Goal: Task Accomplishment & Management: Use online tool/utility

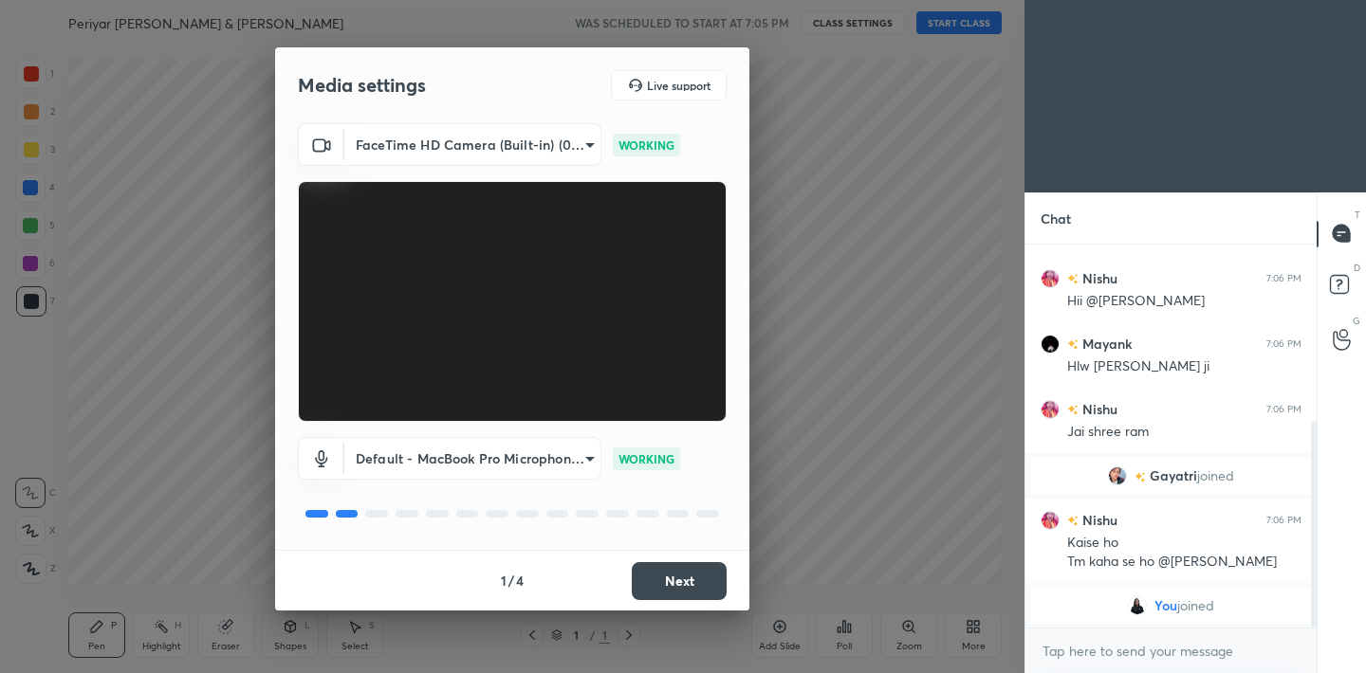
scroll to position [94304, 93907]
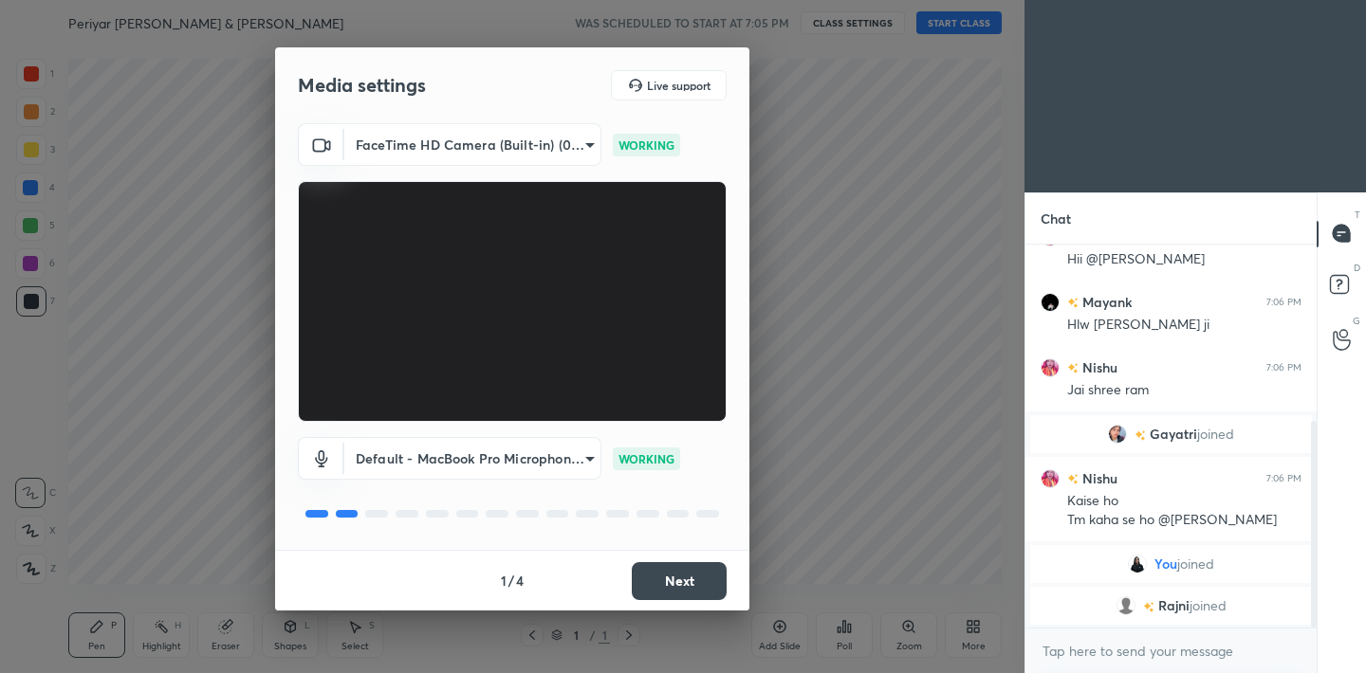
click at [693, 585] on button "Next" at bounding box center [679, 581] width 95 height 38
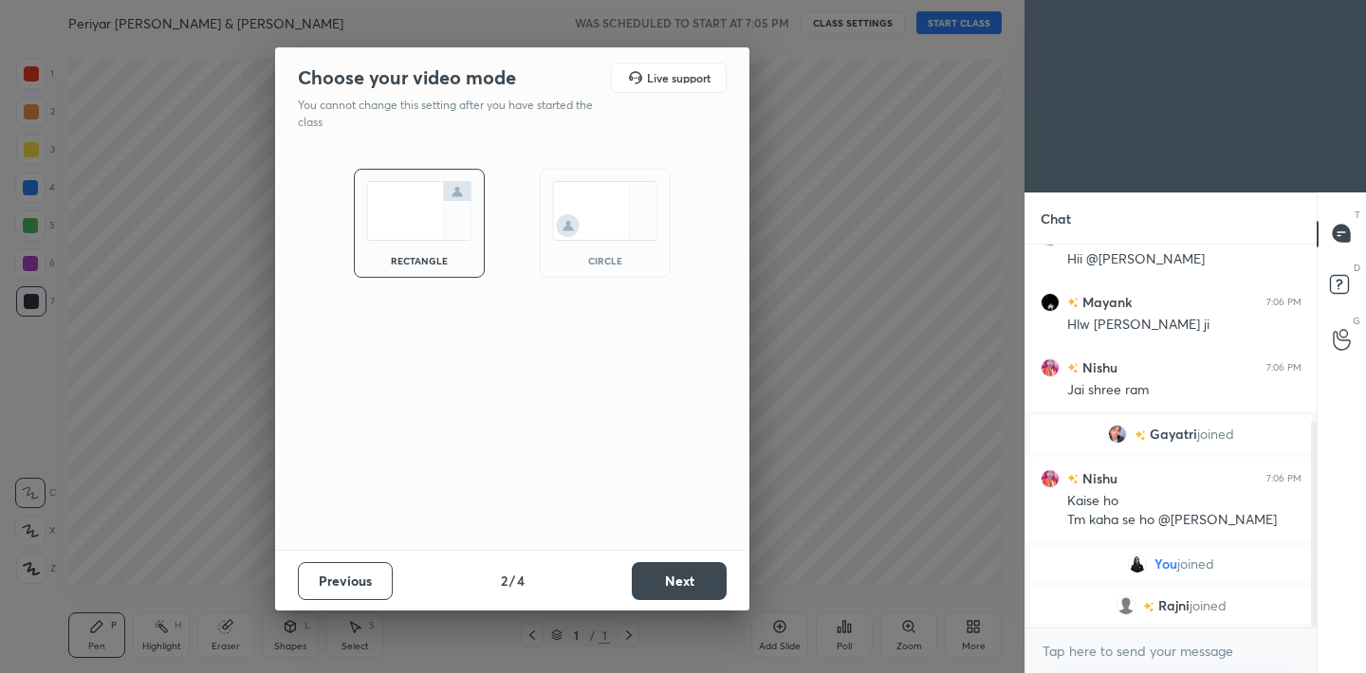
click at [693, 585] on button "Next" at bounding box center [679, 581] width 95 height 38
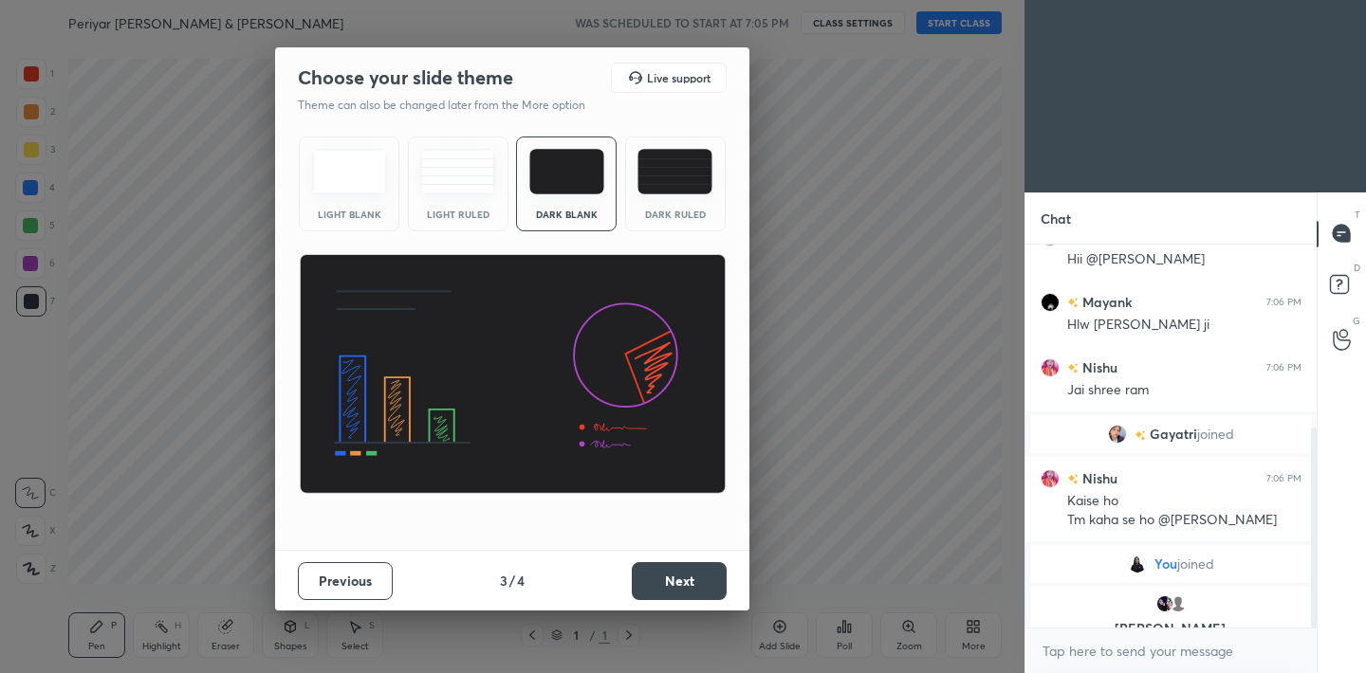
scroll to position [351, 0]
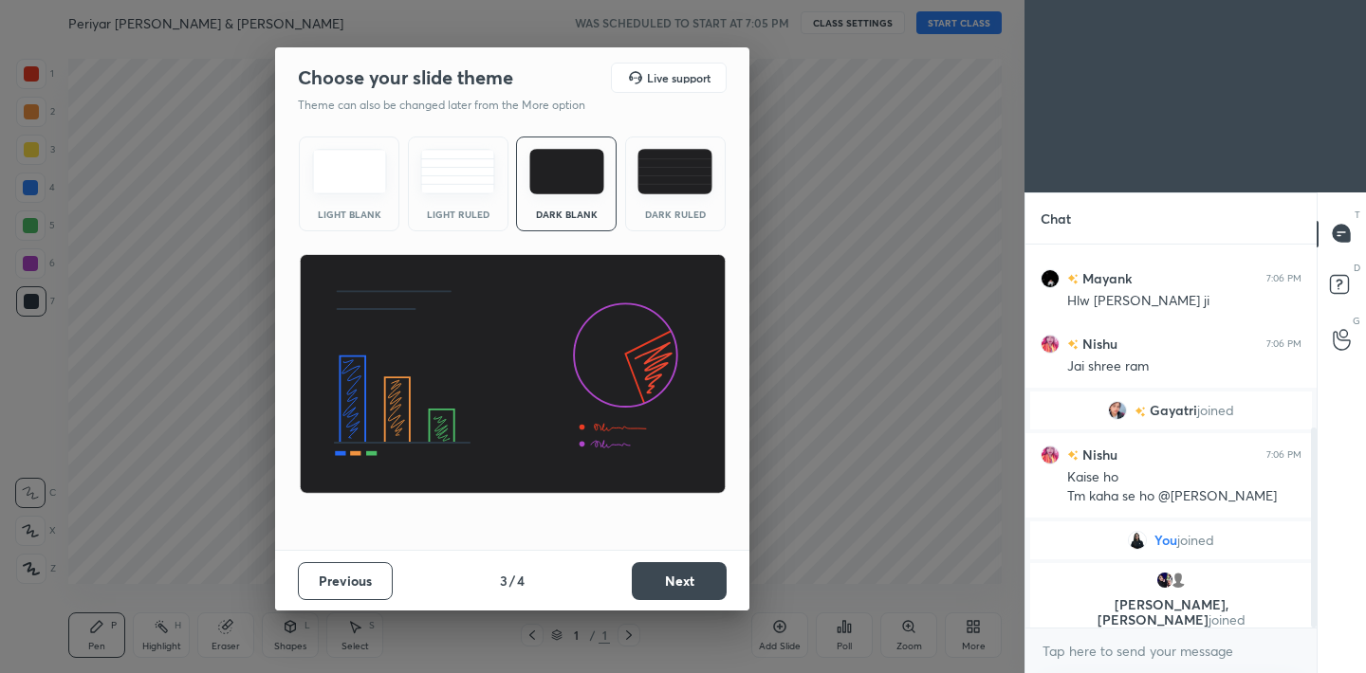
click at [693, 585] on button "Next" at bounding box center [679, 581] width 95 height 38
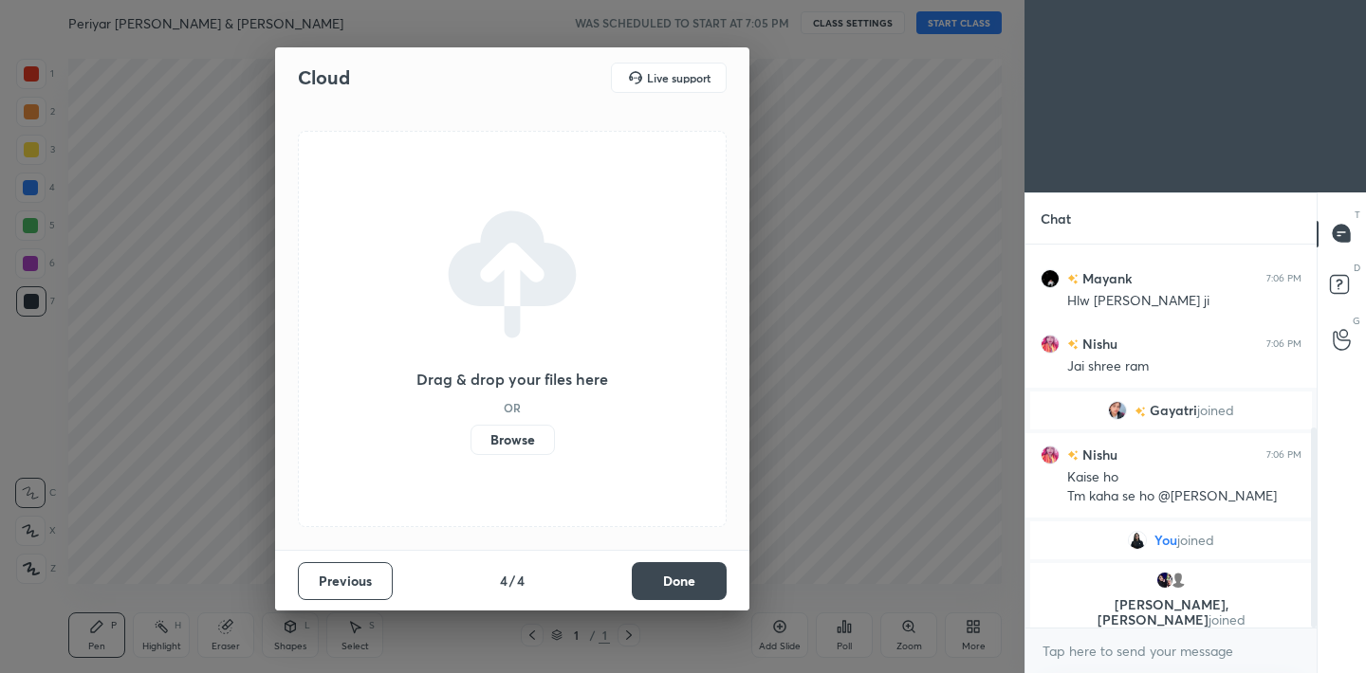
click at [693, 585] on button "Done" at bounding box center [679, 581] width 95 height 38
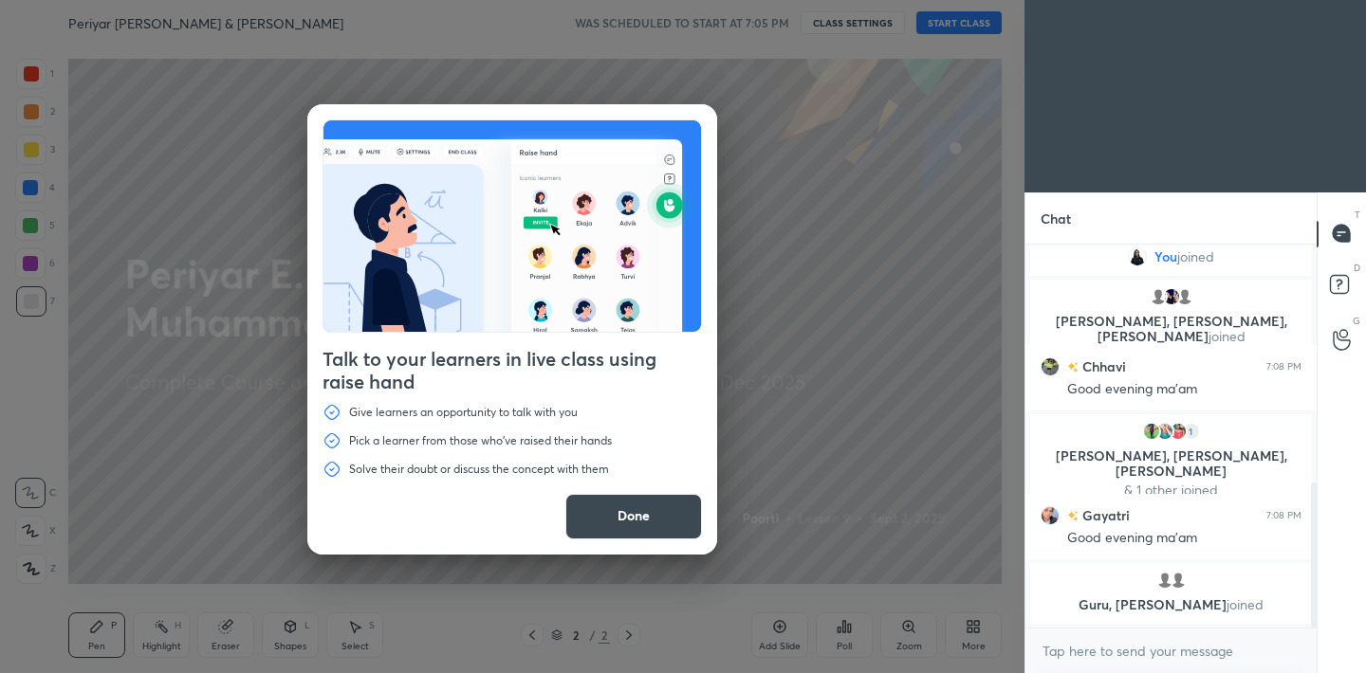
scroll to position [700, 0]
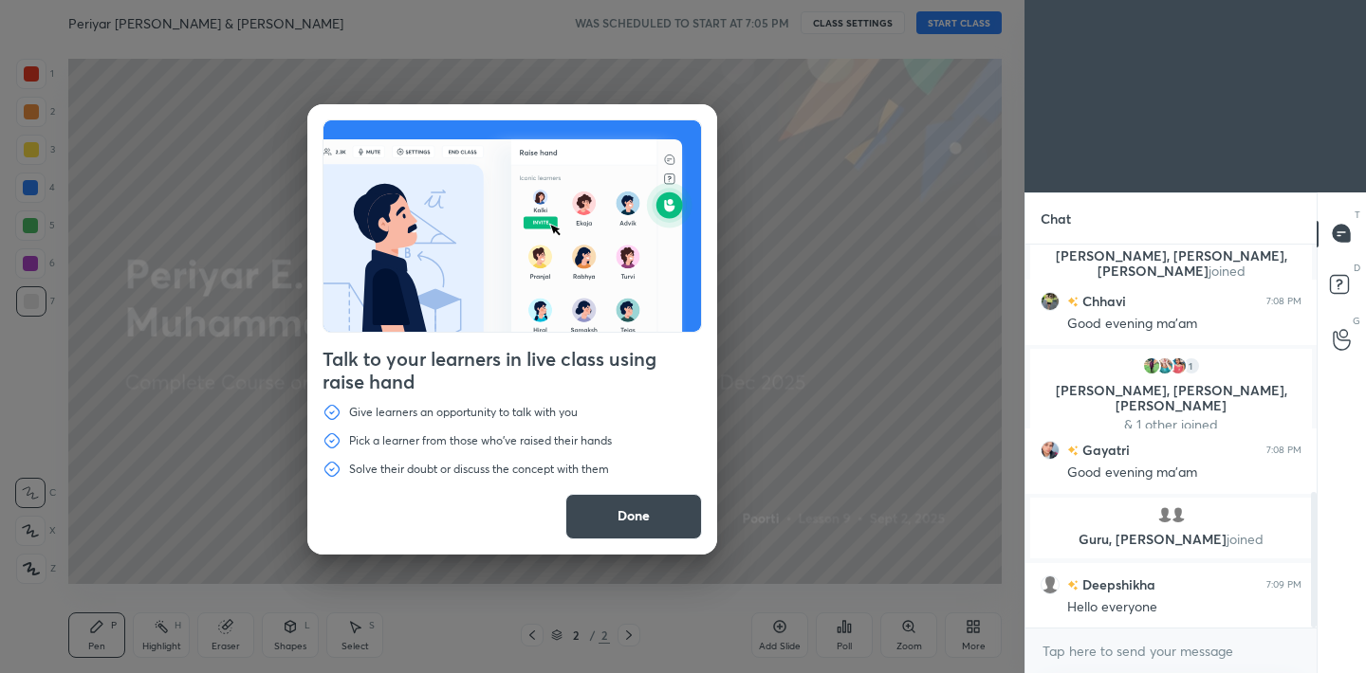
click at [613, 516] on button "Done" at bounding box center [633, 517] width 137 height 46
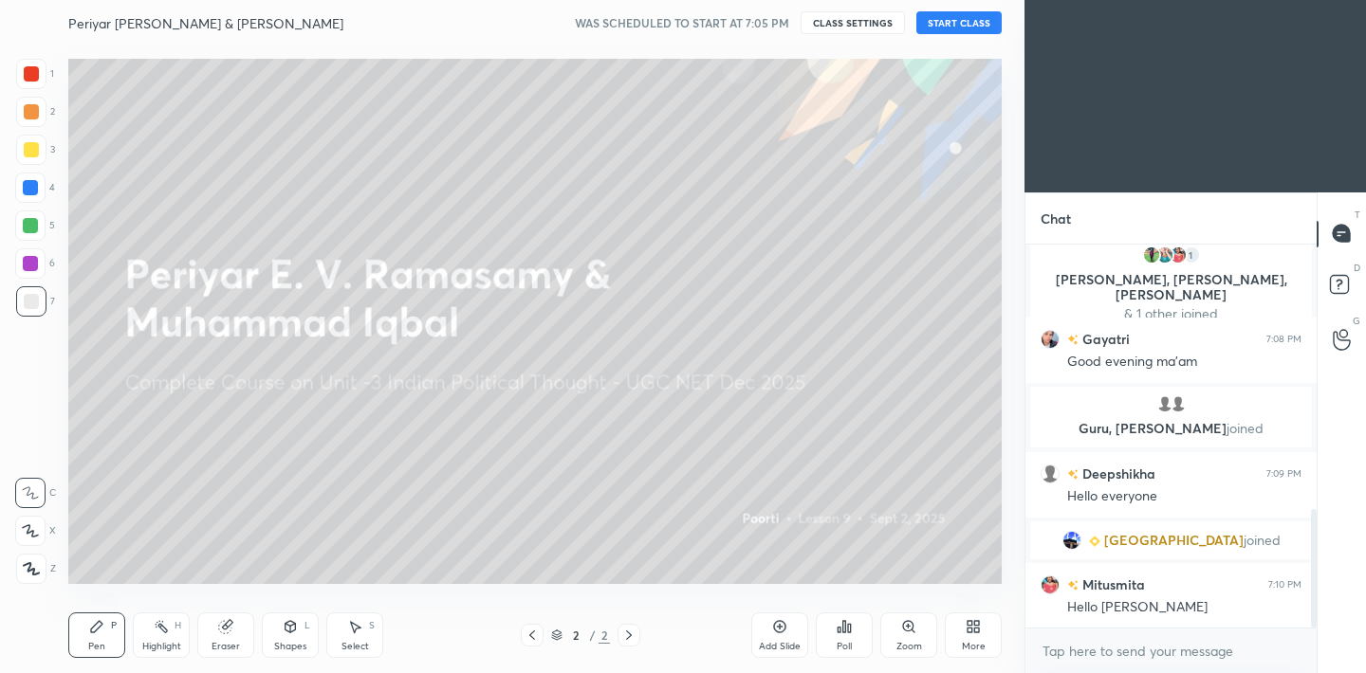
scroll to position [857, 0]
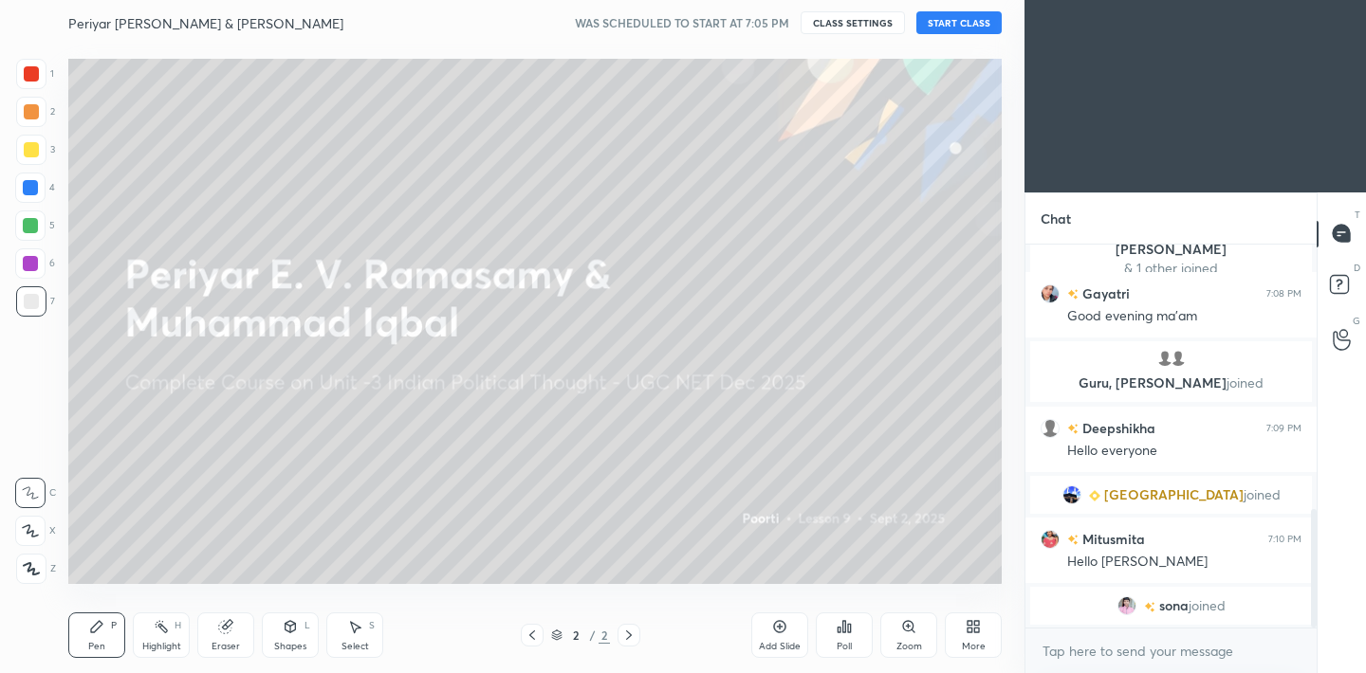
click at [964, 33] on button "START CLASS" at bounding box center [958, 22] width 85 height 23
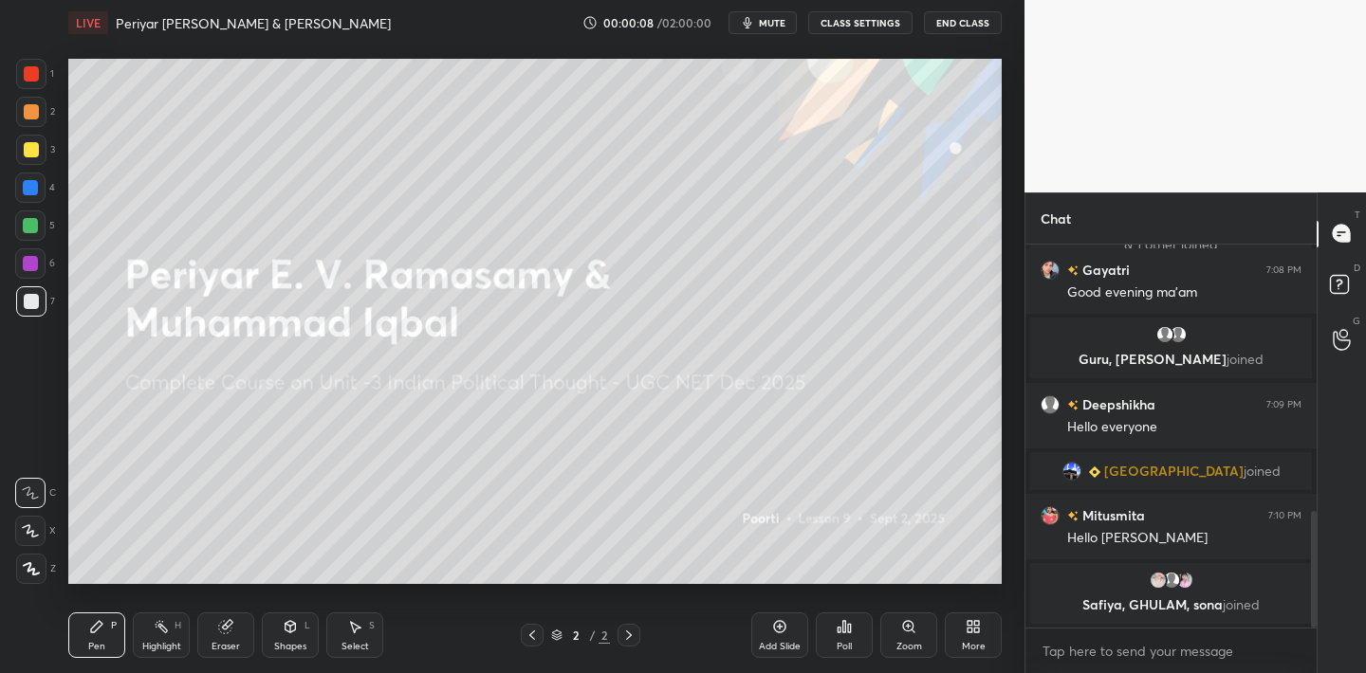
scroll to position [910, 0]
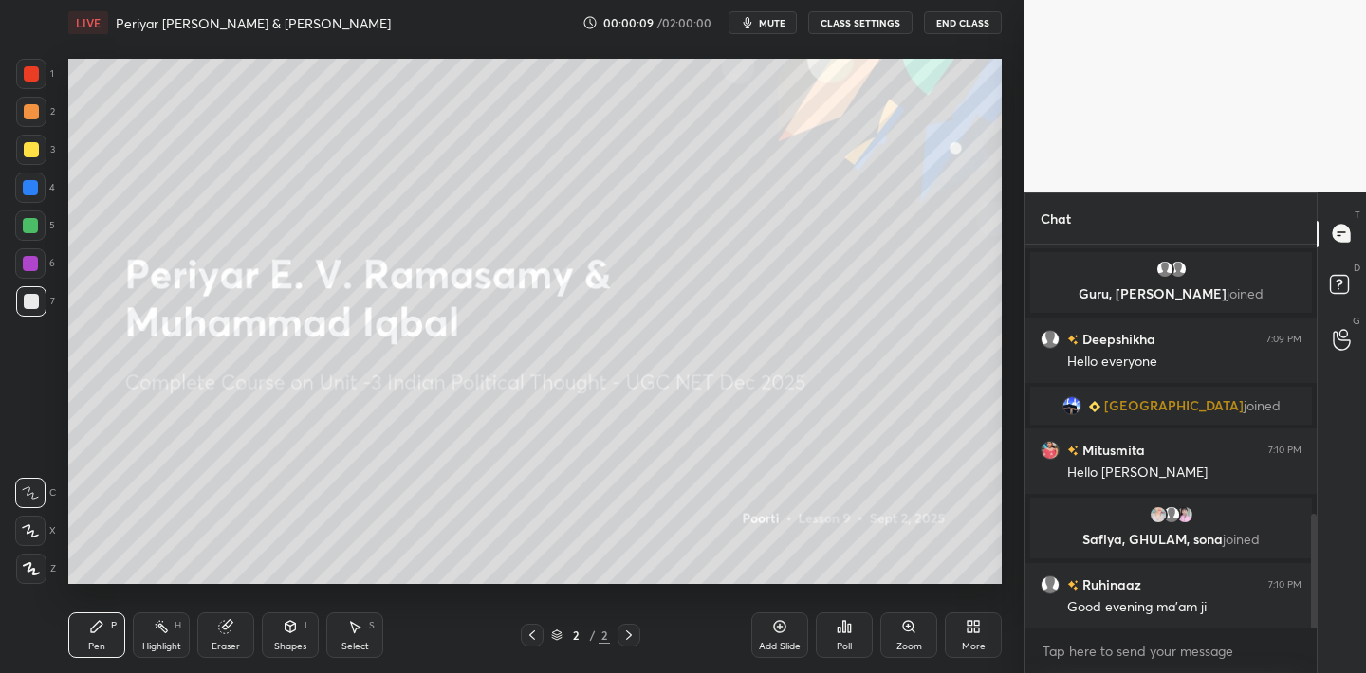
click at [31, 559] on div at bounding box center [31, 569] width 30 height 30
click at [30, 79] on div at bounding box center [31, 73] width 15 height 15
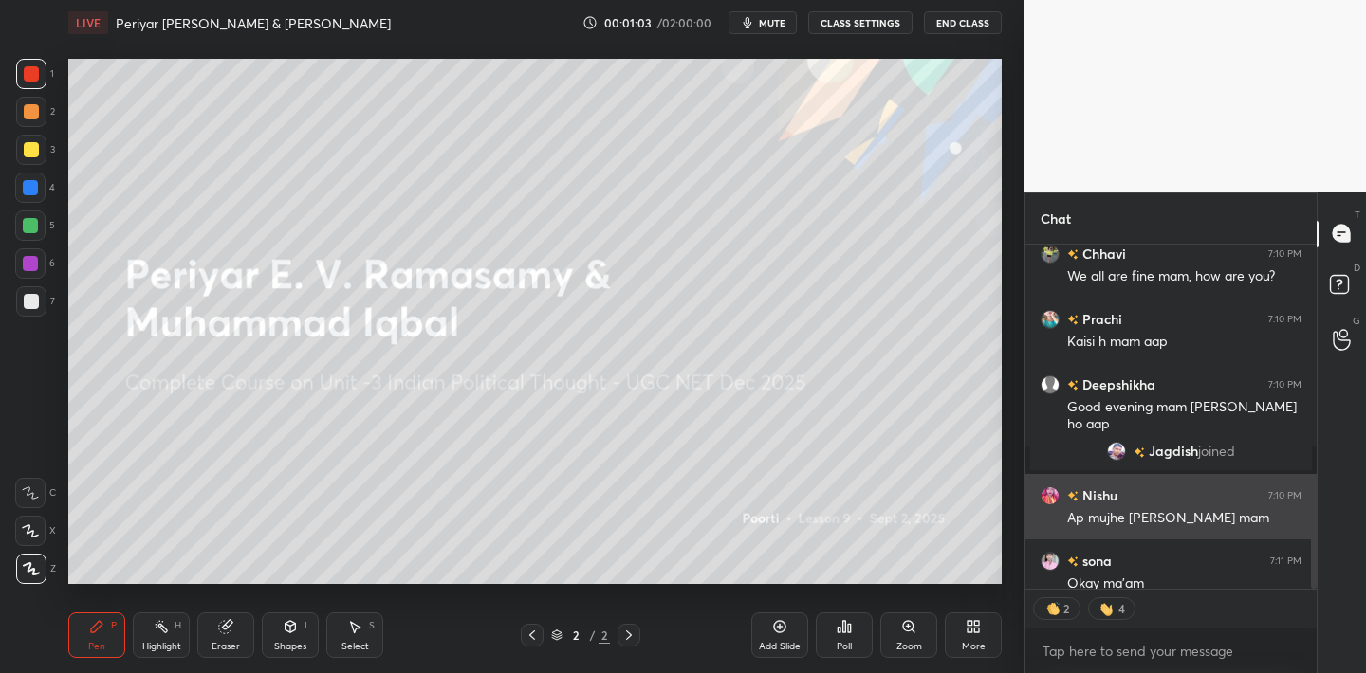
scroll to position [1595, 0]
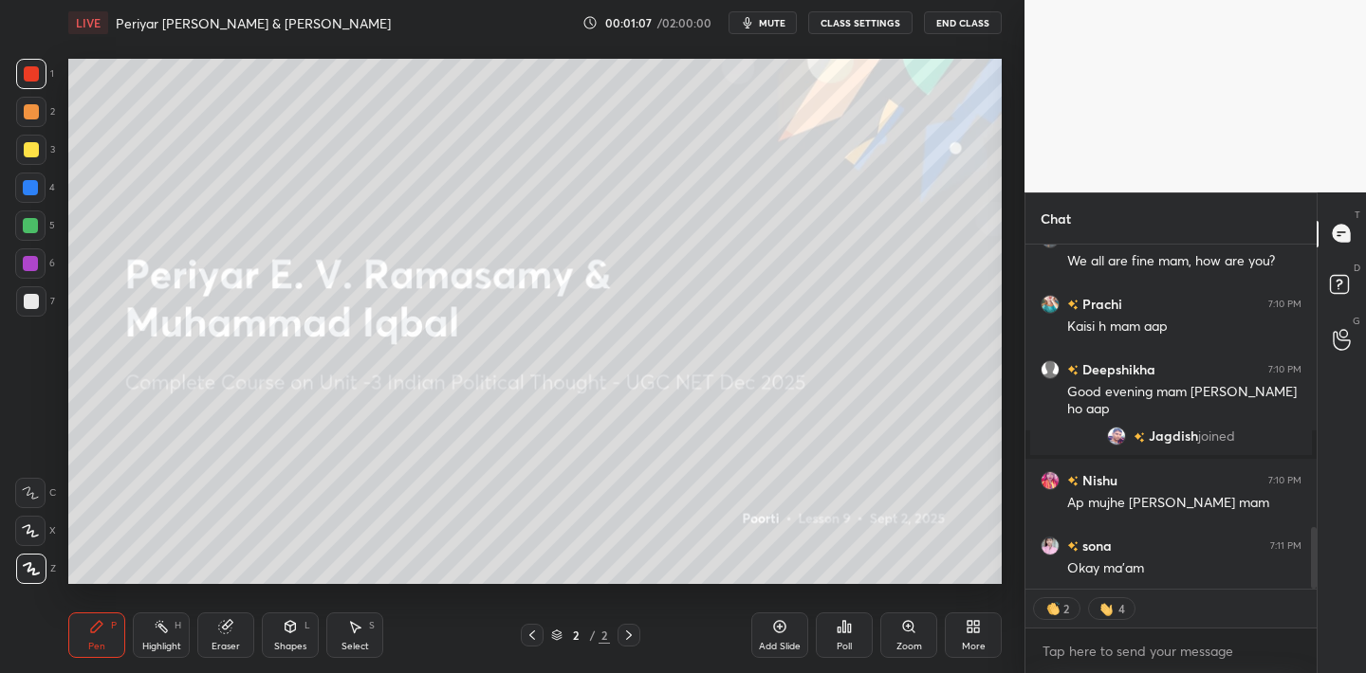
click at [38, 568] on icon at bounding box center [31, 568] width 17 height 13
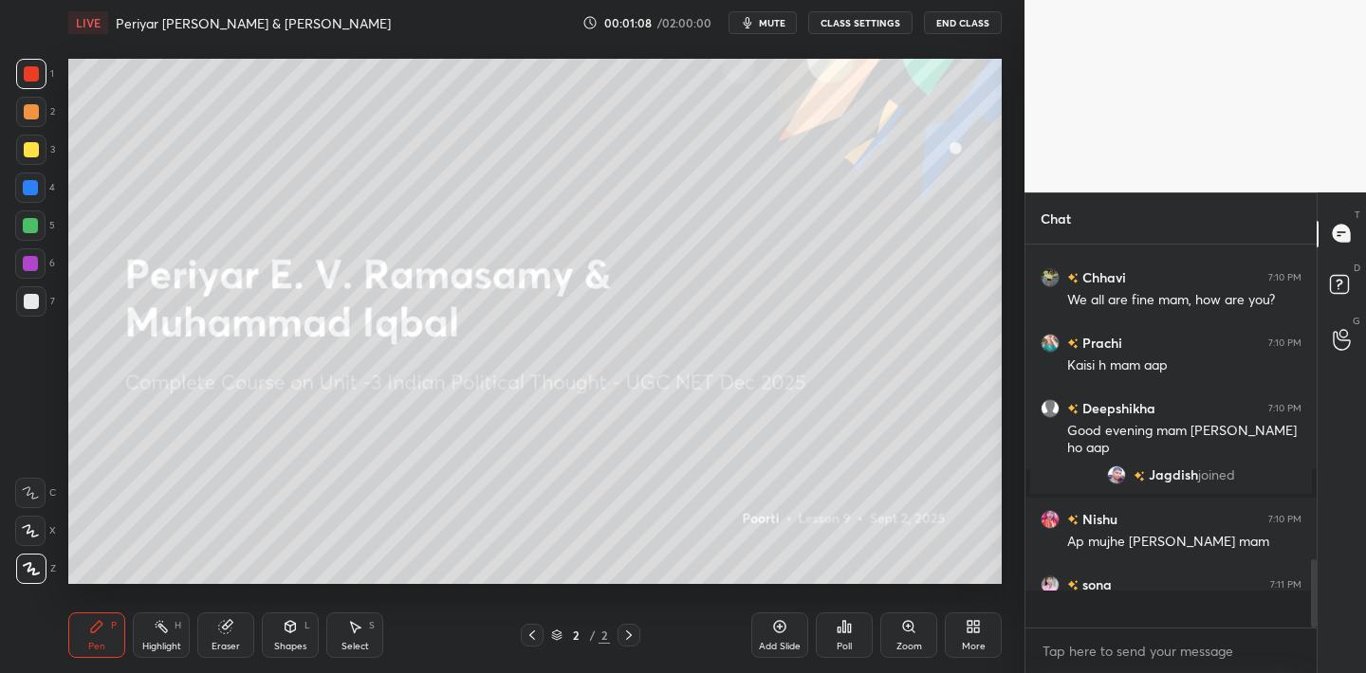
click at [975, 635] on div "More" at bounding box center [973, 636] width 57 height 46
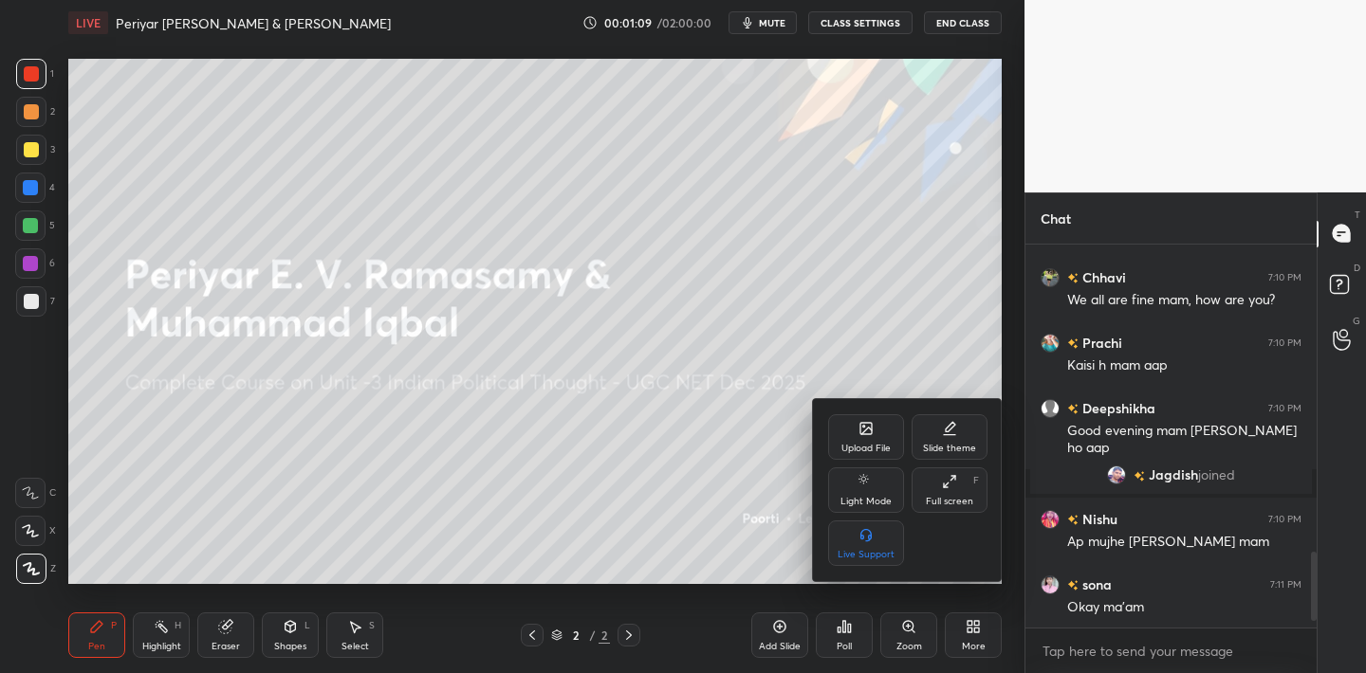
click at [722, 351] on div at bounding box center [683, 336] width 1366 height 673
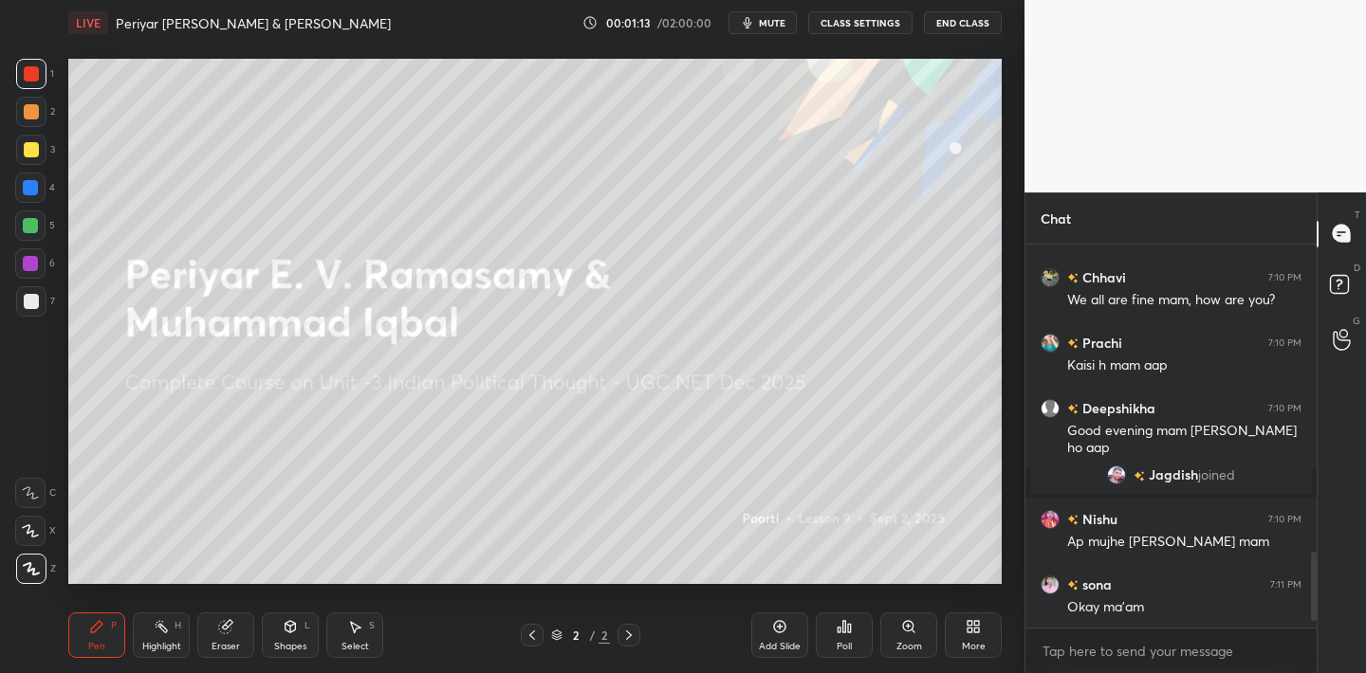
click at [977, 629] on icon at bounding box center [976, 630] width 5 height 5
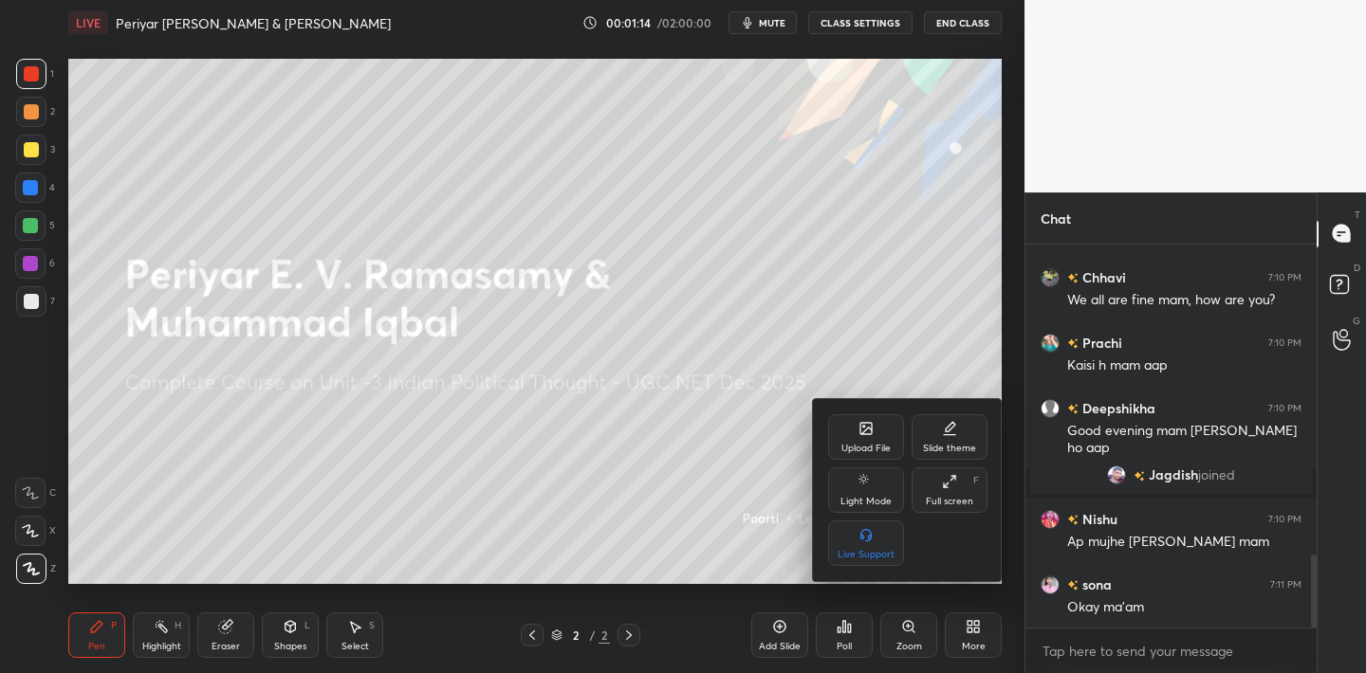
scroll to position [1622, 0]
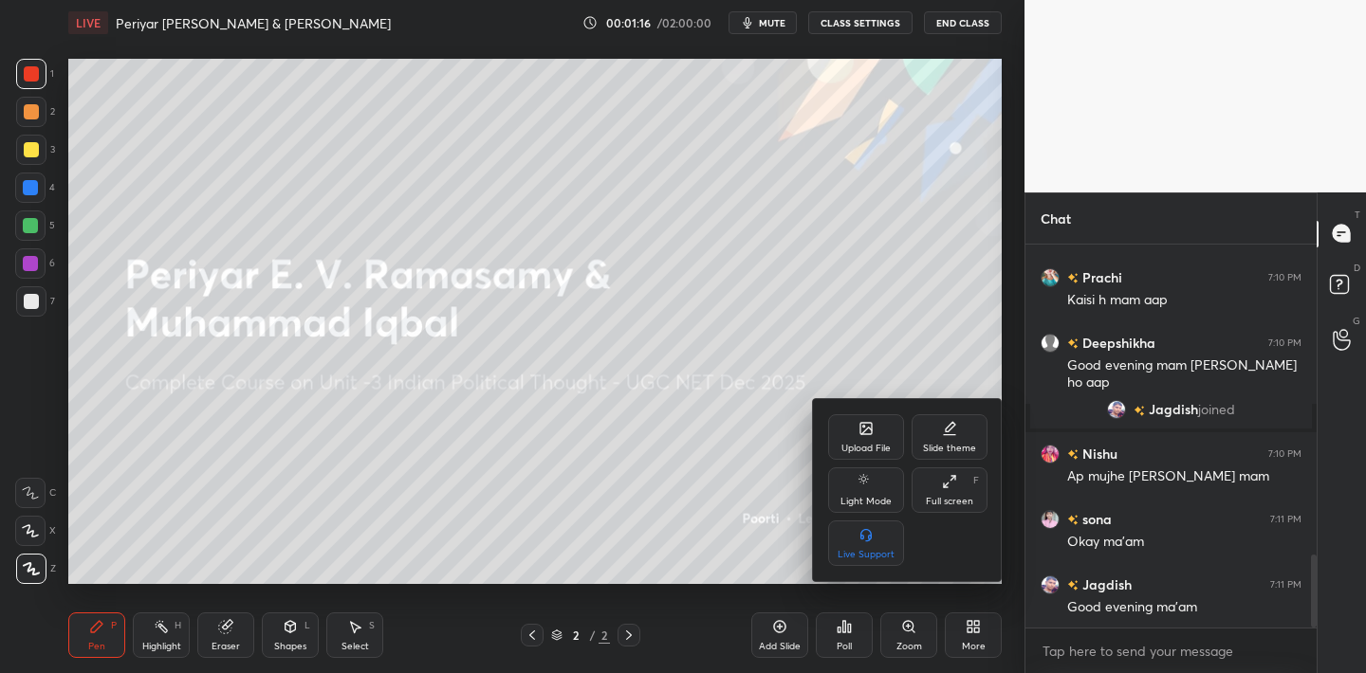
click at [861, 421] on icon at bounding box center [865, 428] width 15 height 15
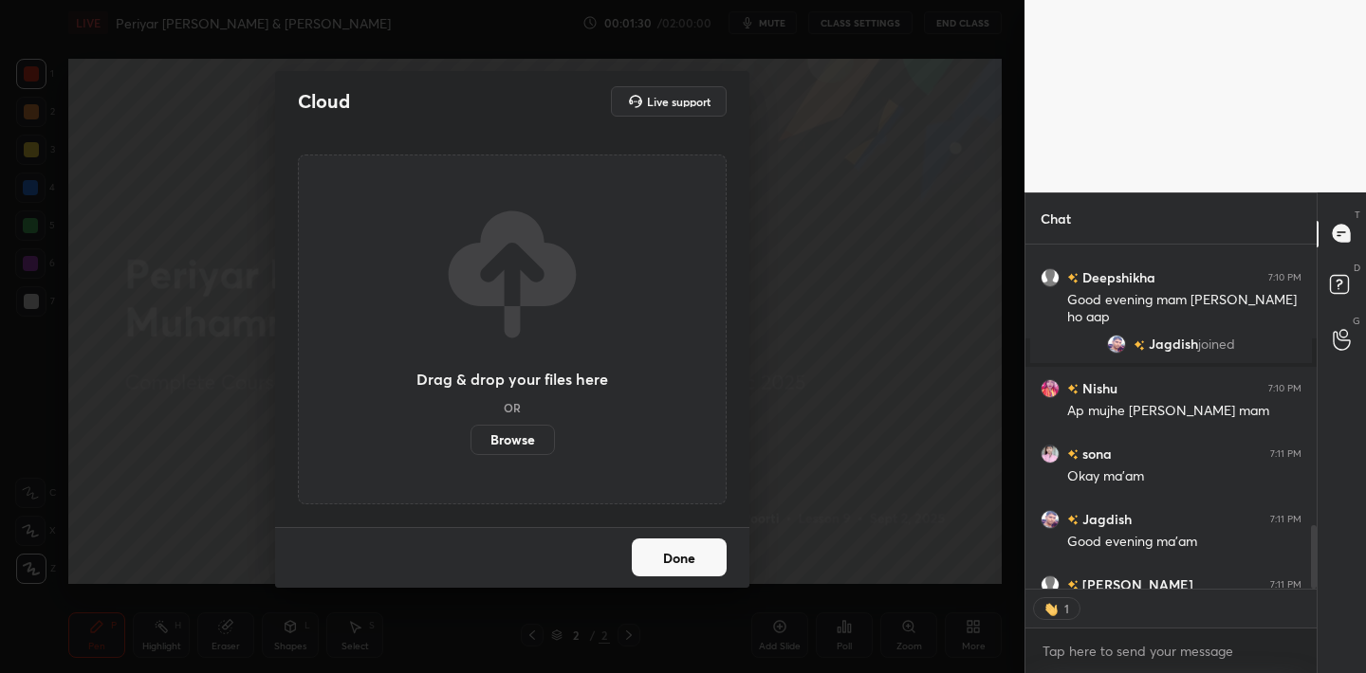
scroll to position [339, 286]
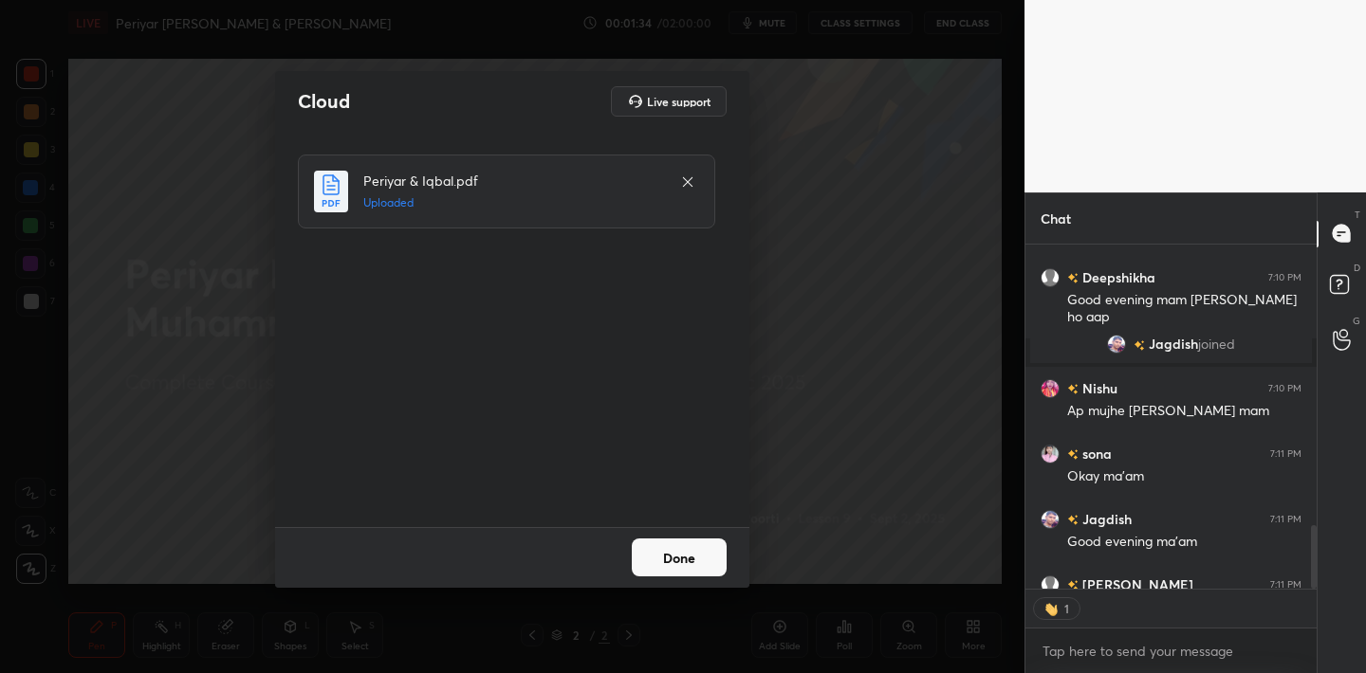
click at [678, 549] on button "Done" at bounding box center [679, 558] width 95 height 38
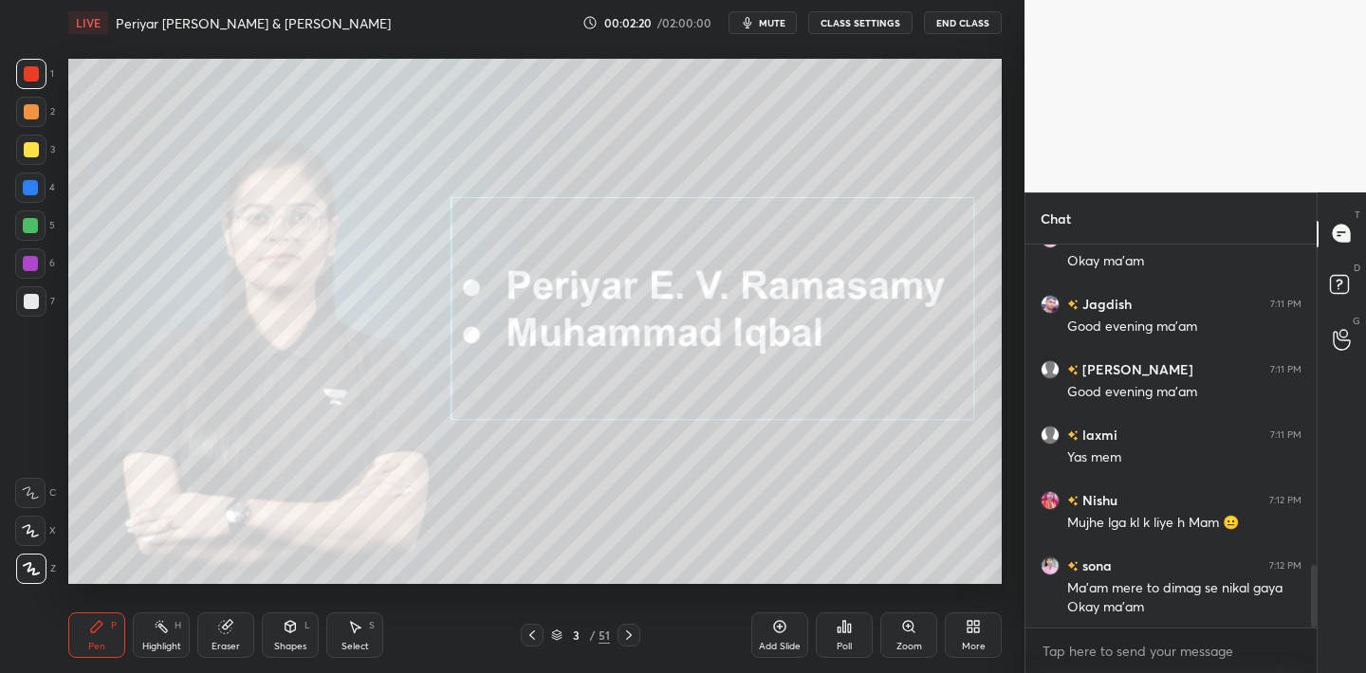
scroll to position [1968, 0]
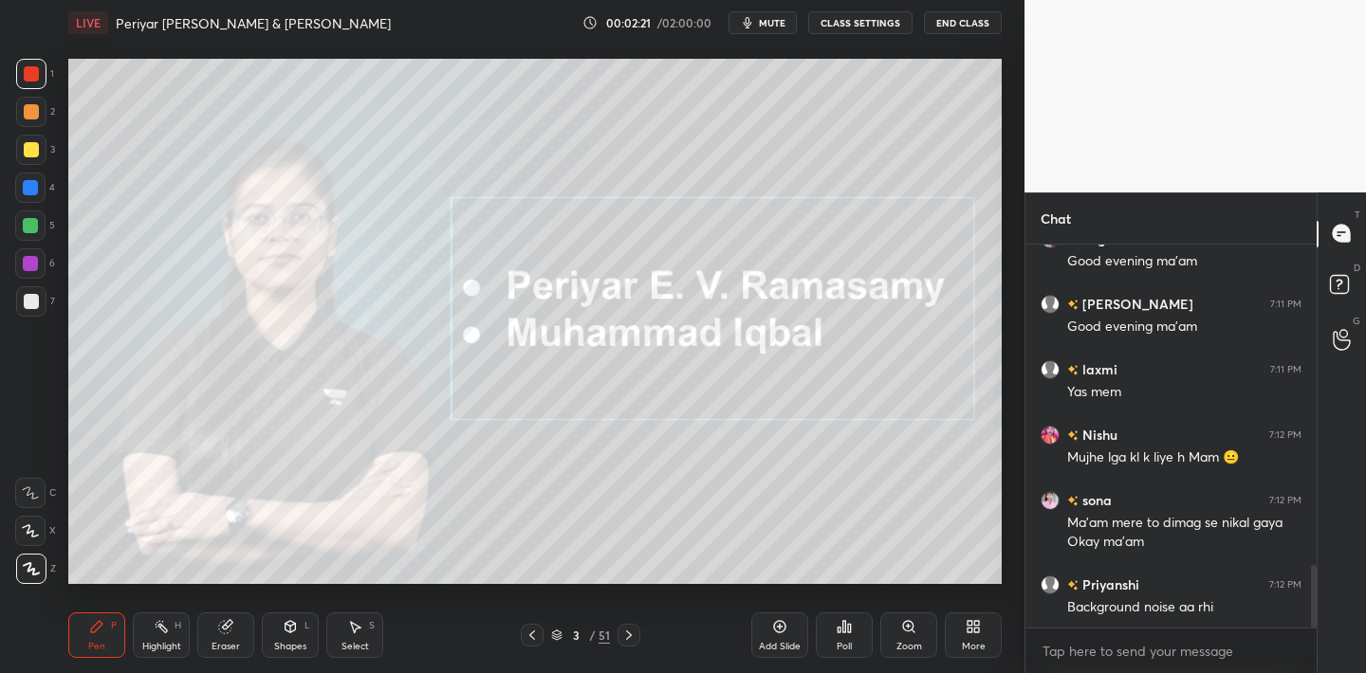
click at [31, 565] on icon at bounding box center [31, 568] width 17 height 13
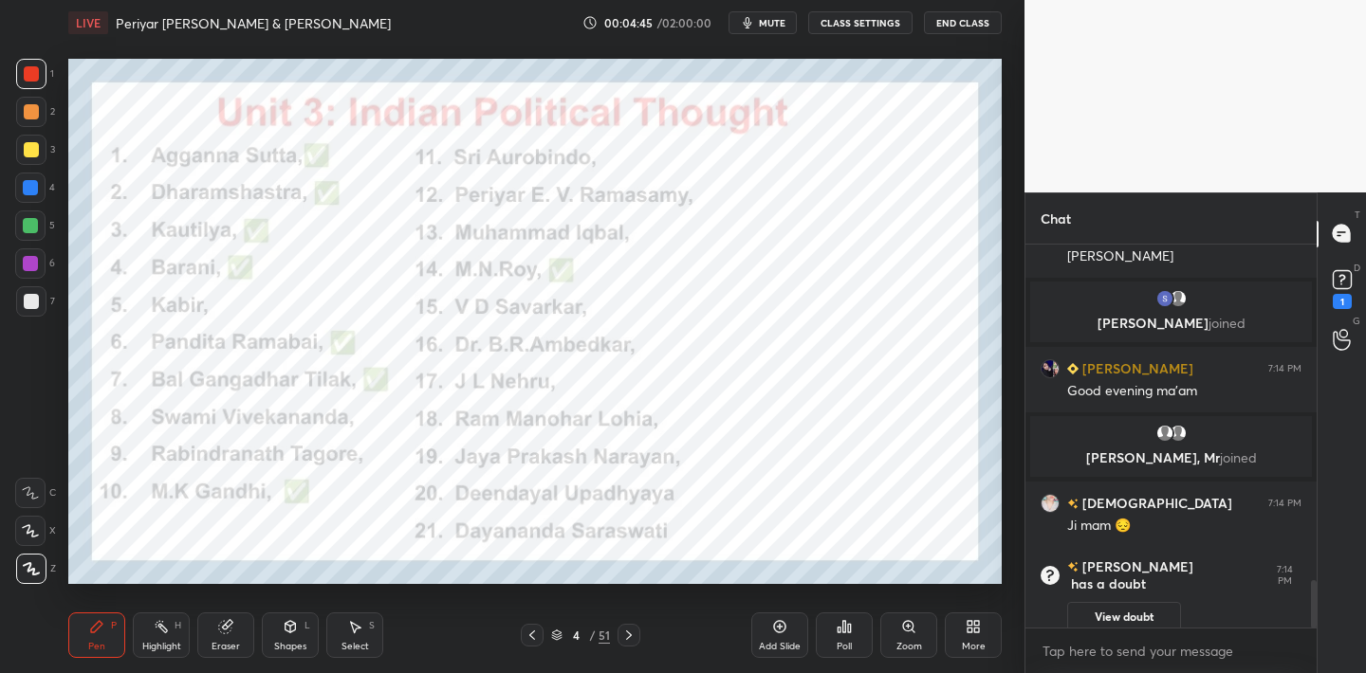
scroll to position [2757, 0]
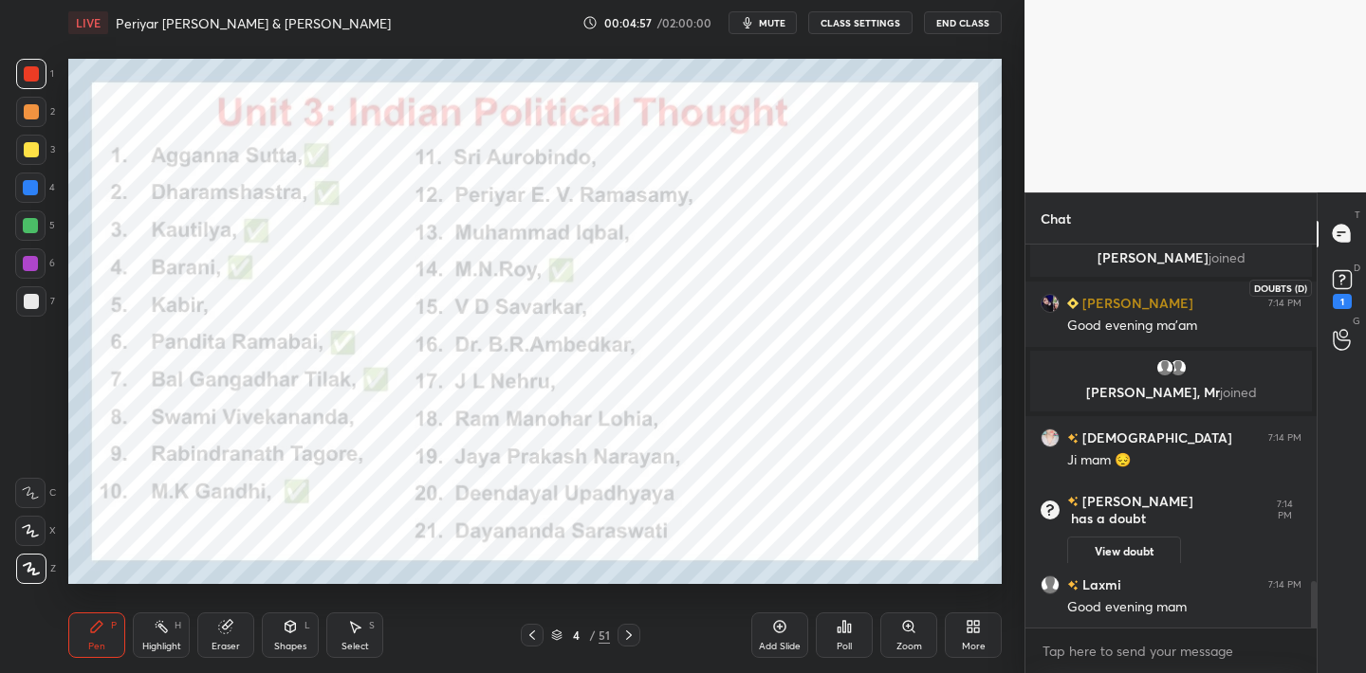
click at [1339, 288] on rect at bounding box center [1342, 279] width 18 height 18
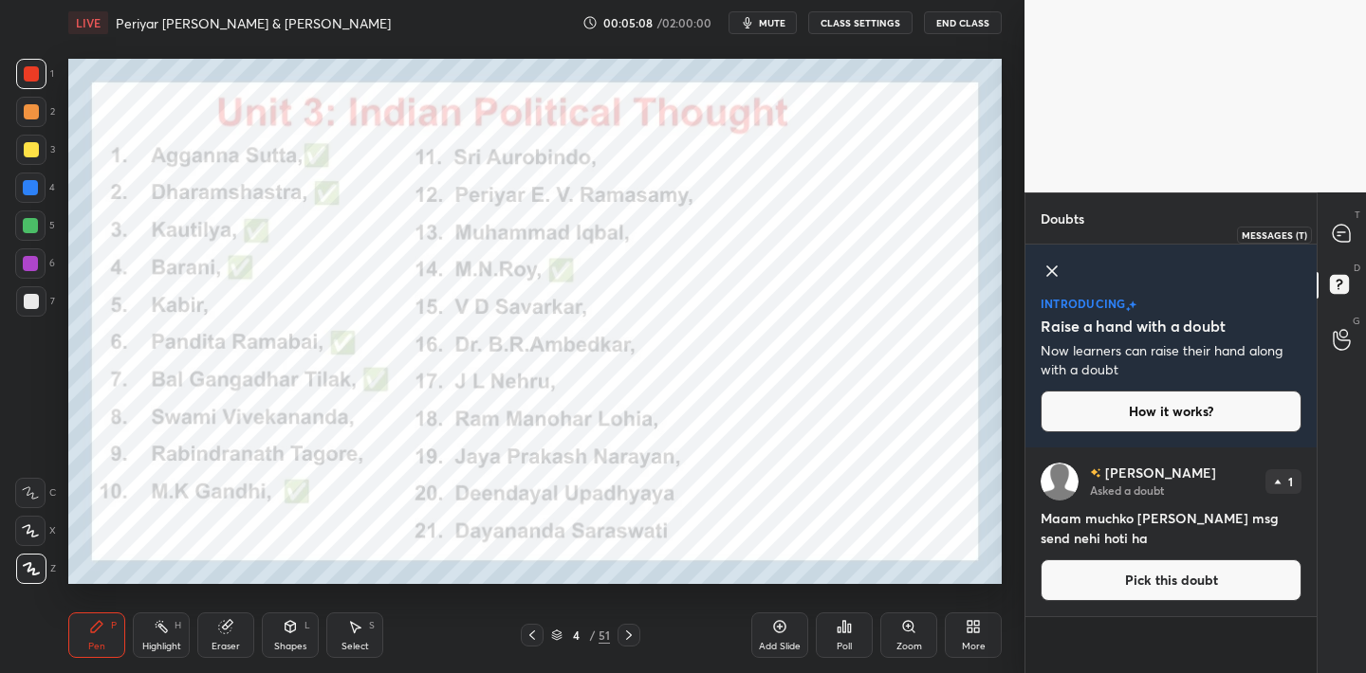
click at [1337, 238] on icon at bounding box center [1341, 233] width 17 height 17
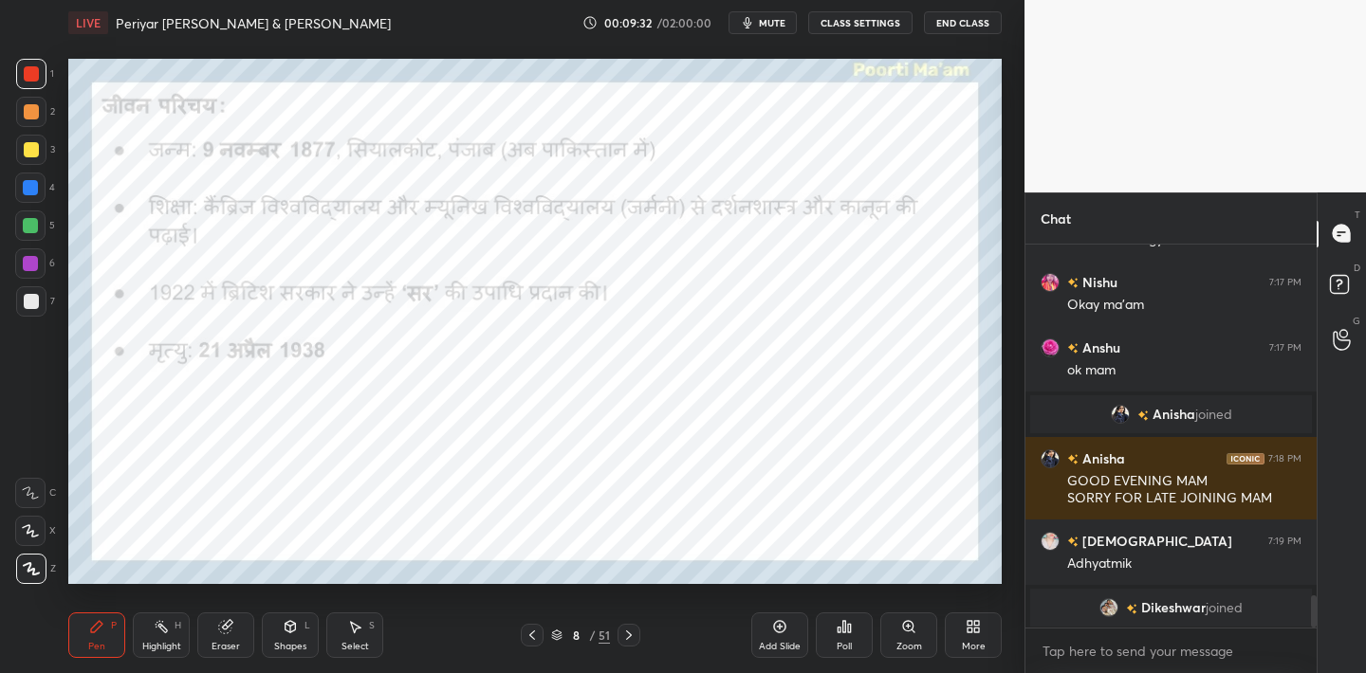
scroll to position [4183, 0]
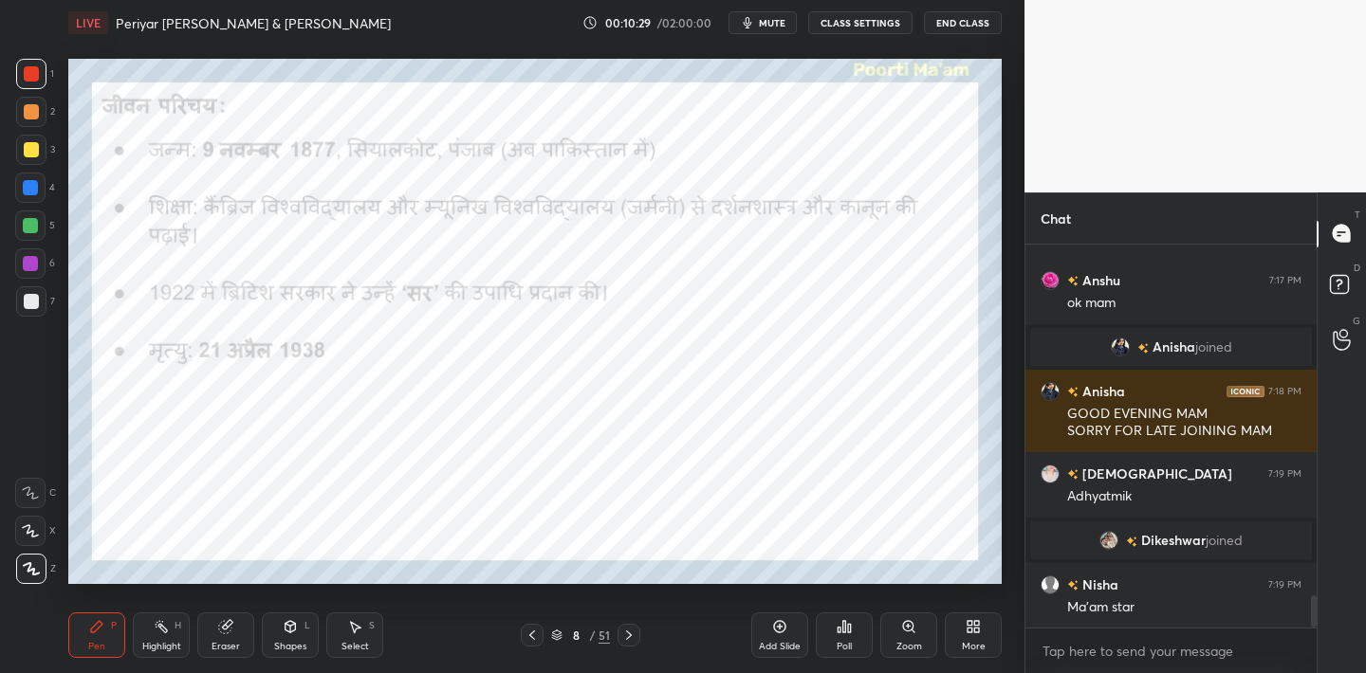
drag, startPoint x: 218, startPoint y: 636, endPoint x: 214, endPoint y: 615, distance: 21.2
click at [219, 635] on div "Eraser" at bounding box center [225, 636] width 57 height 46
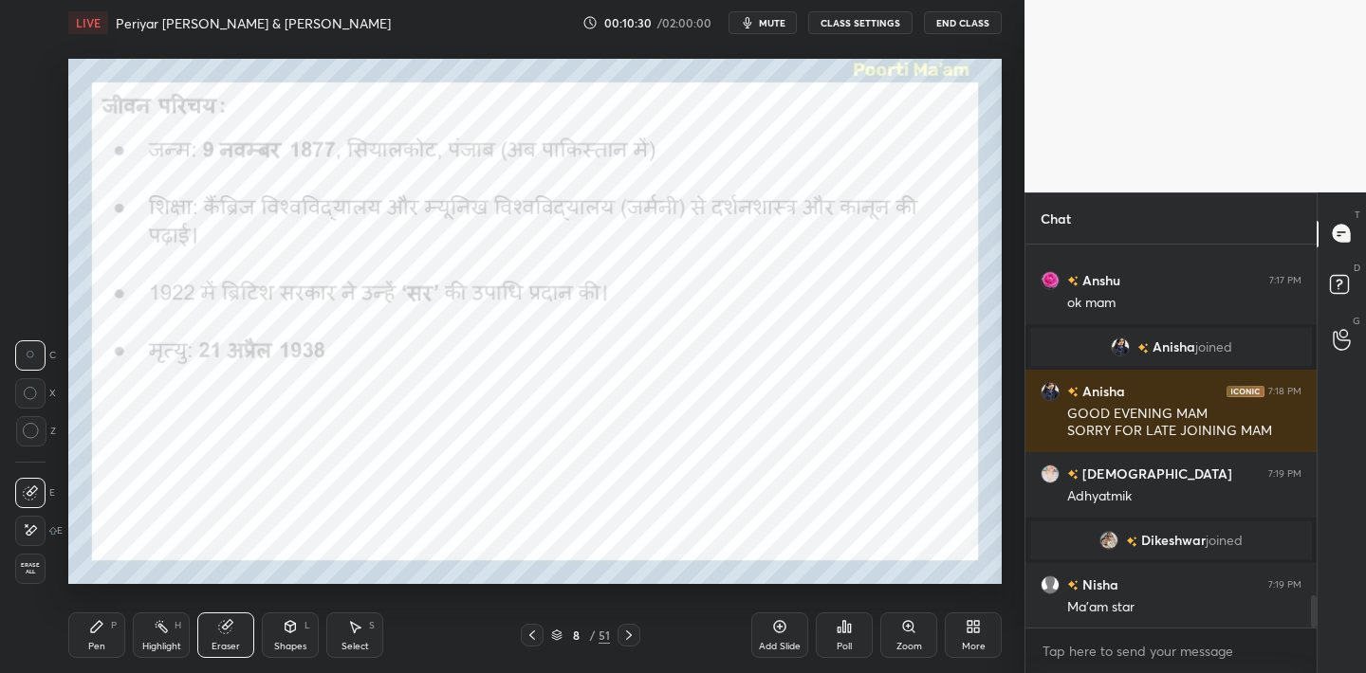
drag, startPoint x: 28, startPoint y: 572, endPoint x: 28, endPoint y: 540, distance: 32.3
click at [29, 571] on span "Erase all" at bounding box center [30, 568] width 28 height 13
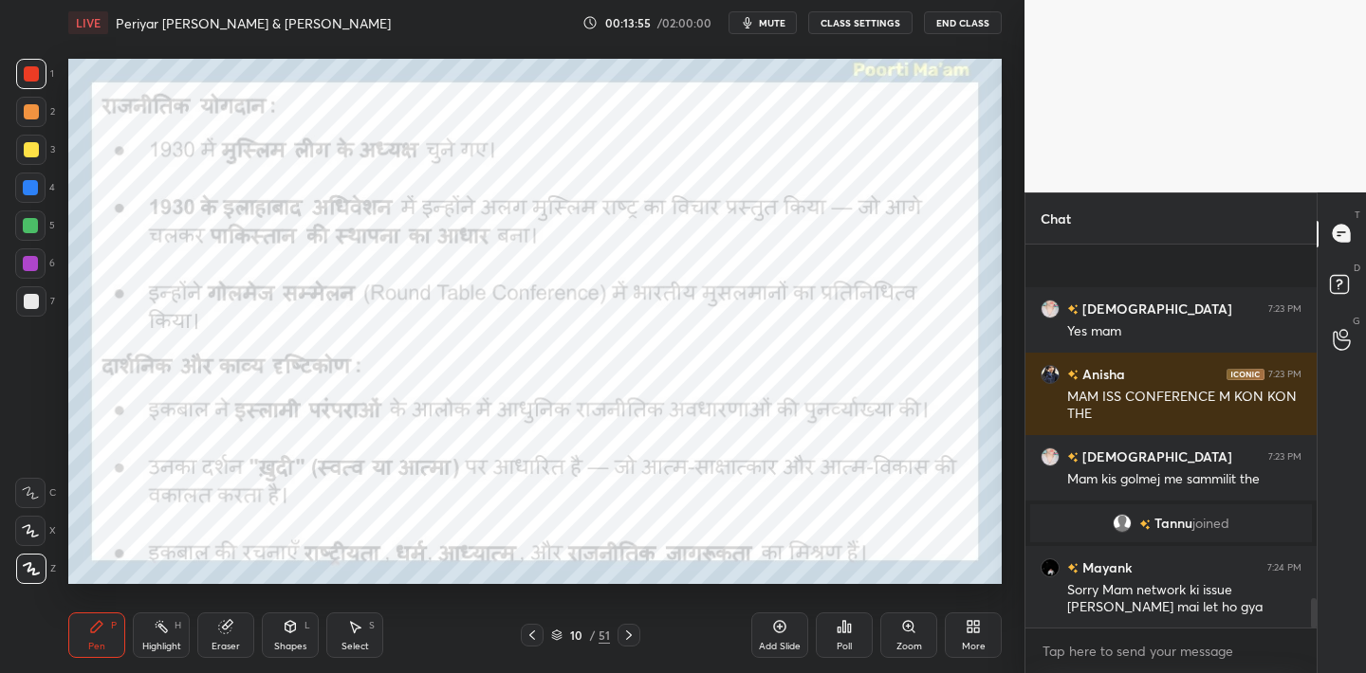
scroll to position [4628, 0]
click at [768, 25] on span "mute" at bounding box center [772, 22] width 27 height 13
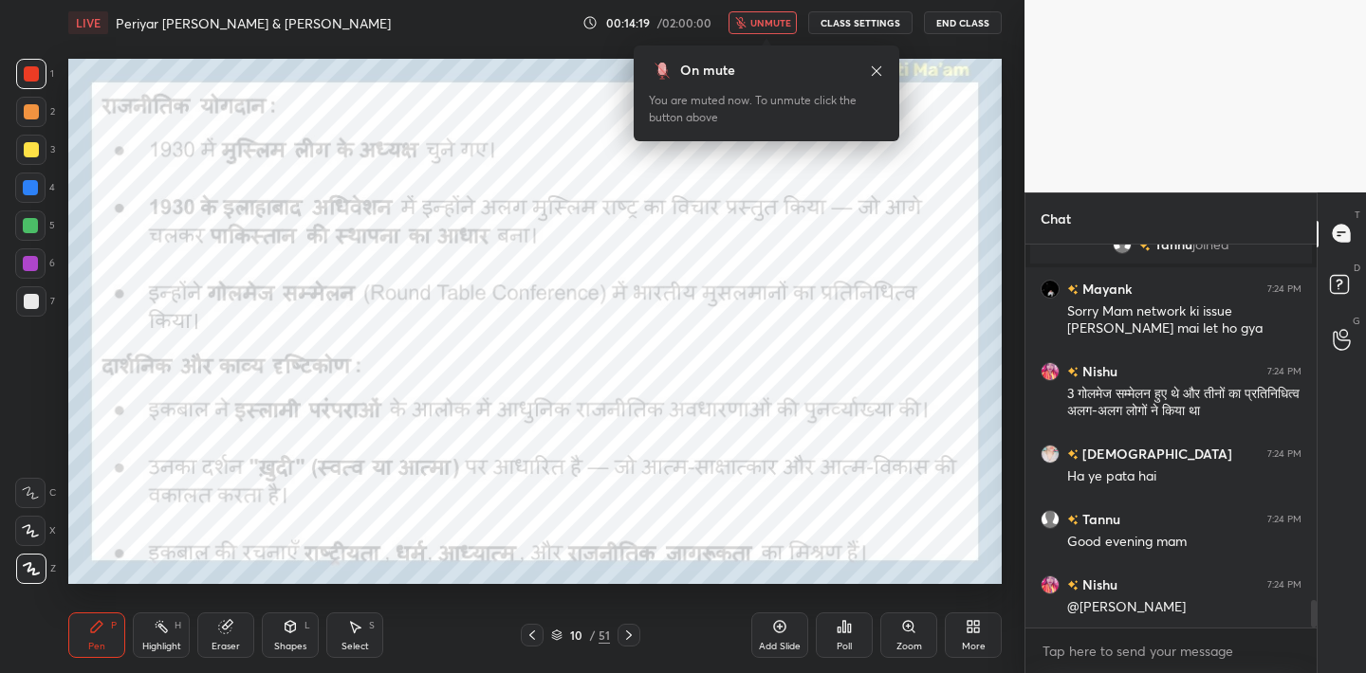
scroll to position [4972, 0]
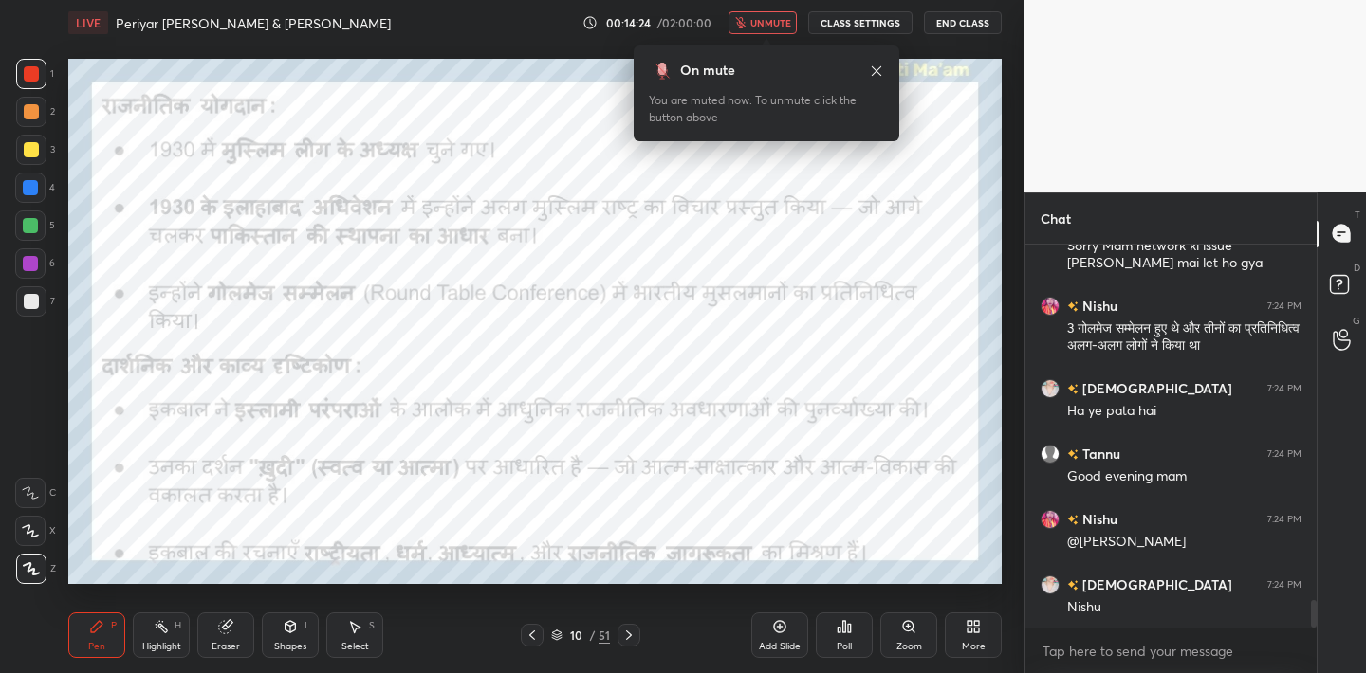
click at [783, 27] on span "unmute" at bounding box center [770, 22] width 41 height 13
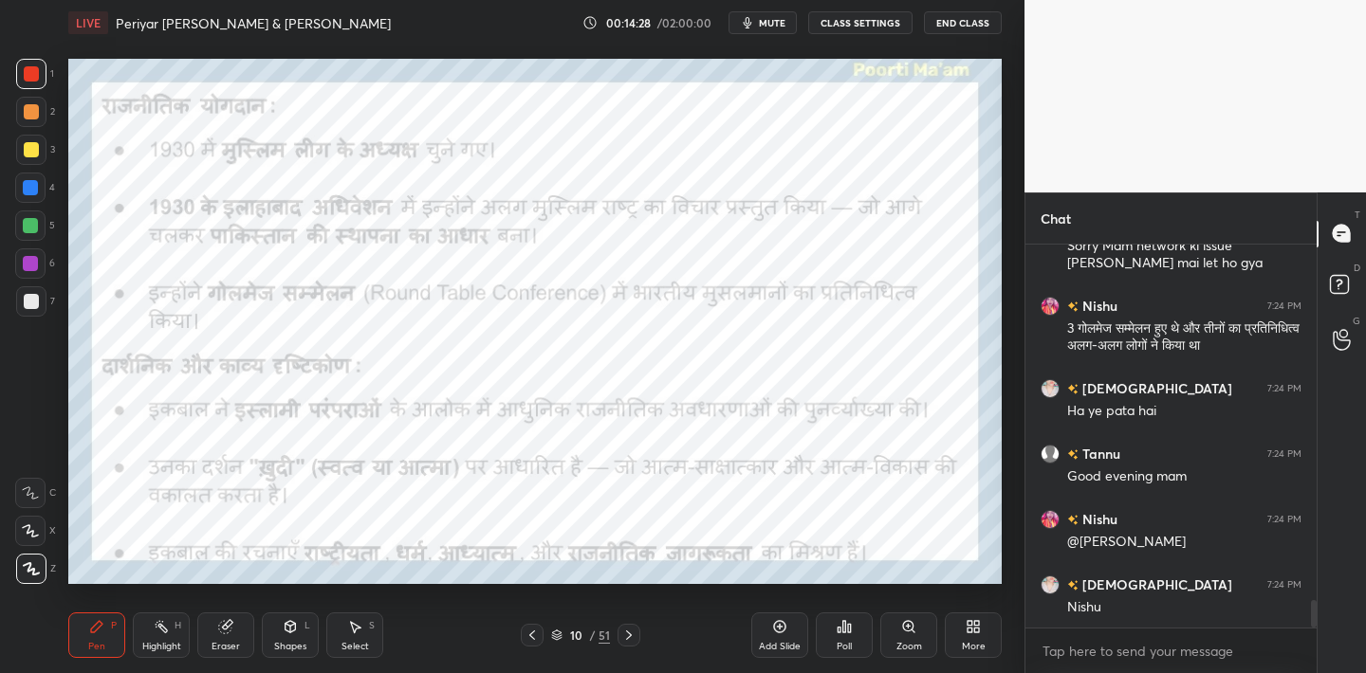
click at [783, 27] on span "mute" at bounding box center [772, 22] width 27 height 13
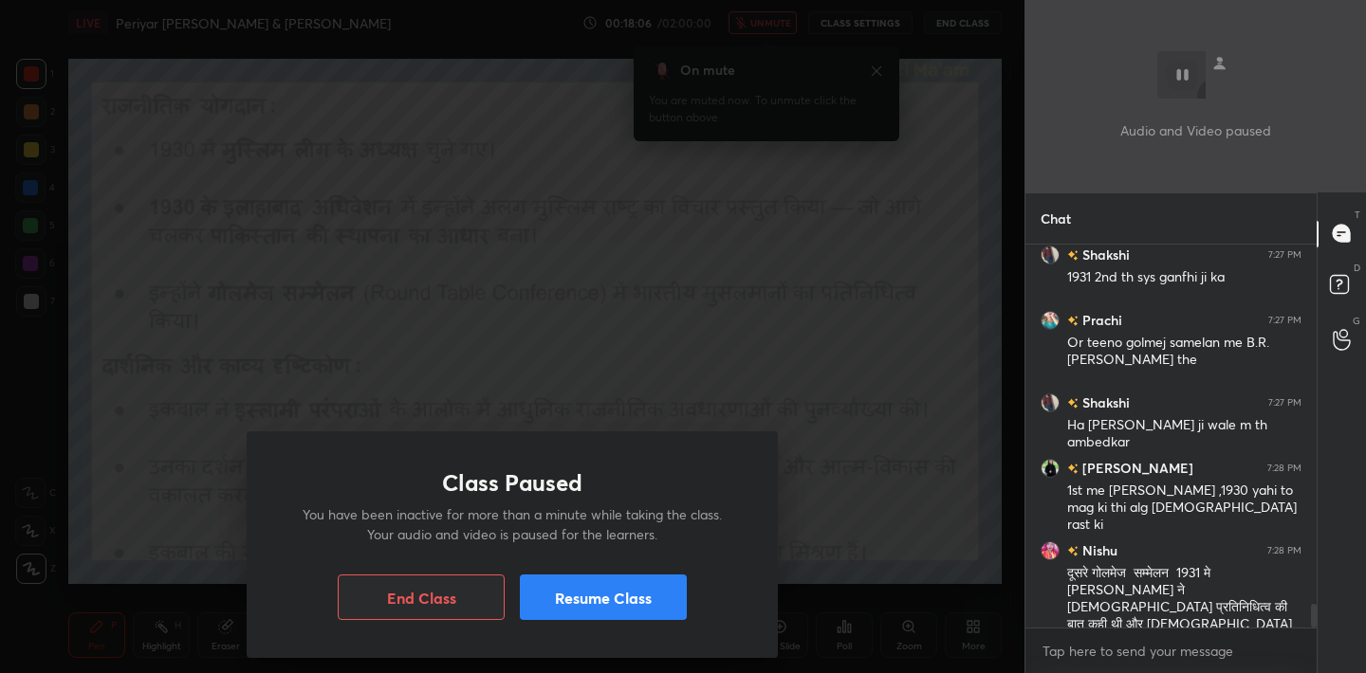
scroll to position [5905, 0]
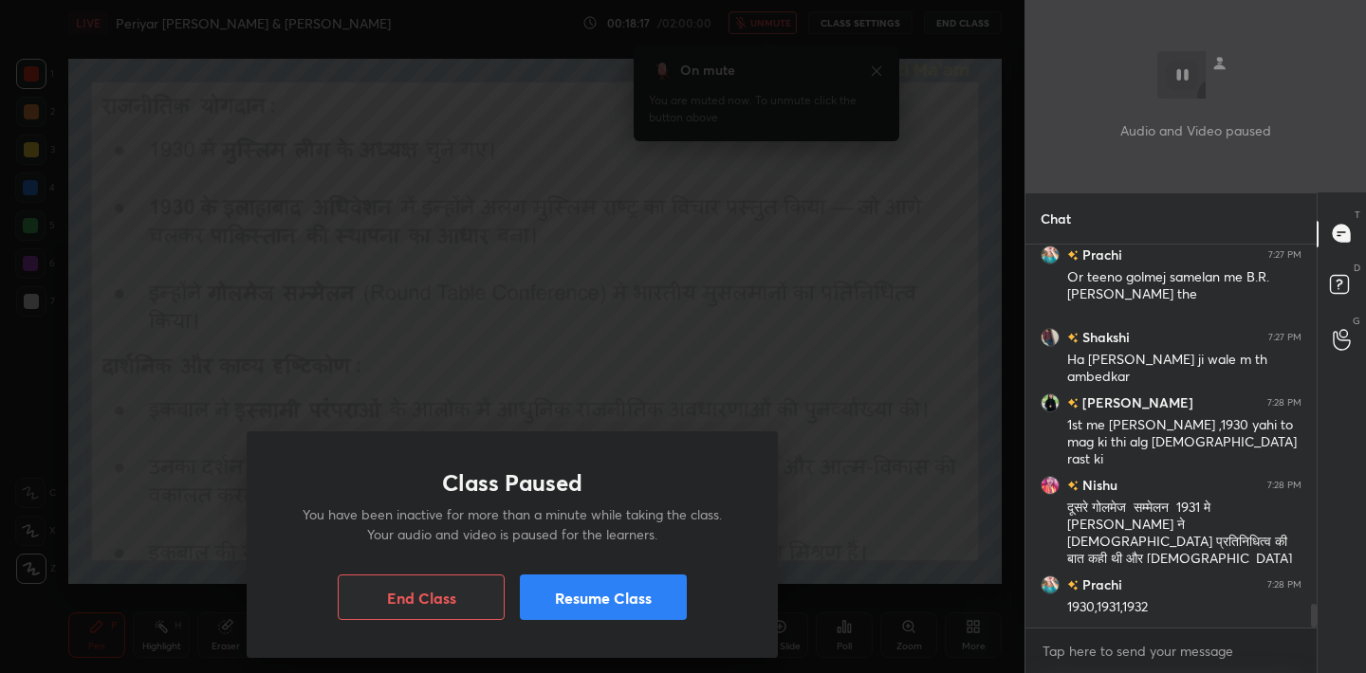
click at [626, 594] on button "Resume Class" at bounding box center [603, 598] width 167 height 46
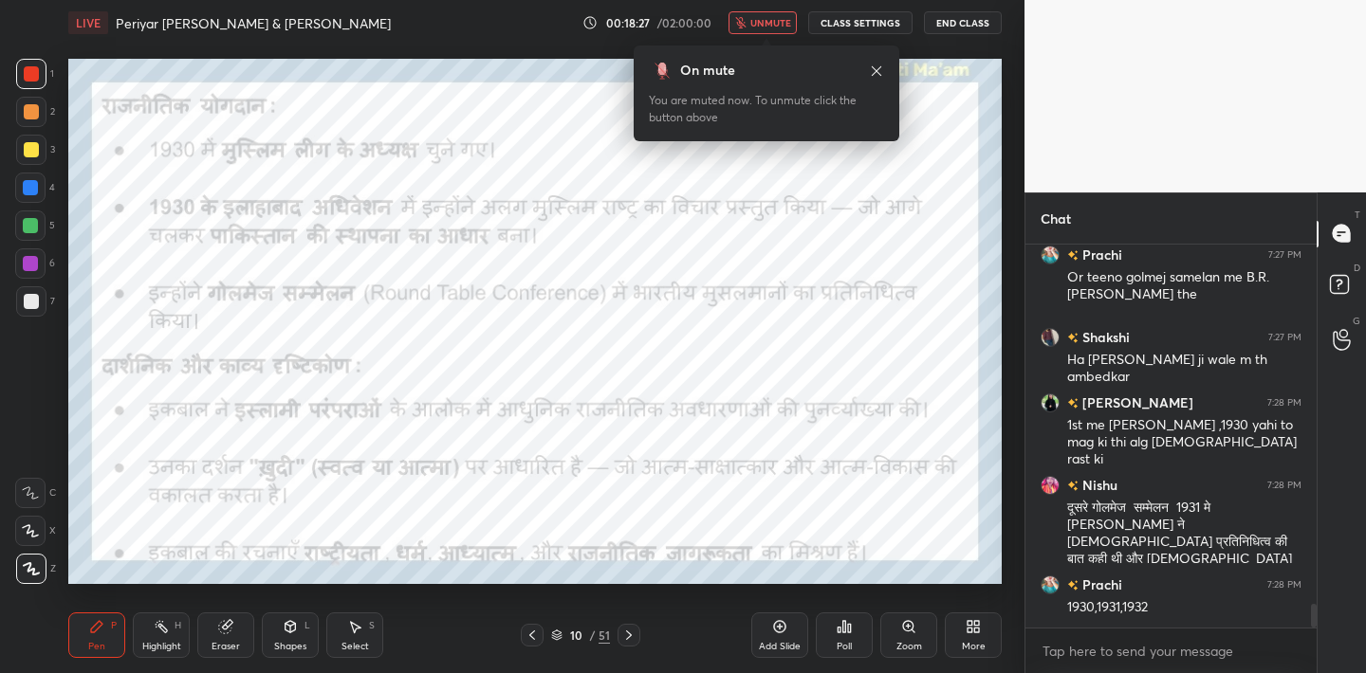
click at [752, 30] on button "unmute" at bounding box center [762, 22] width 68 height 23
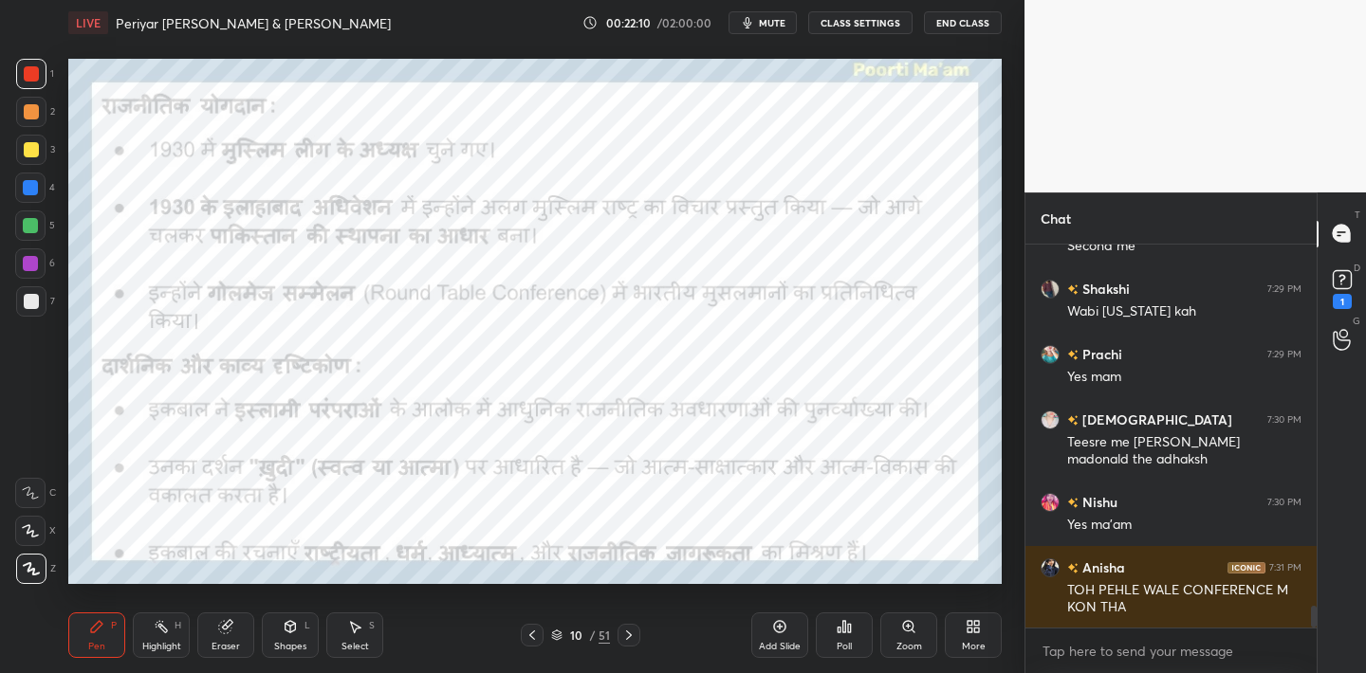
scroll to position [6479, 0]
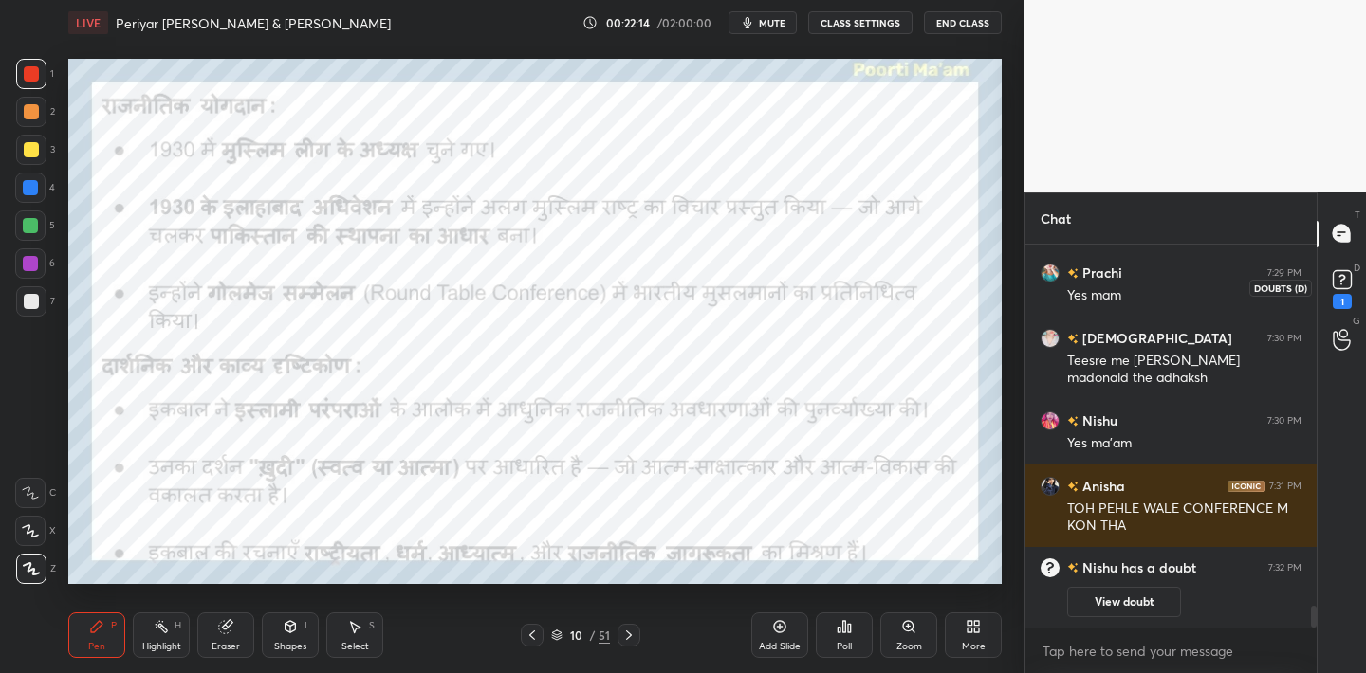
click at [1351, 296] on div "1" at bounding box center [1342, 288] width 28 height 44
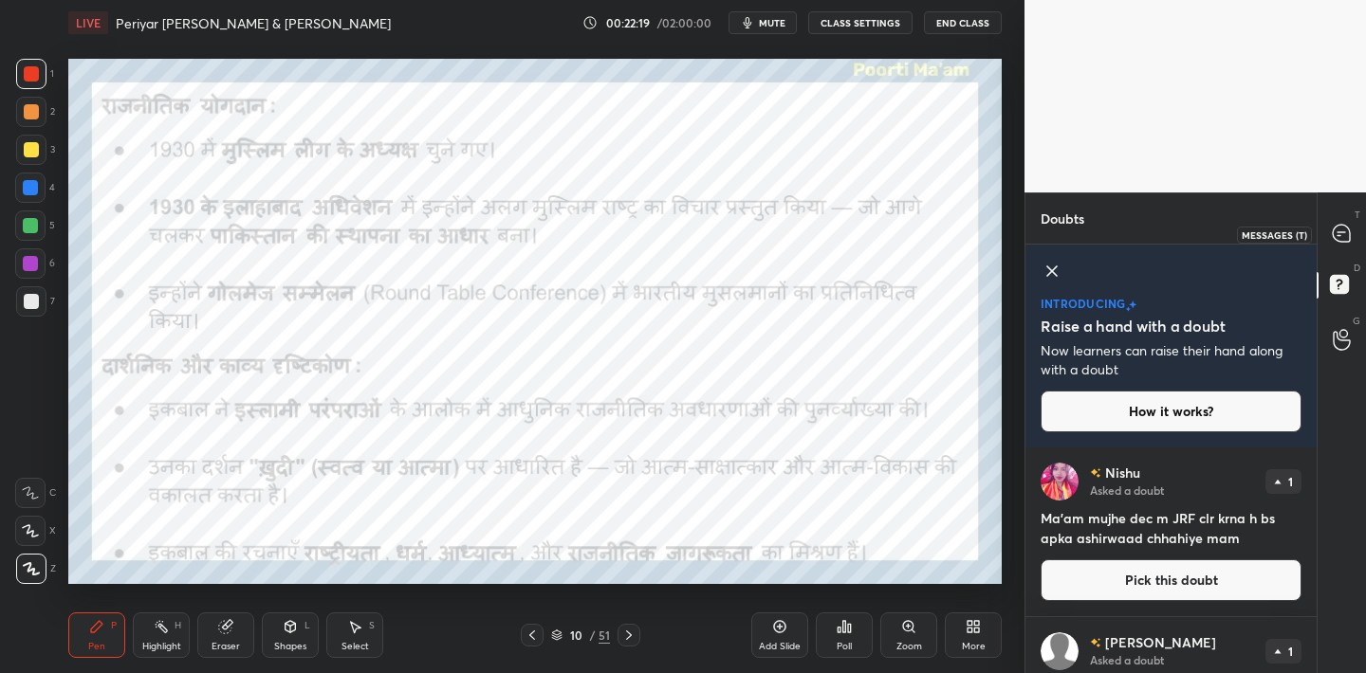
click at [1334, 238] on icon at bounding box center [1341, 233] width 17 height 17
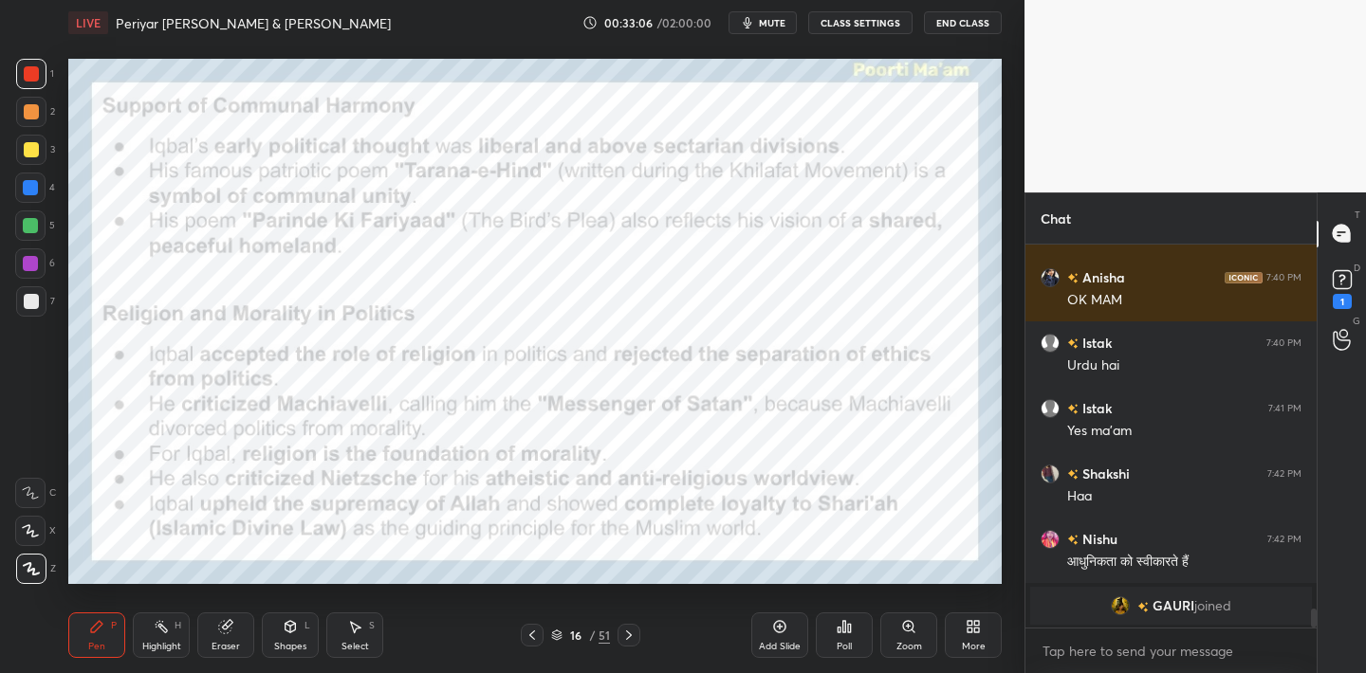
scroll to position [7199, 0]
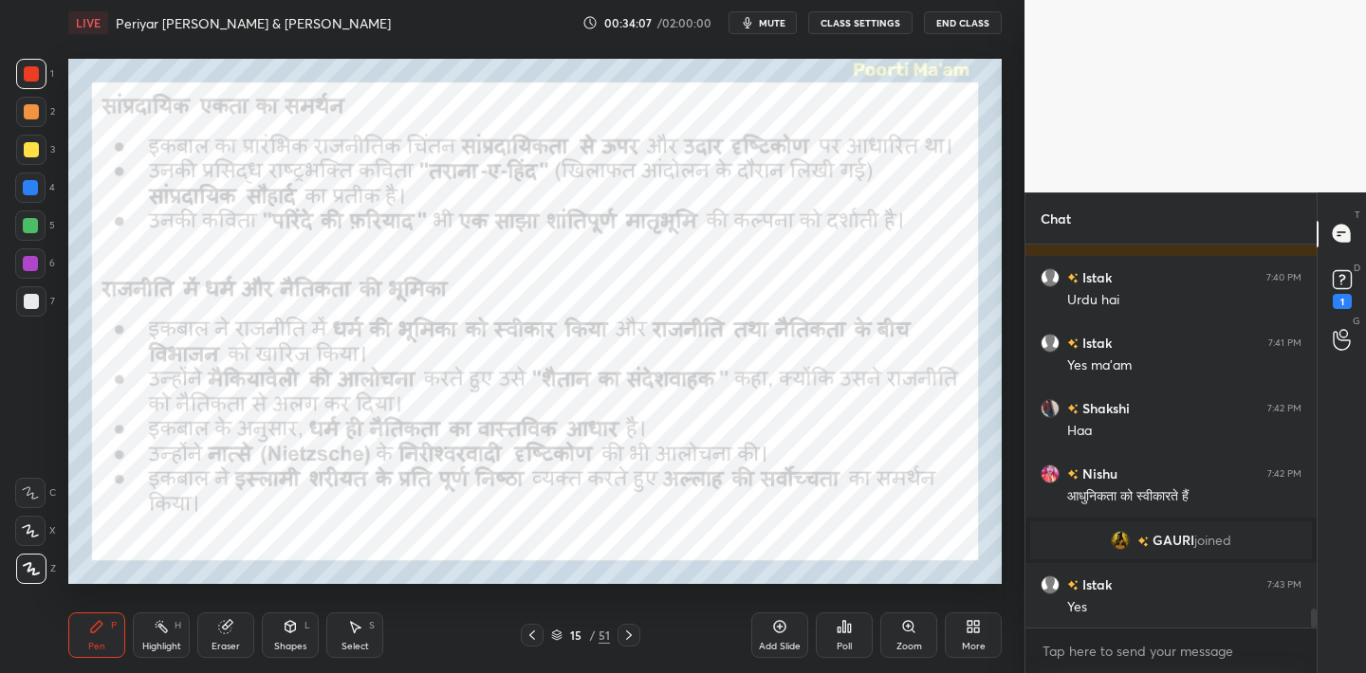
click at [245, 628] on div "Eraser" at bounding box center [225, 636] width 57 height 46
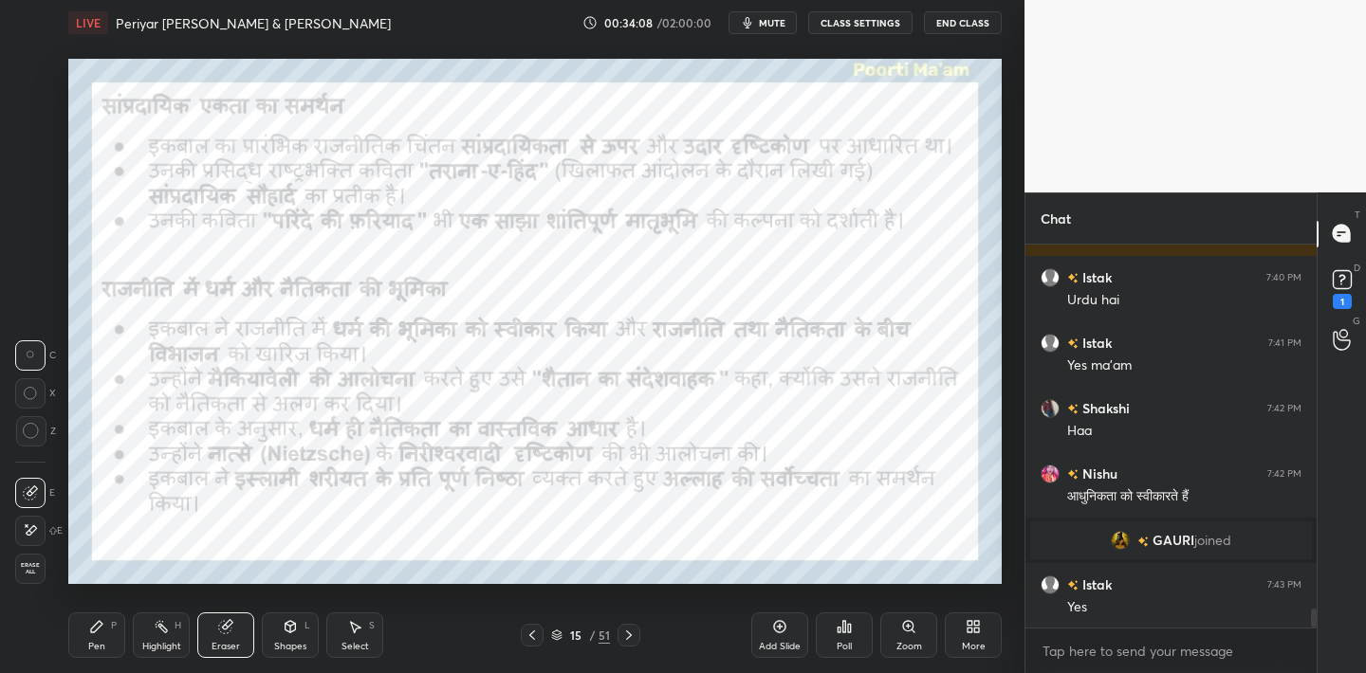
click at [46, 562] on div "Erase all" at bounding box center [32, 569] width 34 height 30
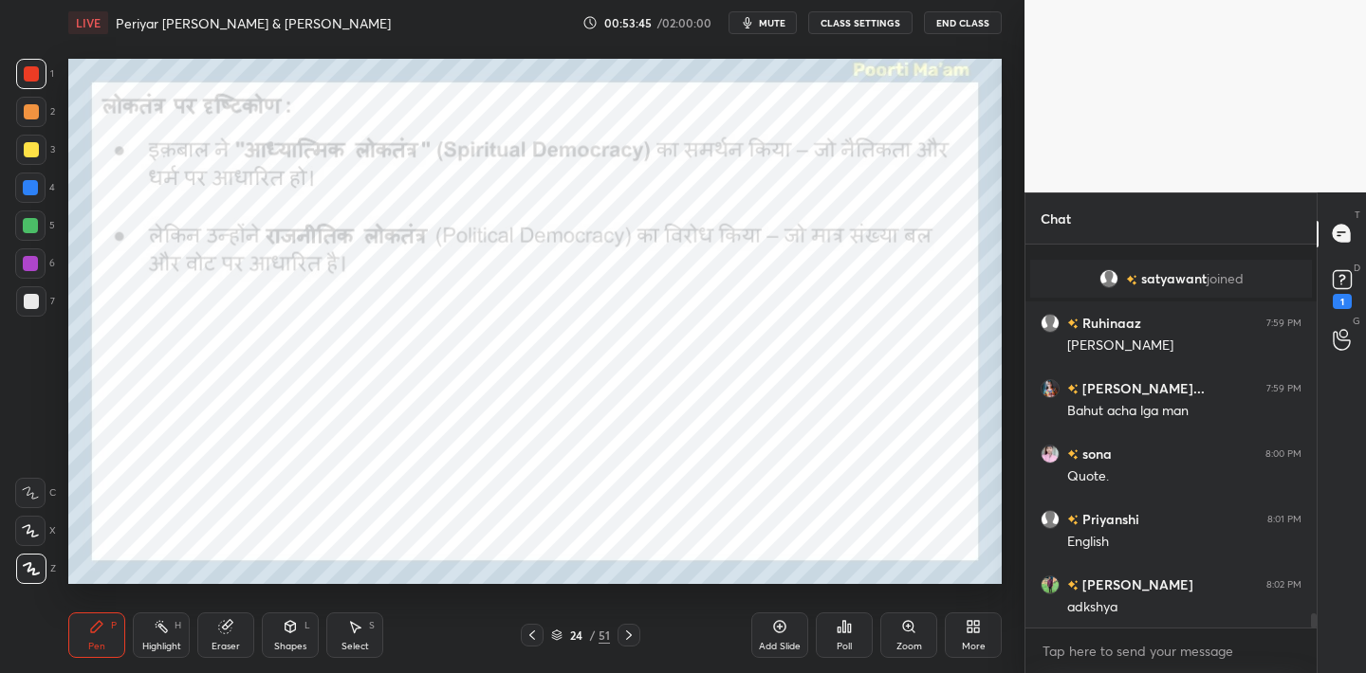
scroll to position [9999, 0]
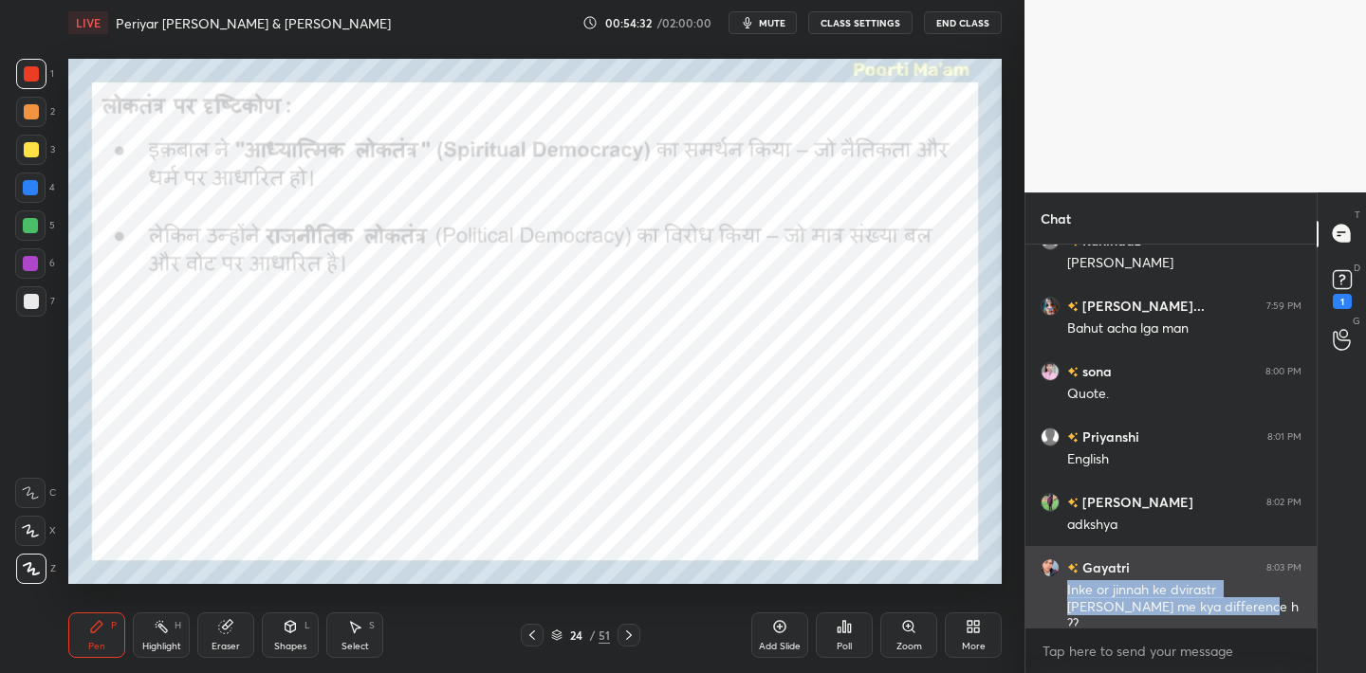
drag, startPoint x: 1065, startPoint y: 589, endPoint x: 1182, endPoint y: 611, distance: 118.7
click at [1182, 611] on div "Gayatri 8:03 PM Inke or jinnah ke dvirastr [PERSON_NAME] me kya difference h ??" at bounding box center [1170, 596] width 291 height 100
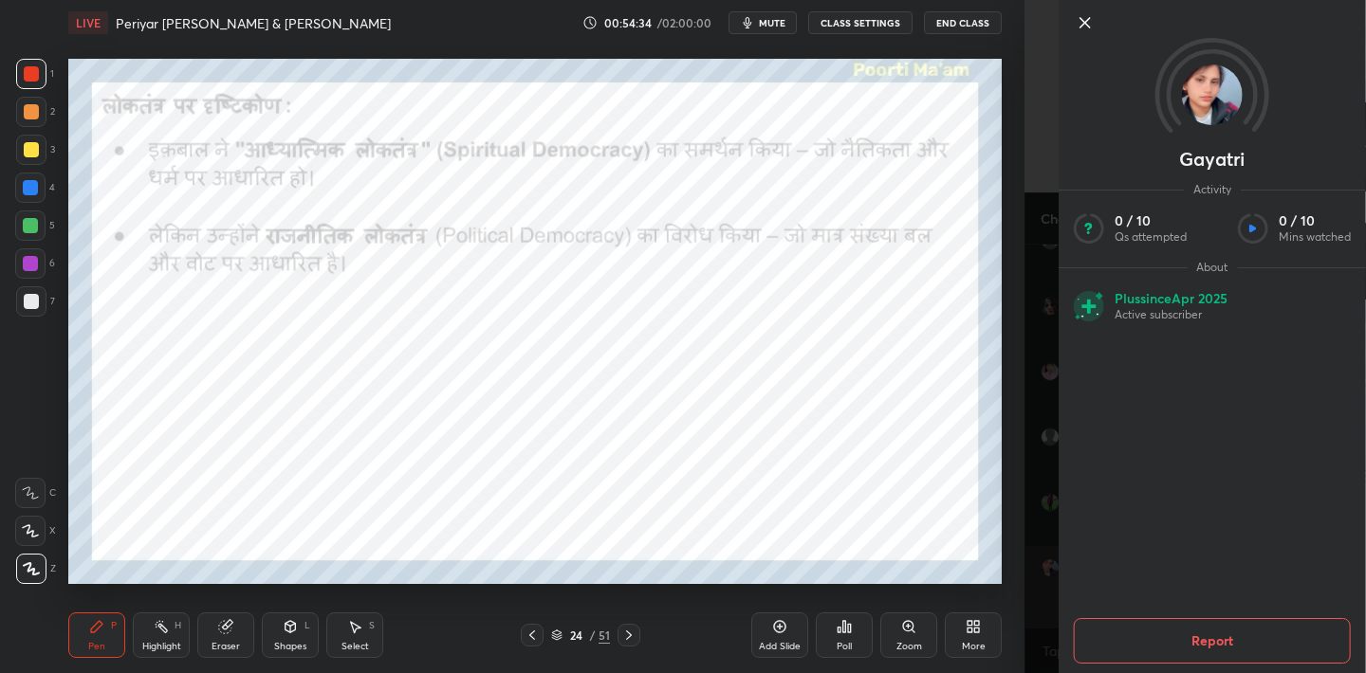
copy div "Inke or jinnah ke dvirastr [PERSON_NAME] me kya difference h ??"
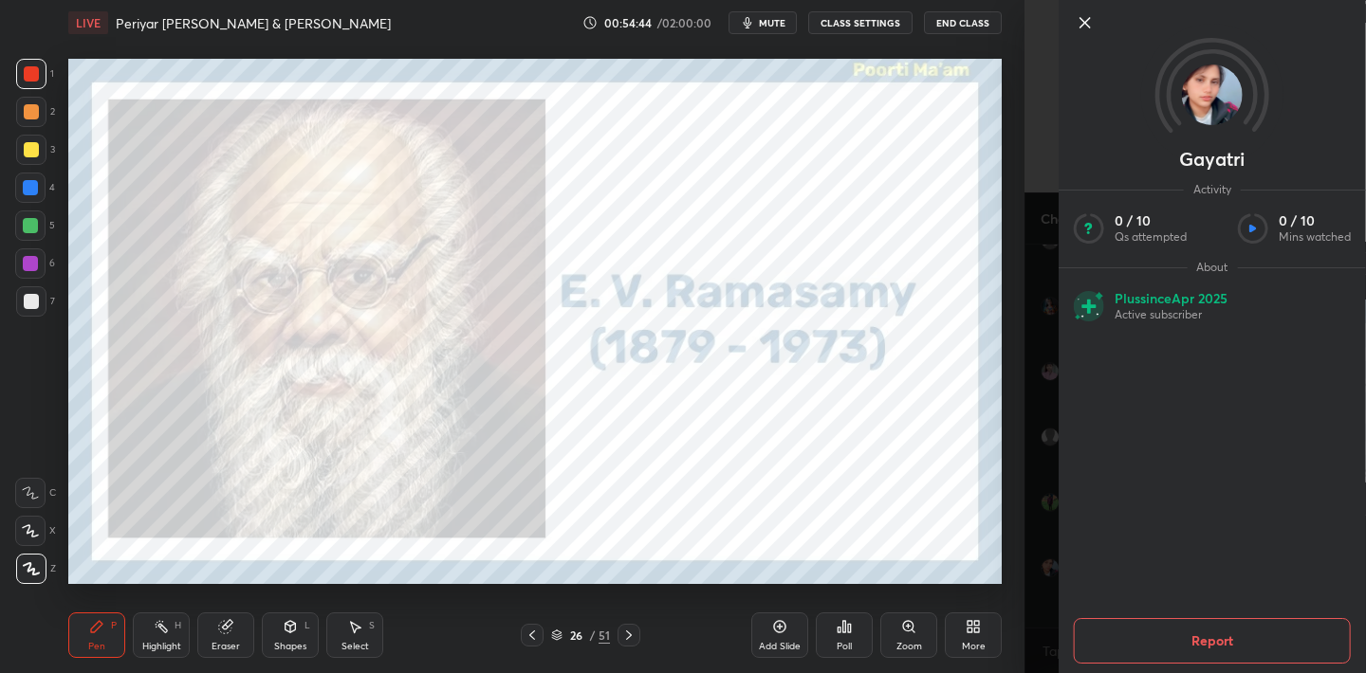
click at [1090, 23] on icon at bounding box center [1085, 22] width 23 height 23
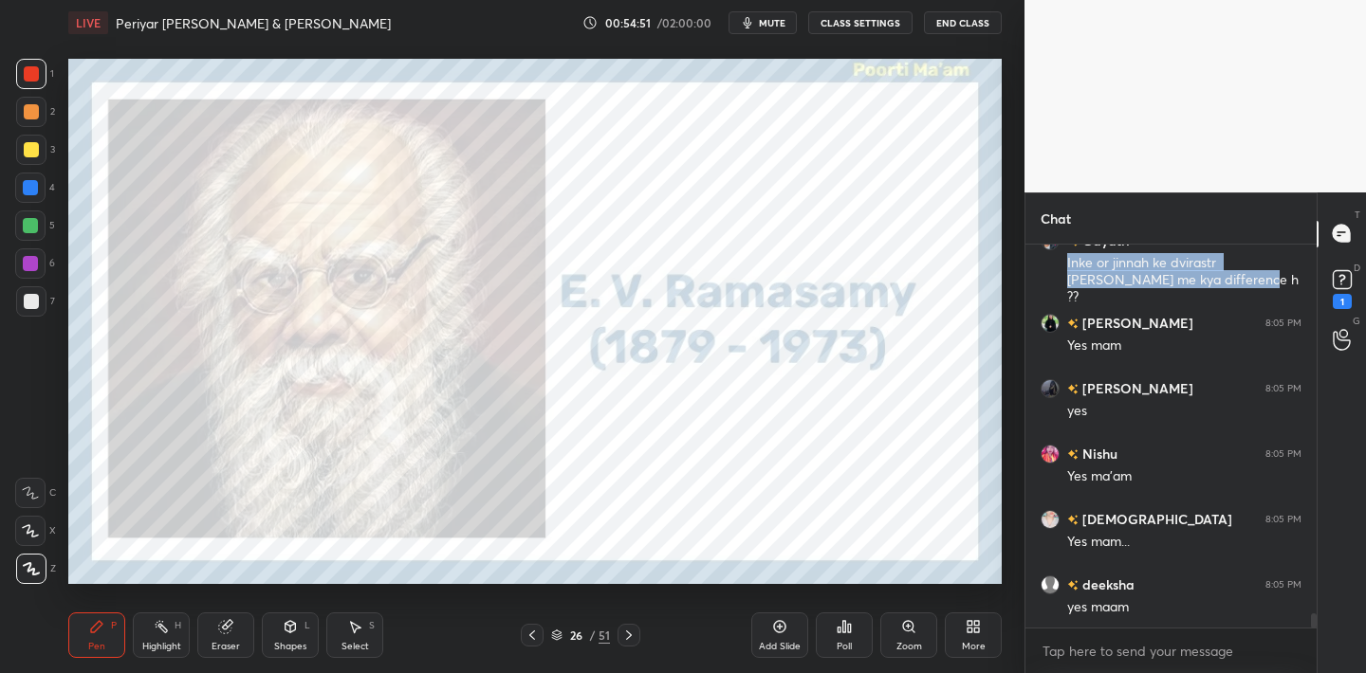
scroll to position [10457, 0]
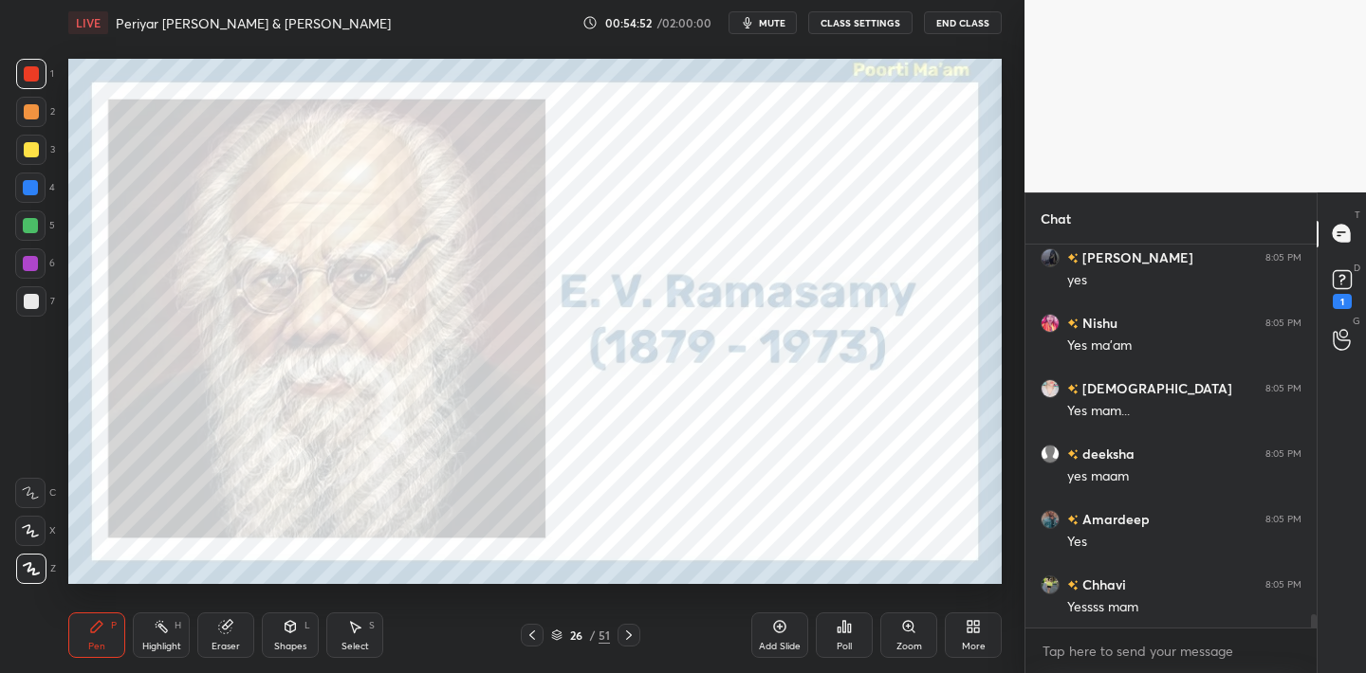
click at [838, 628] on icon at bounding box center [839, 630] width 3 height 5
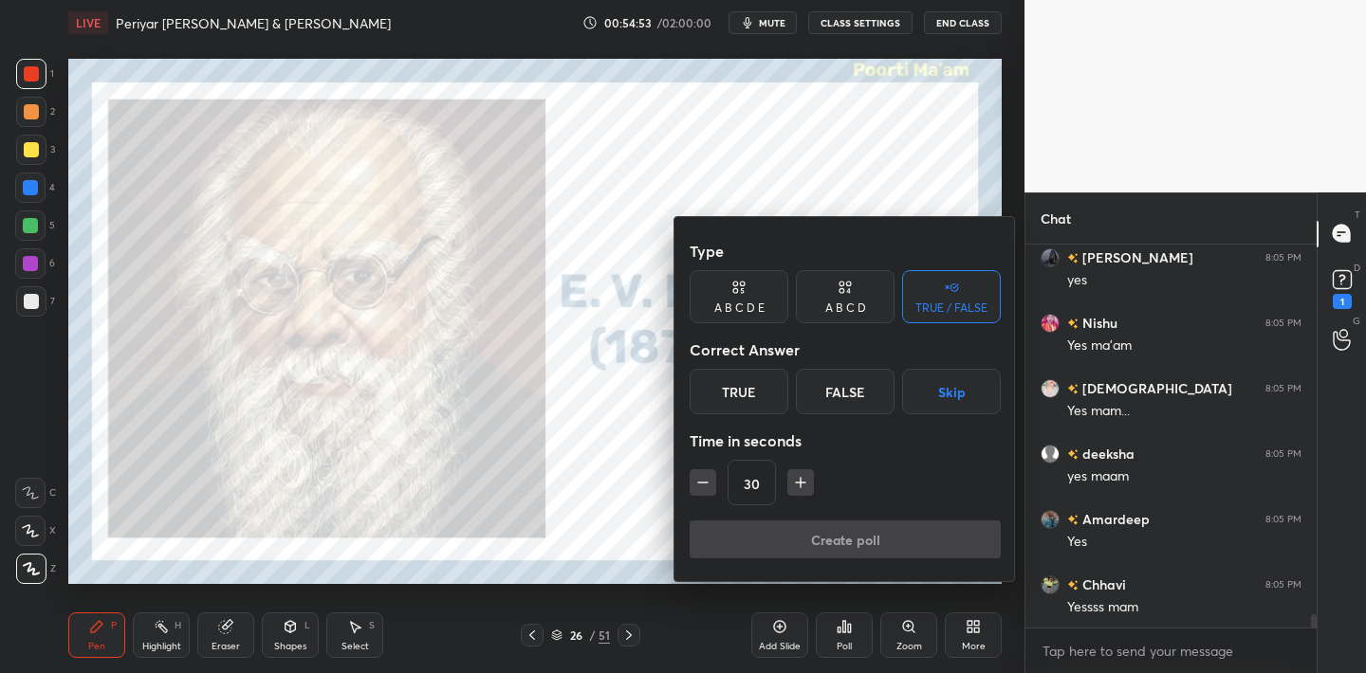
scroll to position [10522, 0]
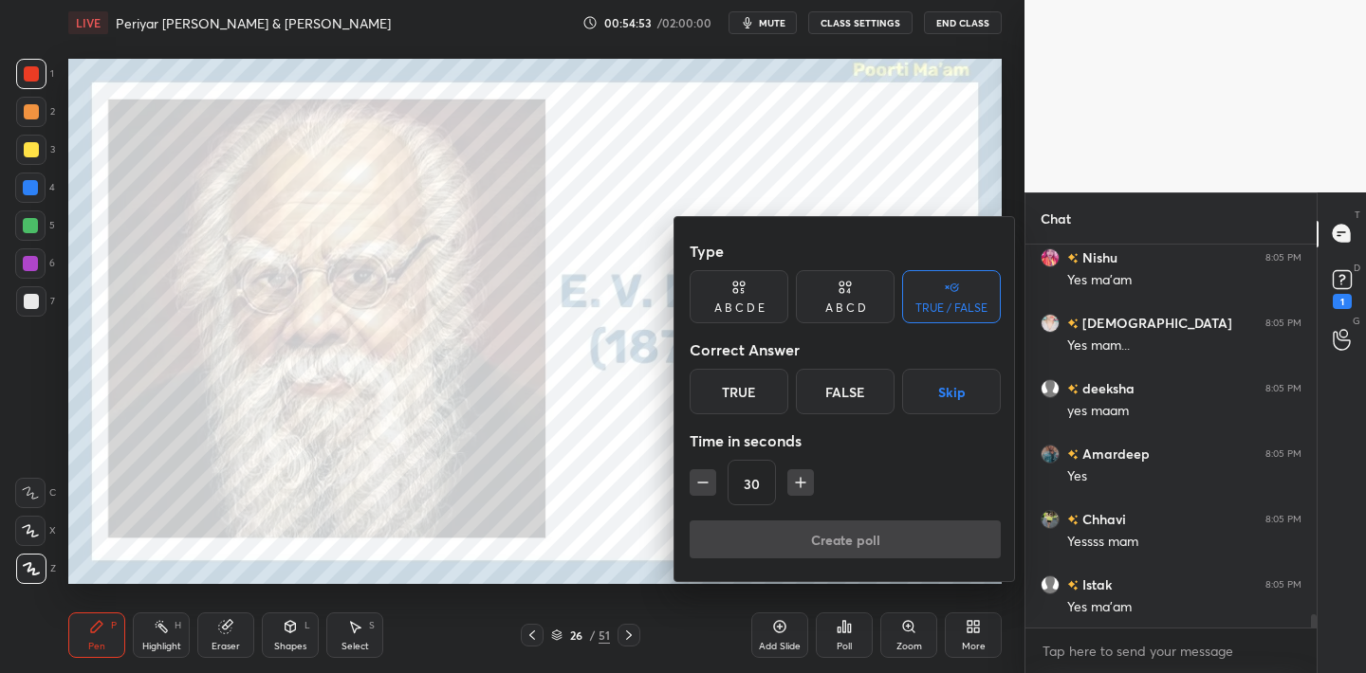
click at [748, 396] on div "True" at bounding box center [739, 392] width 99 height 46
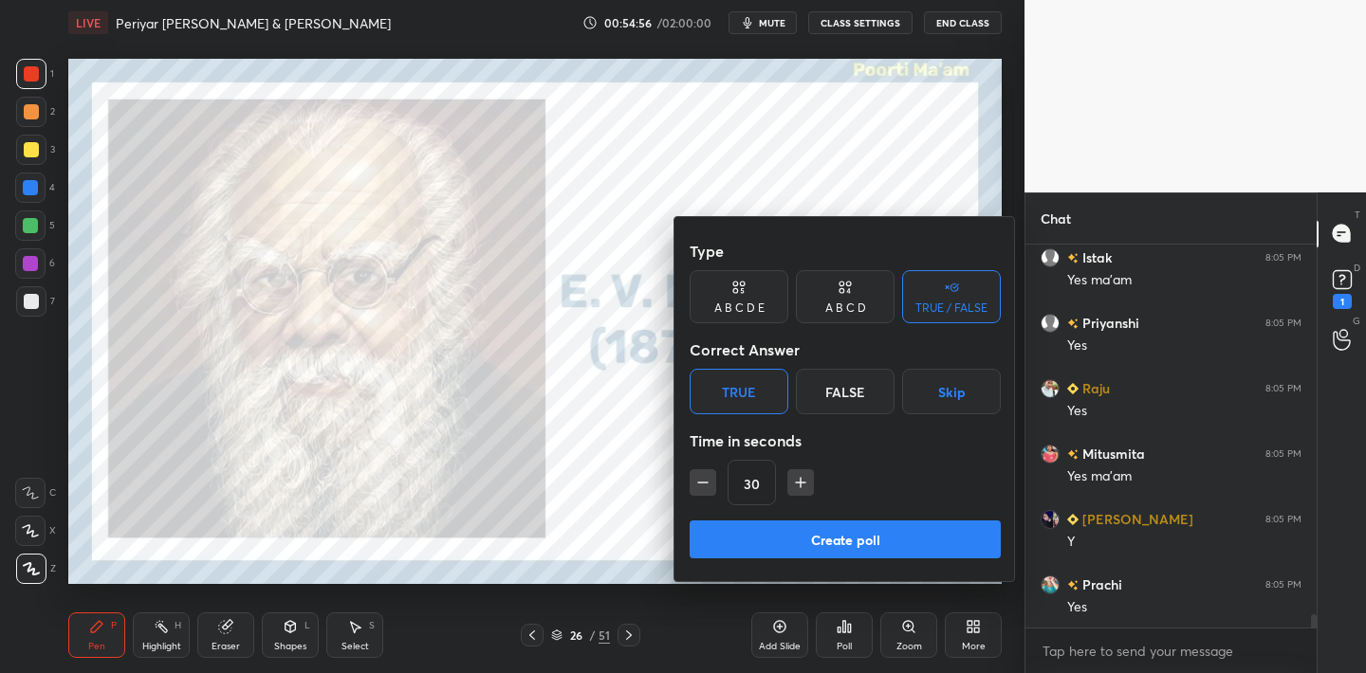
scroll to position [10915, 0]
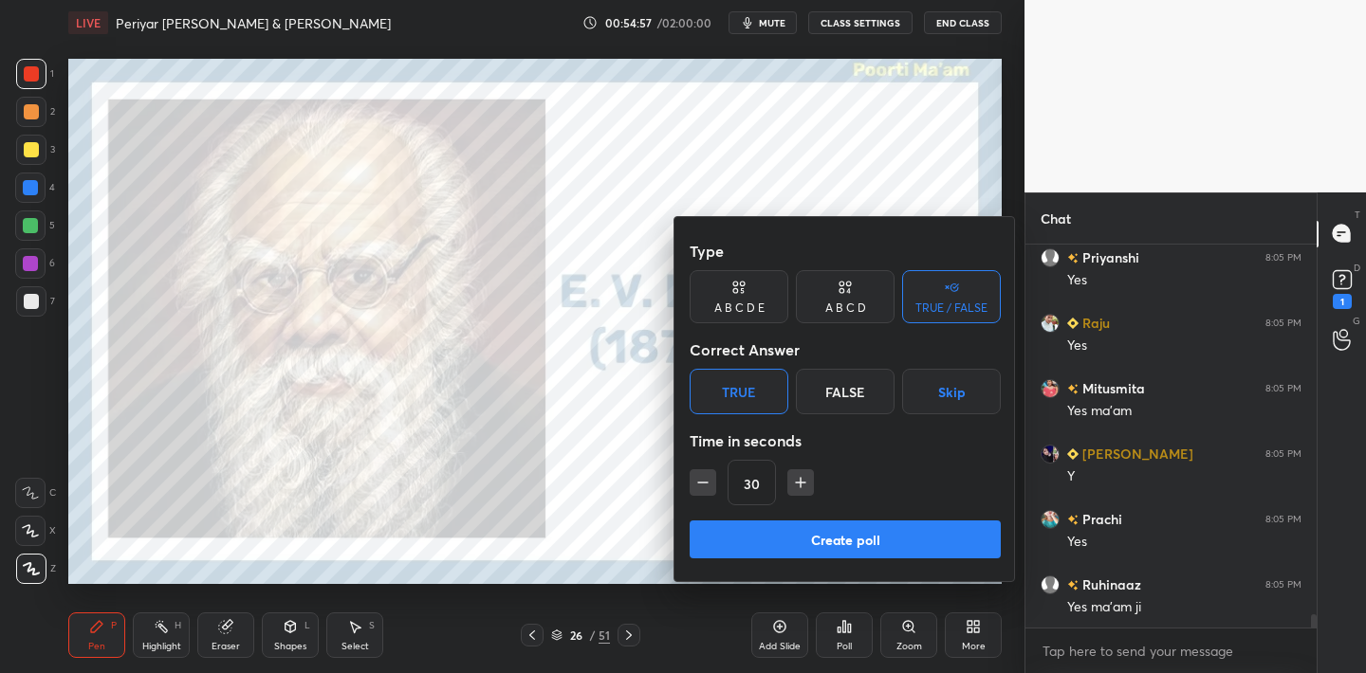
click at [809, 542] on button "Create poll" at bounding box center [845, 540] width 311 height 38
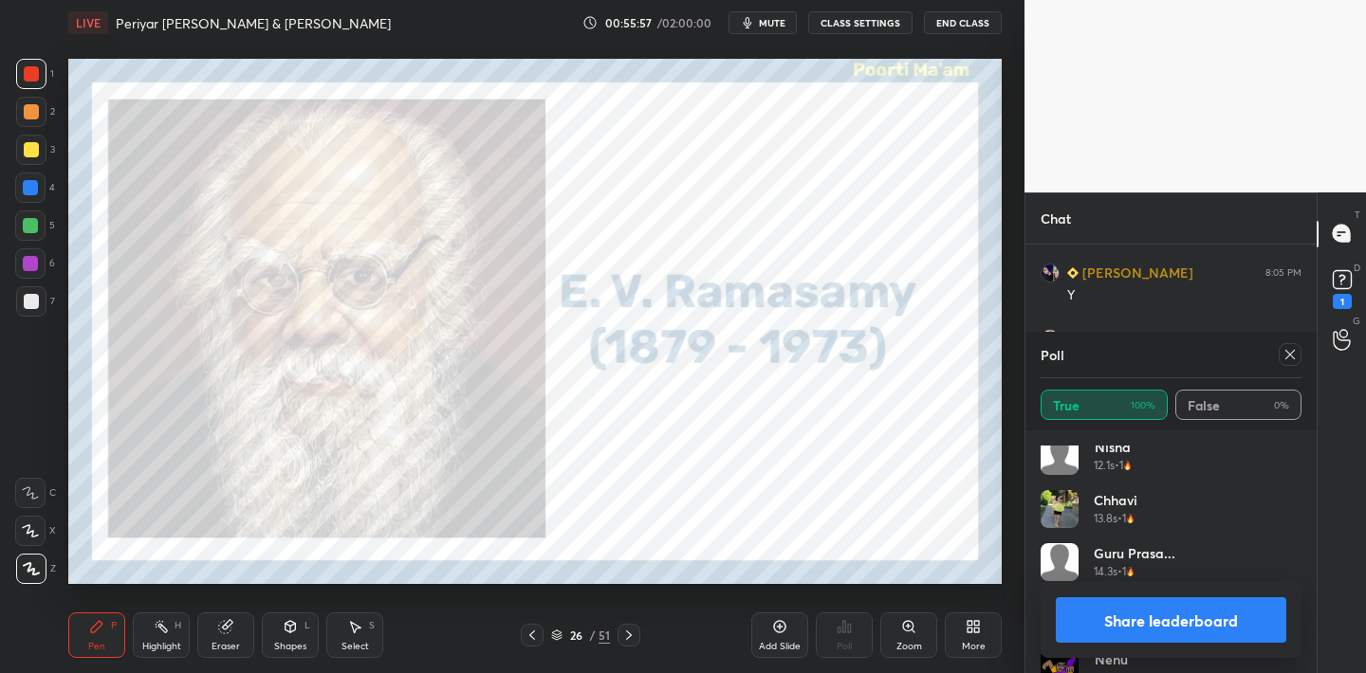
scroll to position [1604, 0]
click at [1288, 360] on icon at bounding box center [1289, 354] width 15 height 15
type textarea "x"
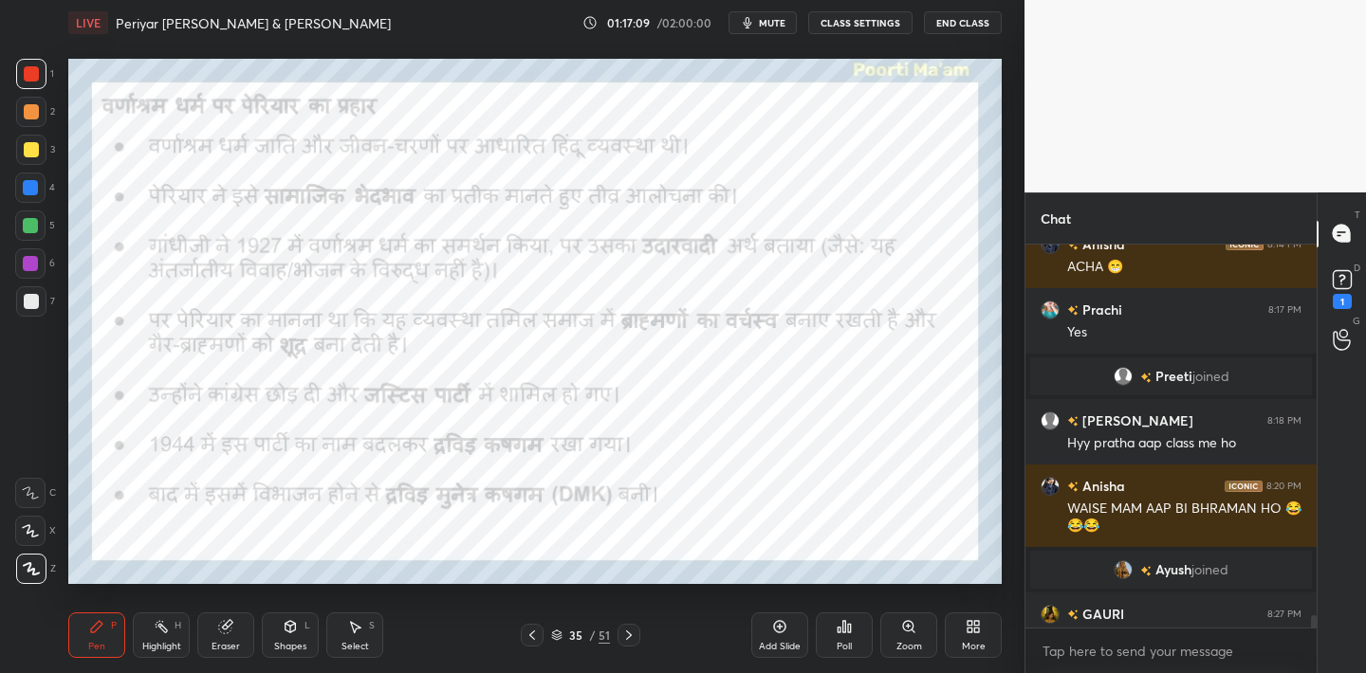
scroll to position [11361, 0]
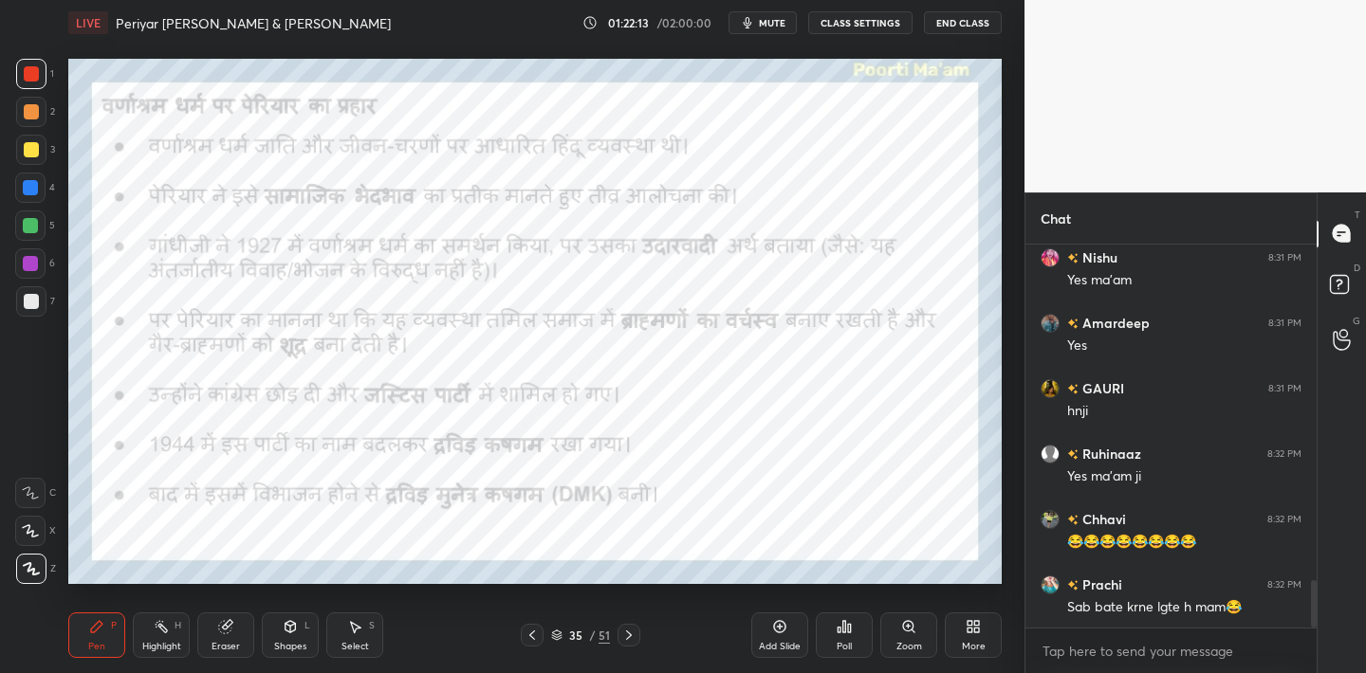
drag, startPoint x: 231, startPoint y: 654, endPoint x: 238, endPoint y: 641, distance: 14.5
click at [231, 655] on div "Eraser" at bounding box center [225, 636] width 57 height 46
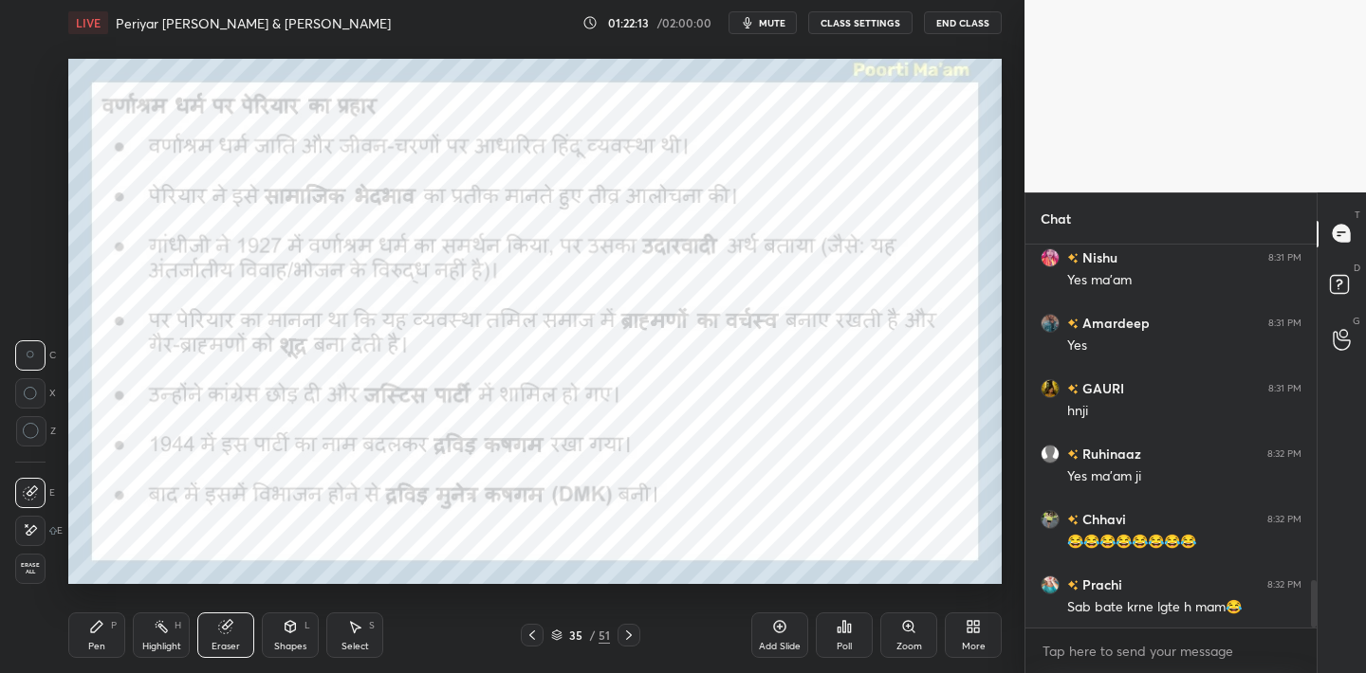
drag, startPoint x: 37, startPoint y: 567, endPoint x: 38, endPoint y: 544, distance: 23.7
click at [32, 570] on span "Erase all" at bounding box center [30, 568] width 28 height 13
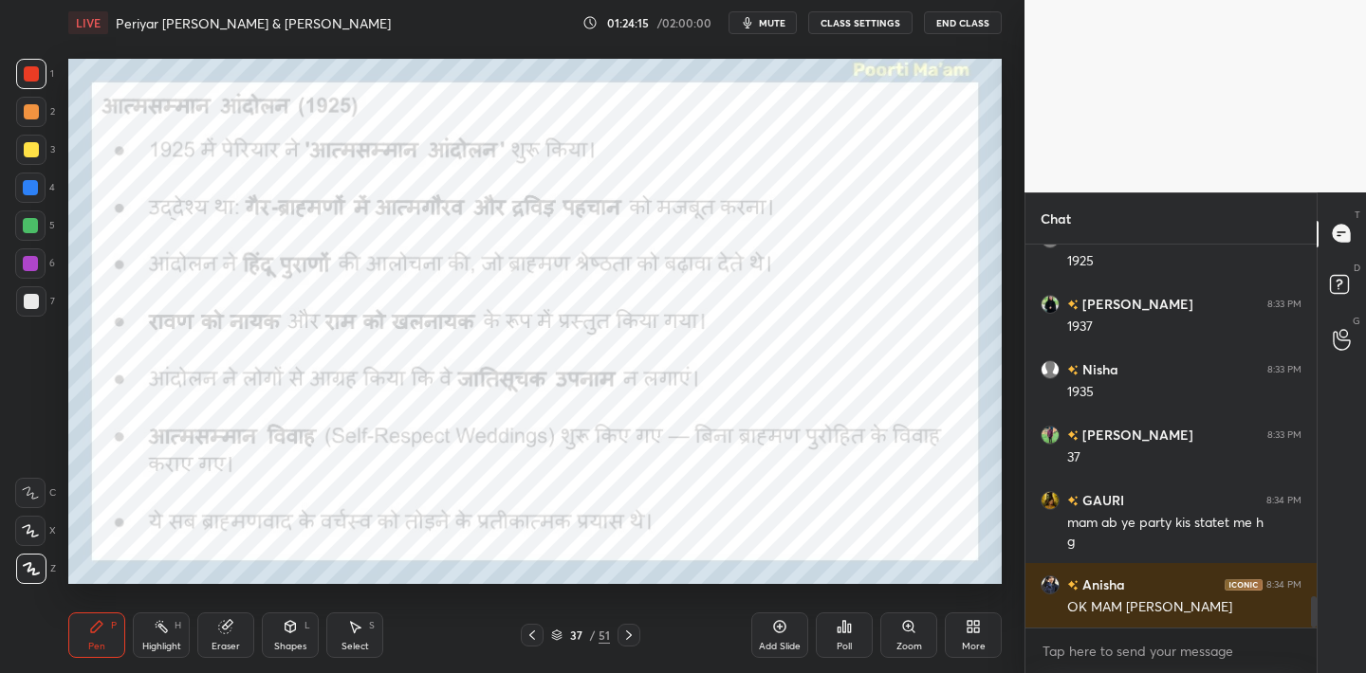
scroll to position [4401, 0]
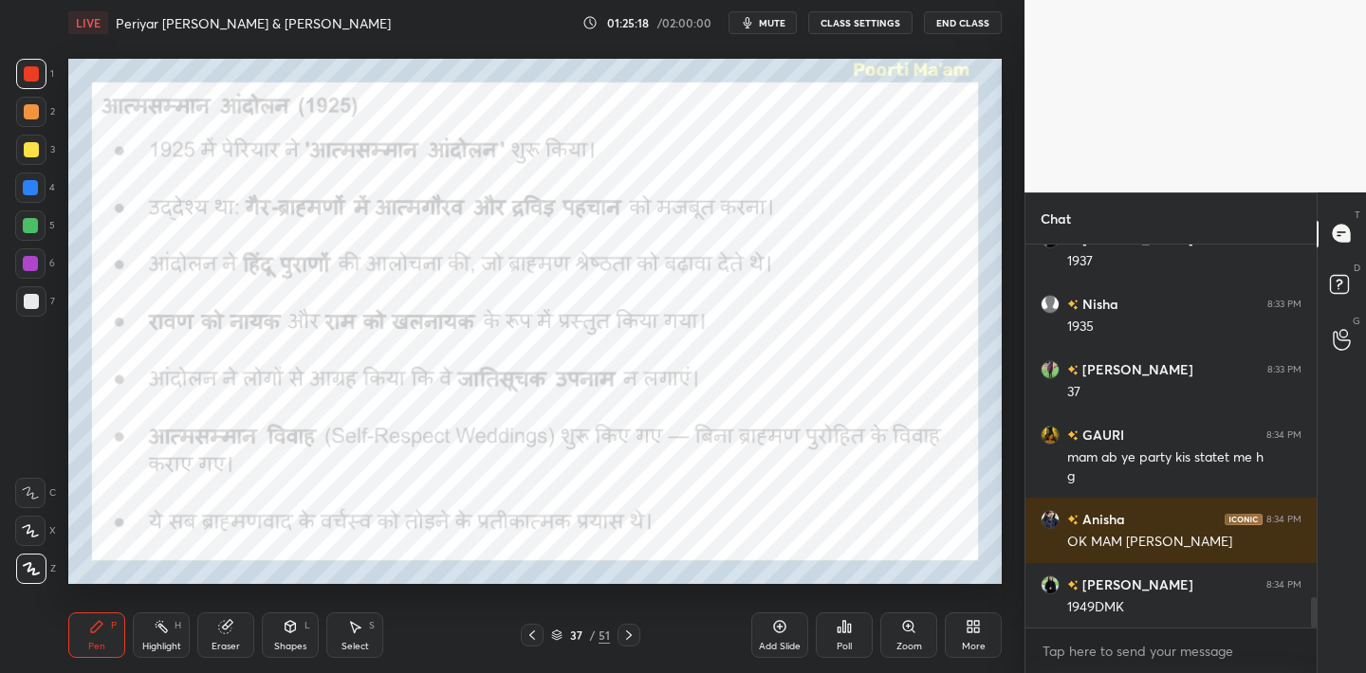
drag, startPoint x: 224, startPoint y: 636, endPoint x: 211, endPoint y: 623, distance: 18.8
click at [225, 636] on div "Eraser" at bounding box center [225, 636] width 57 height 46
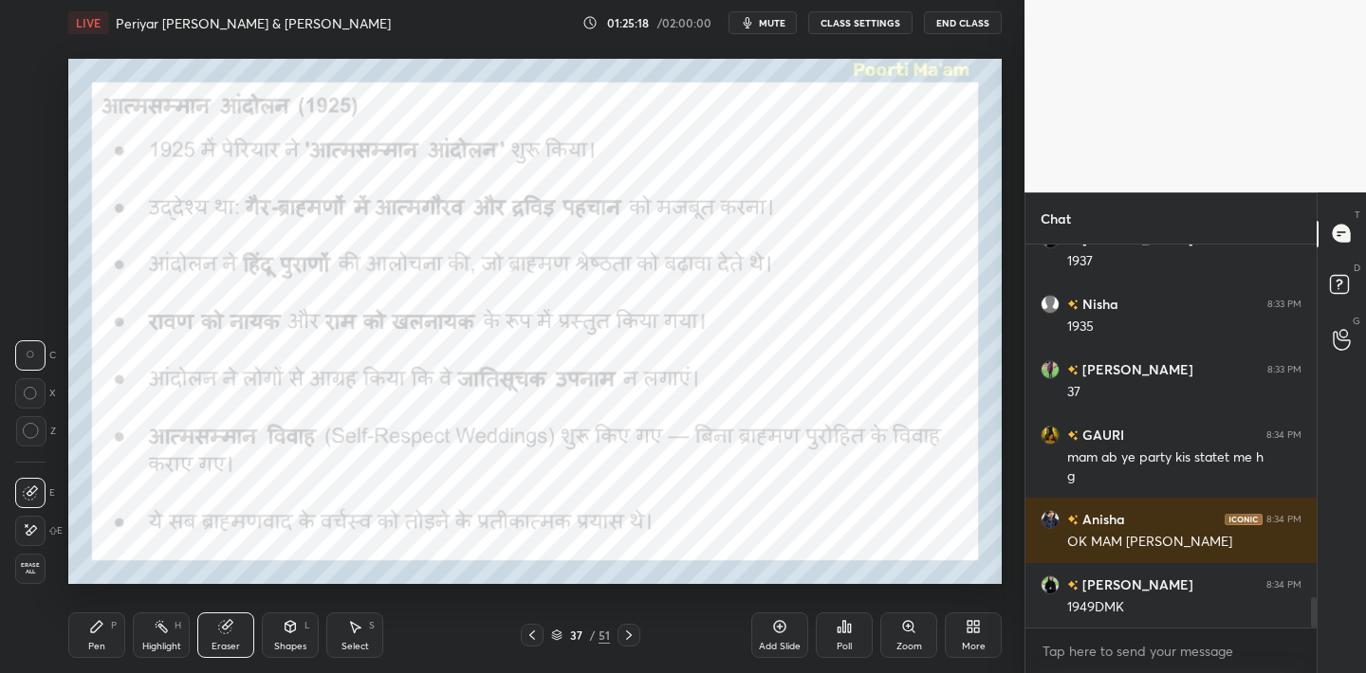
click at [45, 574] on div "Erase all" at bounding box center [30, 569] width 30 height 30
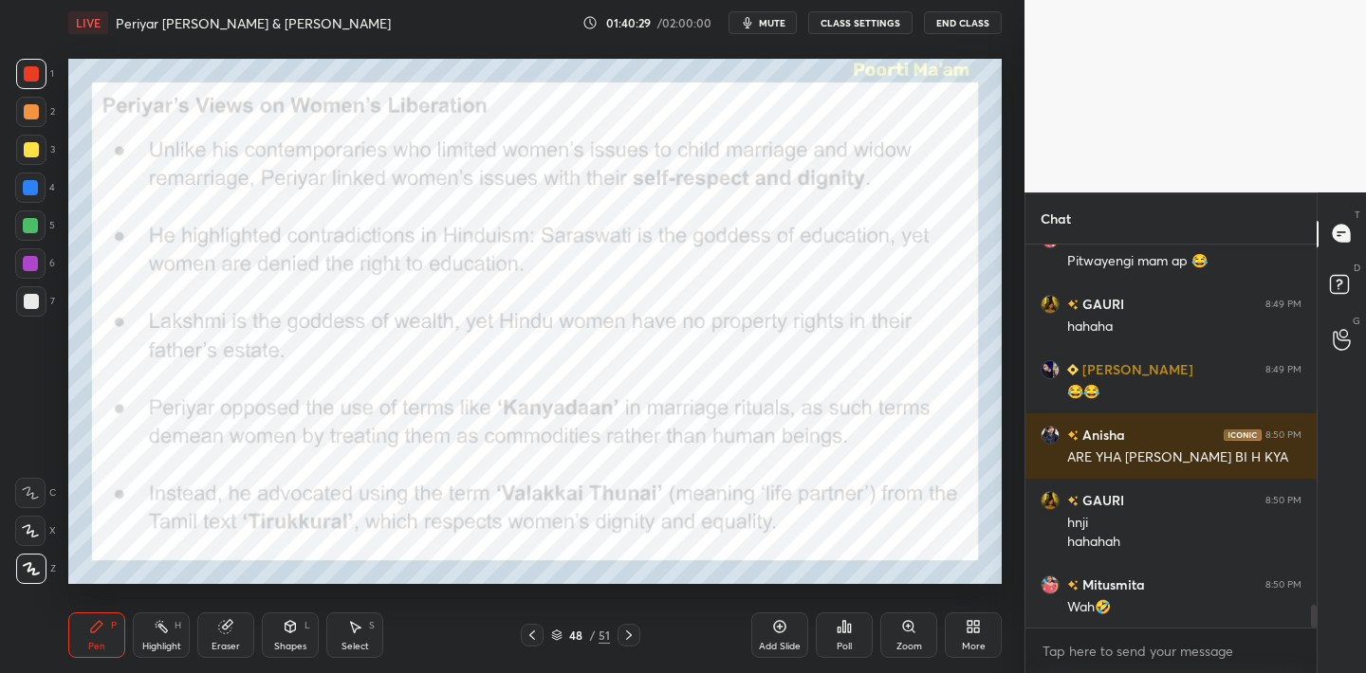
scroll to position [6202, 0]
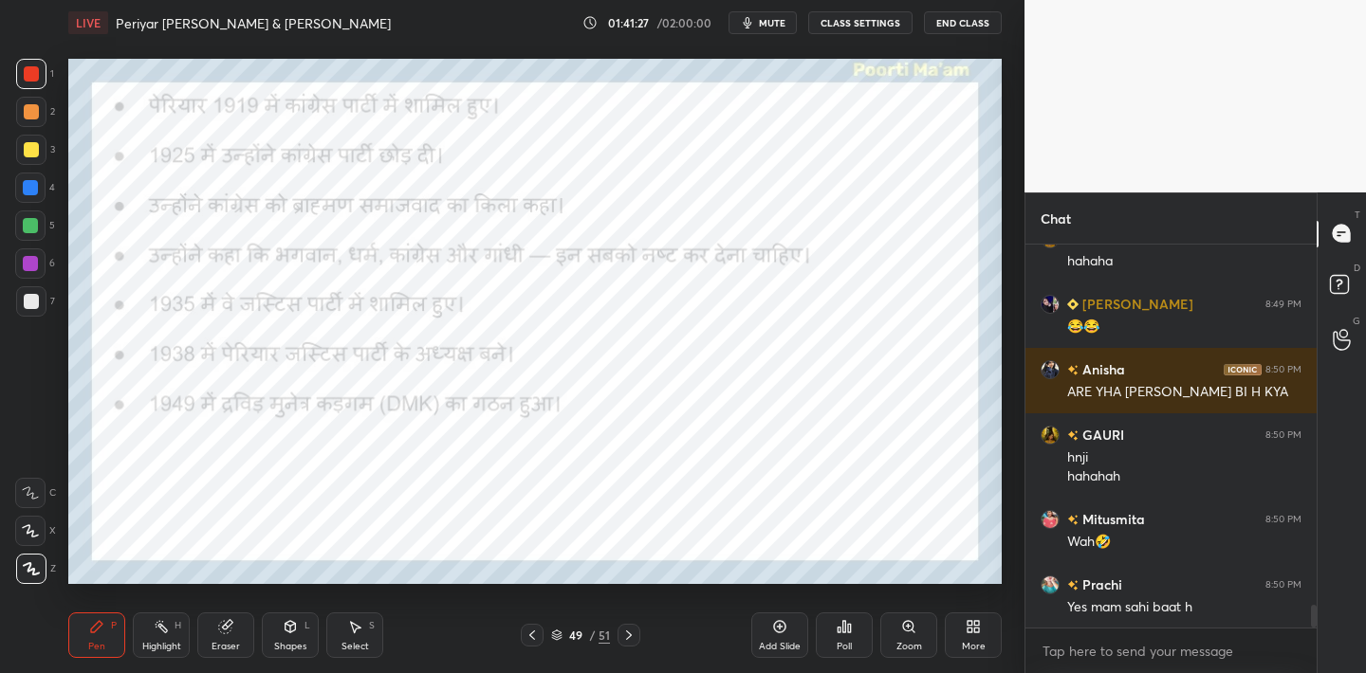
click at [276, 24] on h4 "Periyar [PERSON_NAME] & [PERSON_NAME]" at bounding box center [253, 23] width 275 height 18
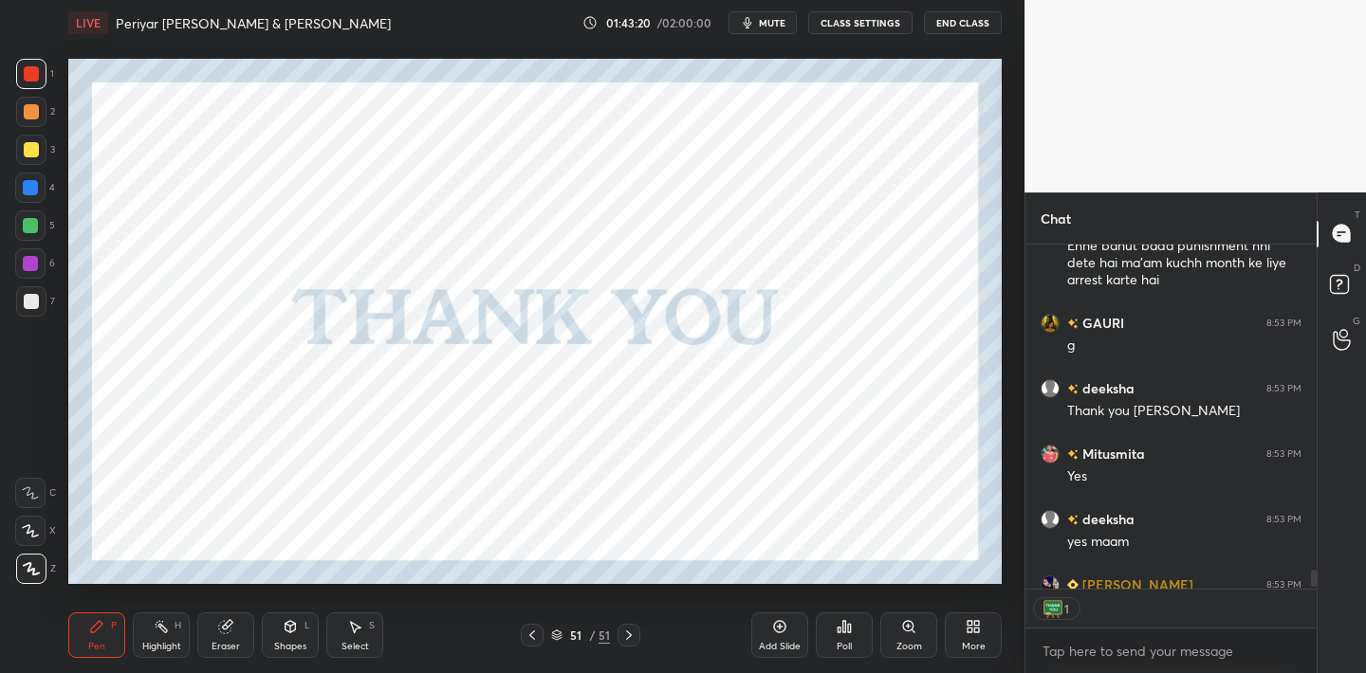
scroll to position [6798, 0]
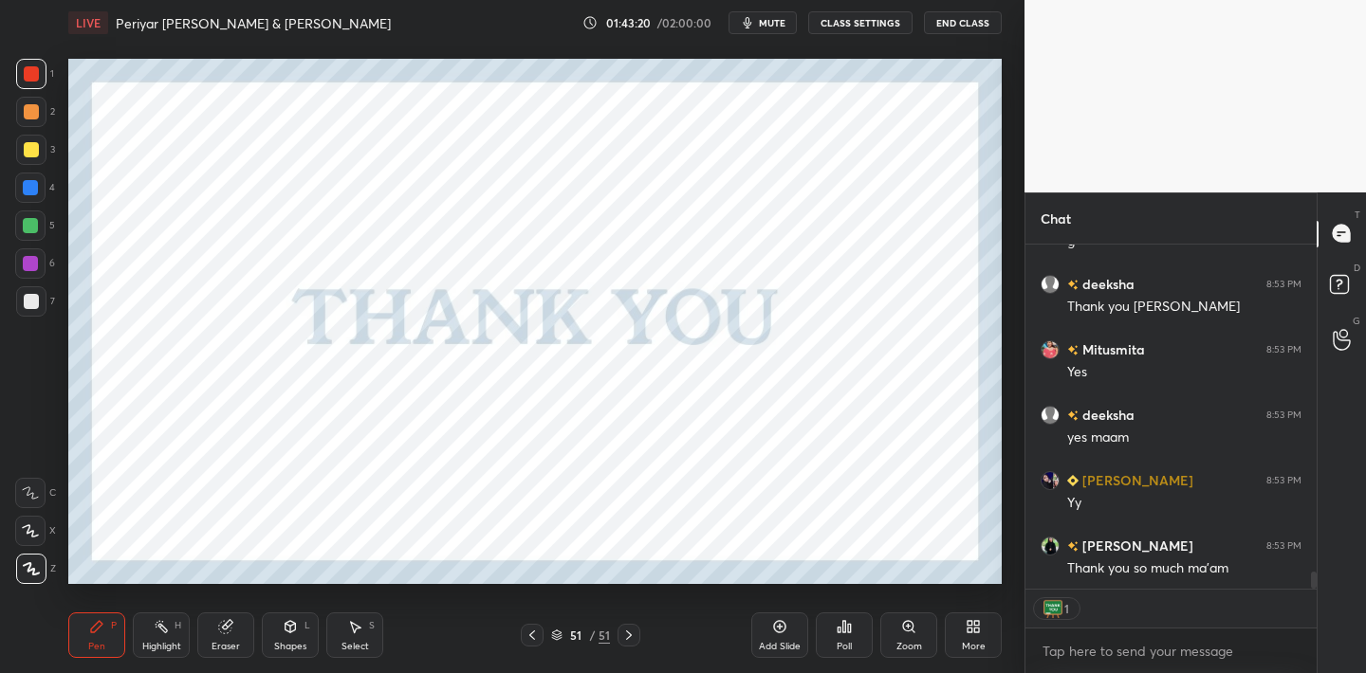
click at [784, 18] on span "mute" at bounding box center [772, 22] width 27 height 13
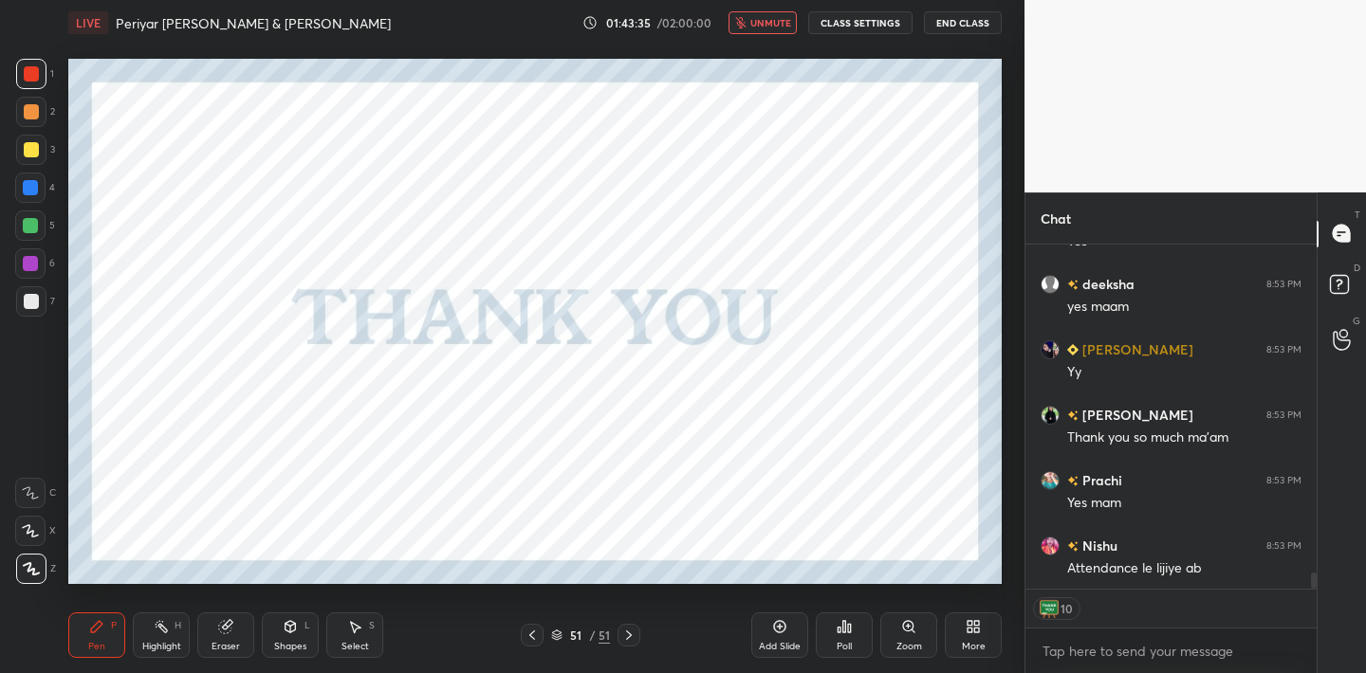
click at [740, 24] on icon "button" at bounding box center [740, 22] width 10 height 11
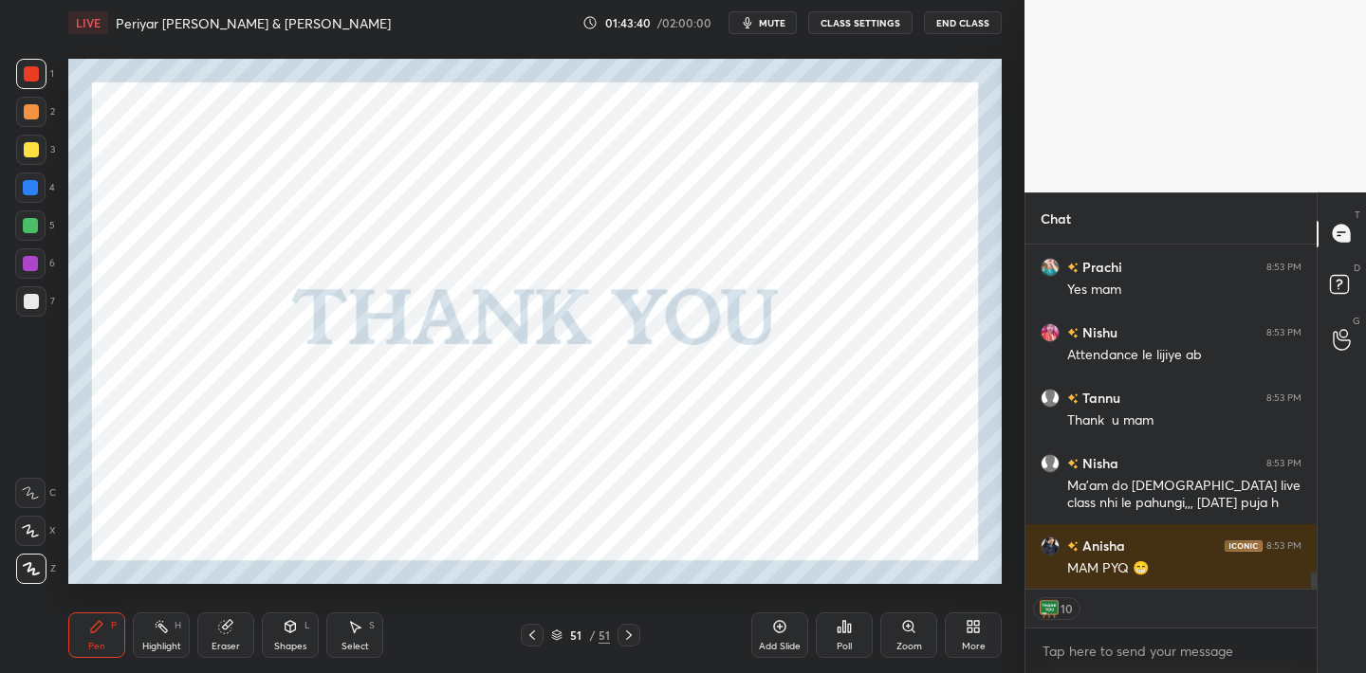
scroll to position [7208, 0]
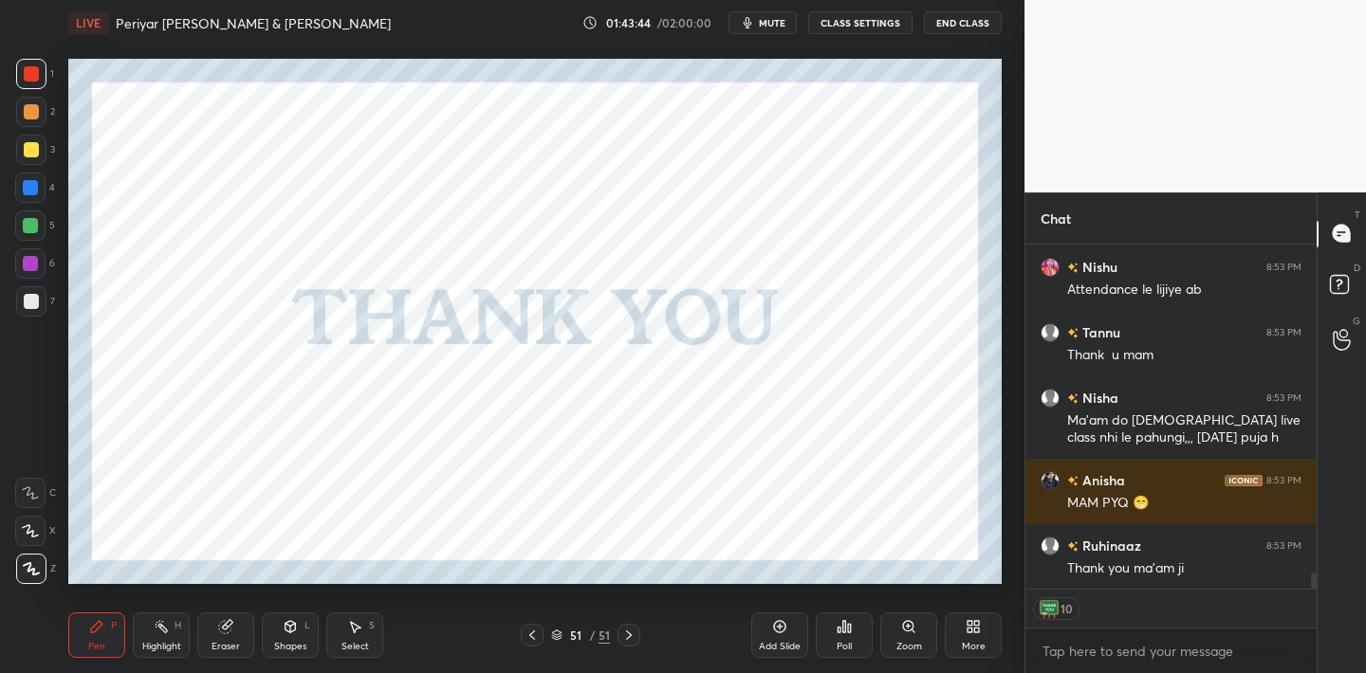
type textarea "x"
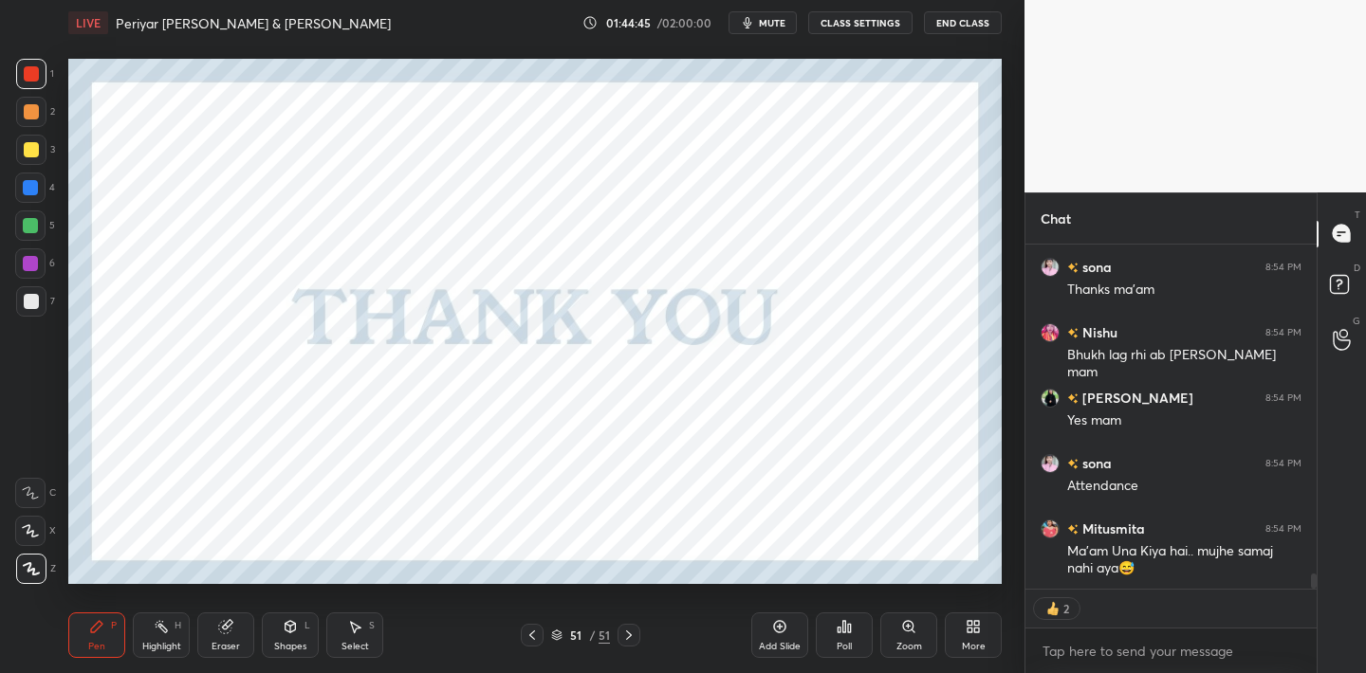
scroll to position [7683, 0]
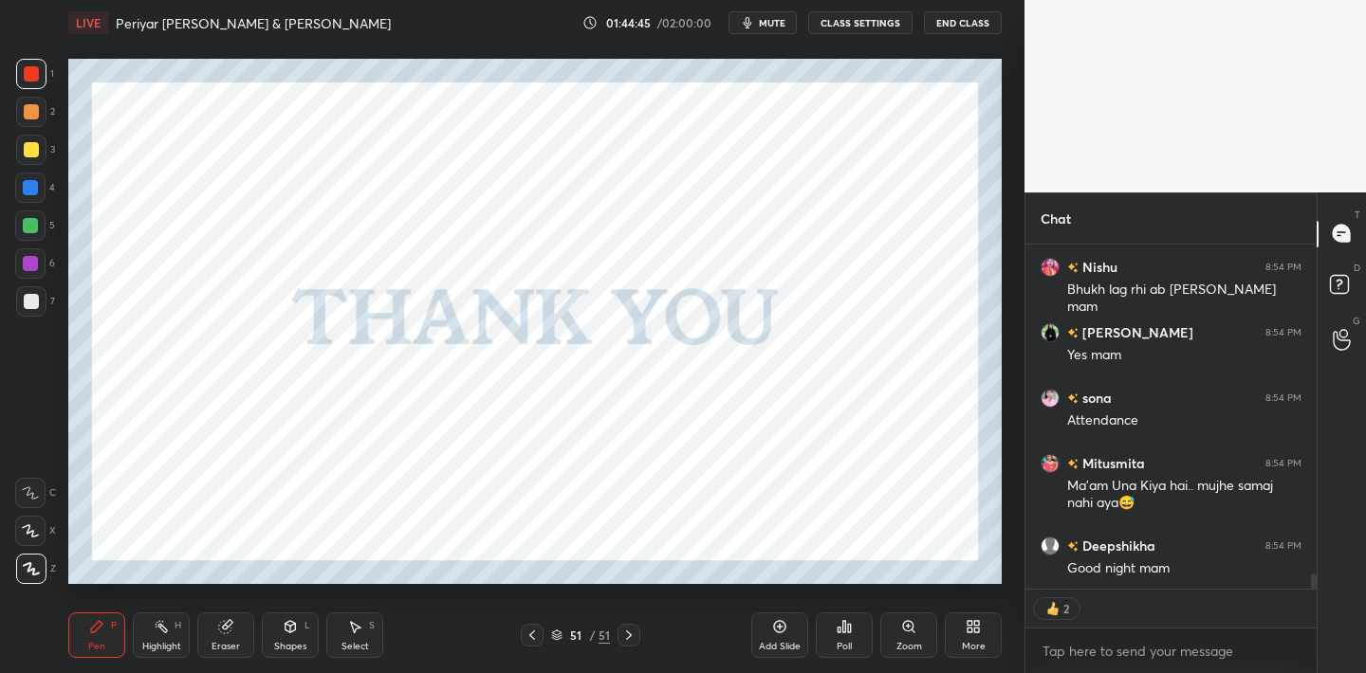
click at [851, 636] on div "Poll" at bounding box center [844, 636] width 57 height 46
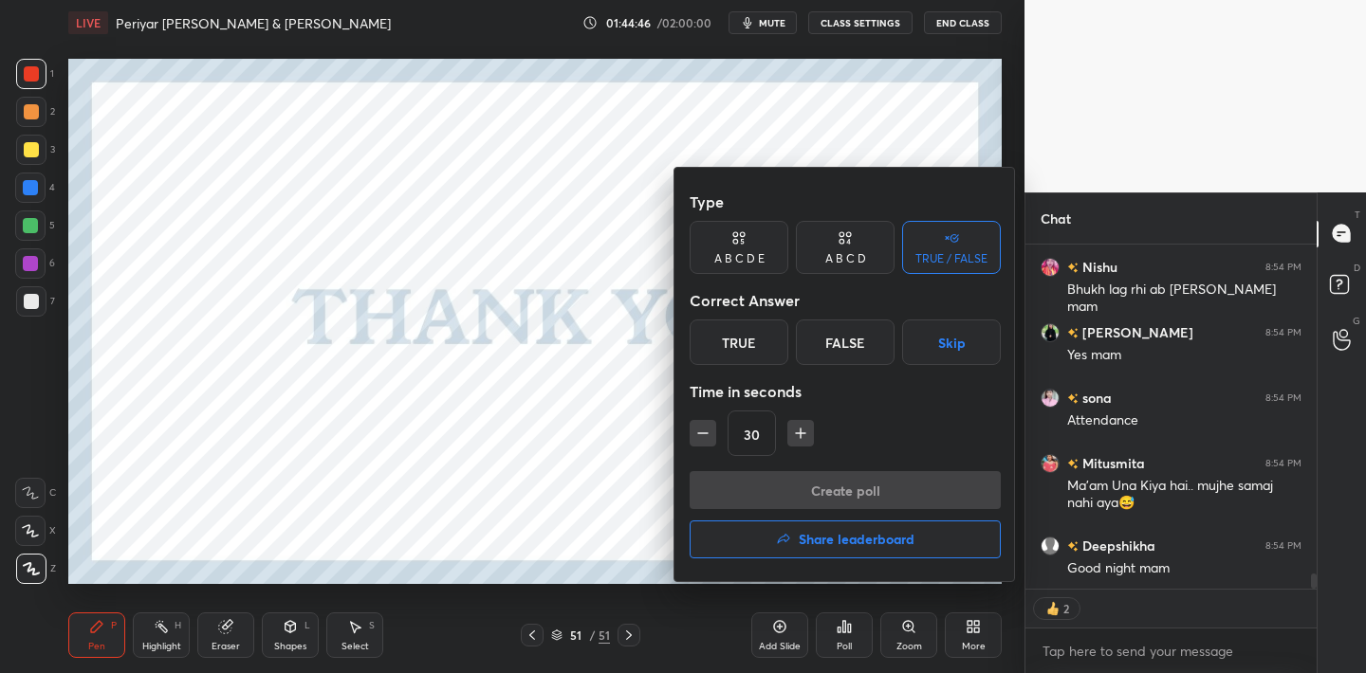
scroll to position [7749, 0]
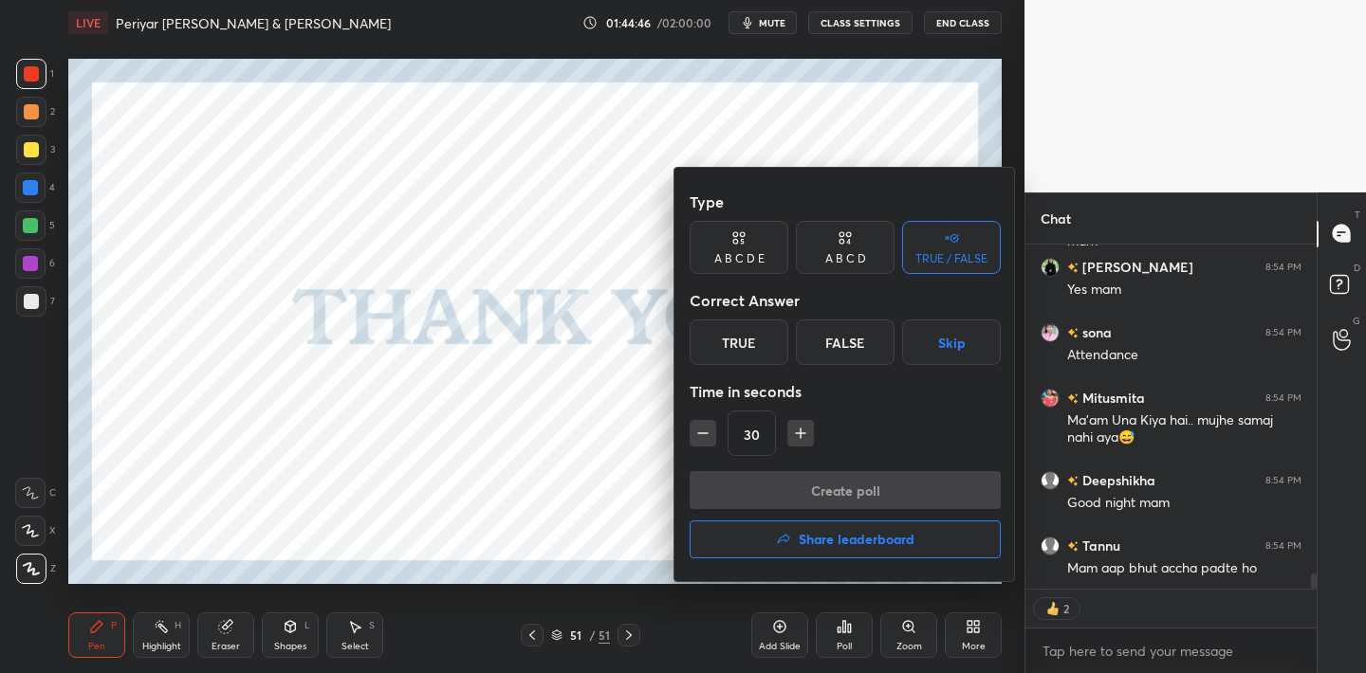
click at [755, 344] on div "True" at bounding box center [739, 343] width 99 height 46
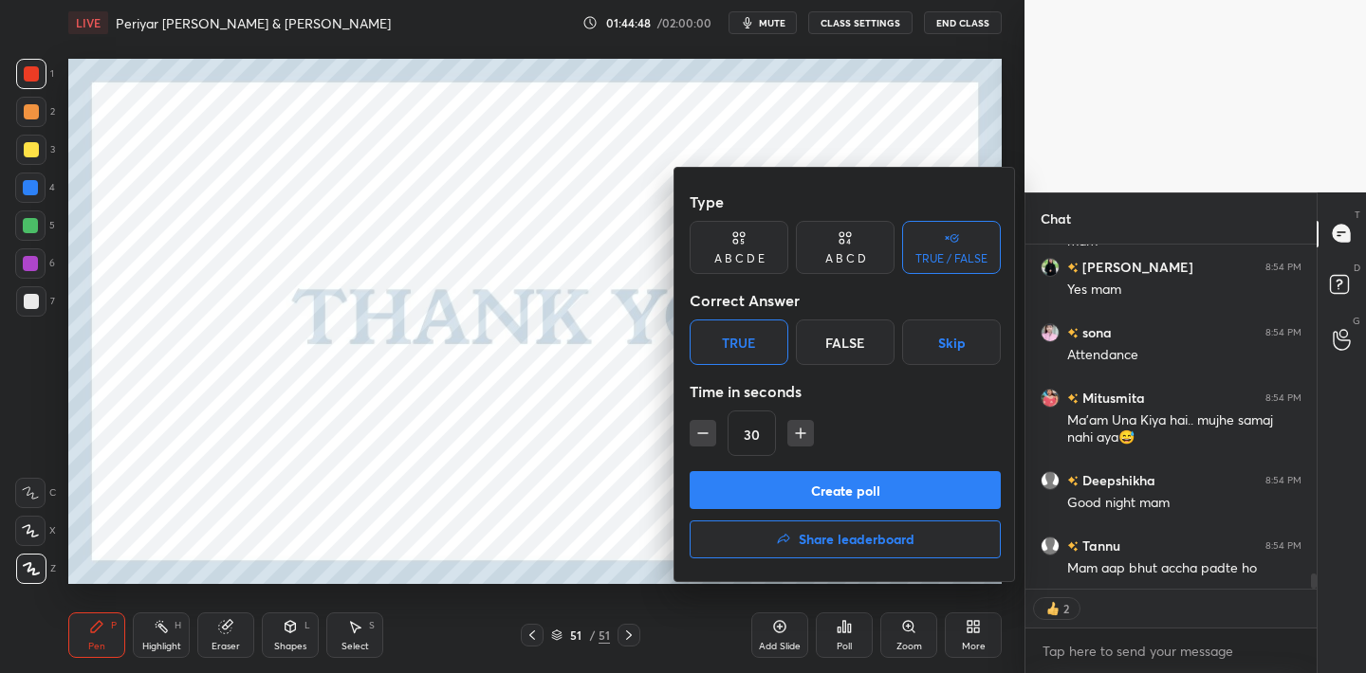
click at [824, 500] on button "Create poll" at bounding box center [845, 490] width 311 height 38
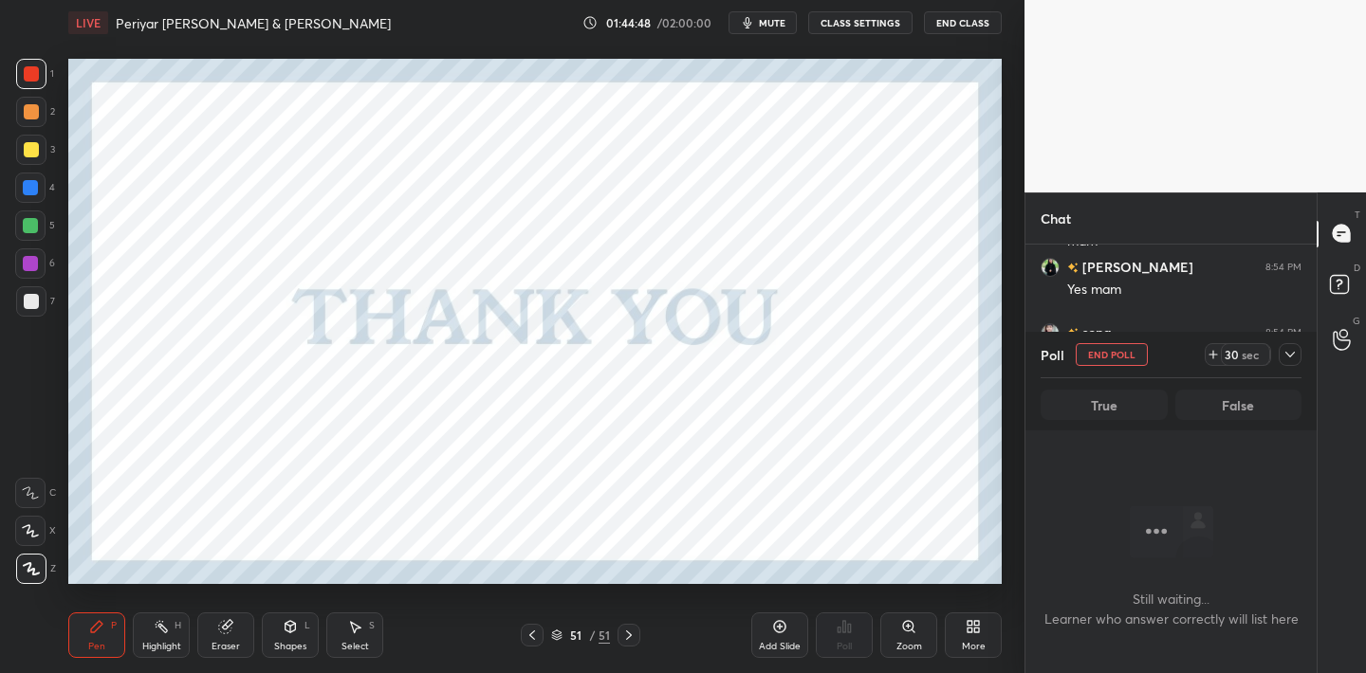
scroll to position [120, 286]
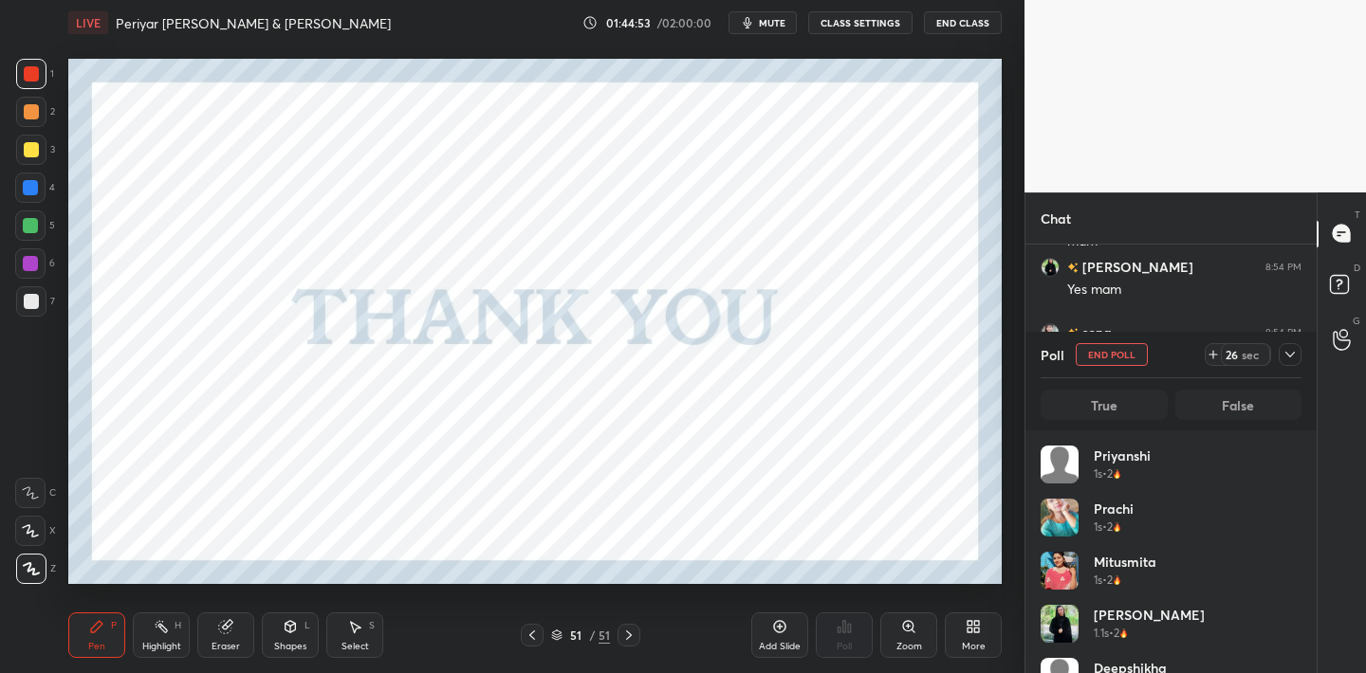
click at [1287, 359] on icon at bounding box center [1289, 354] width 15 height 15
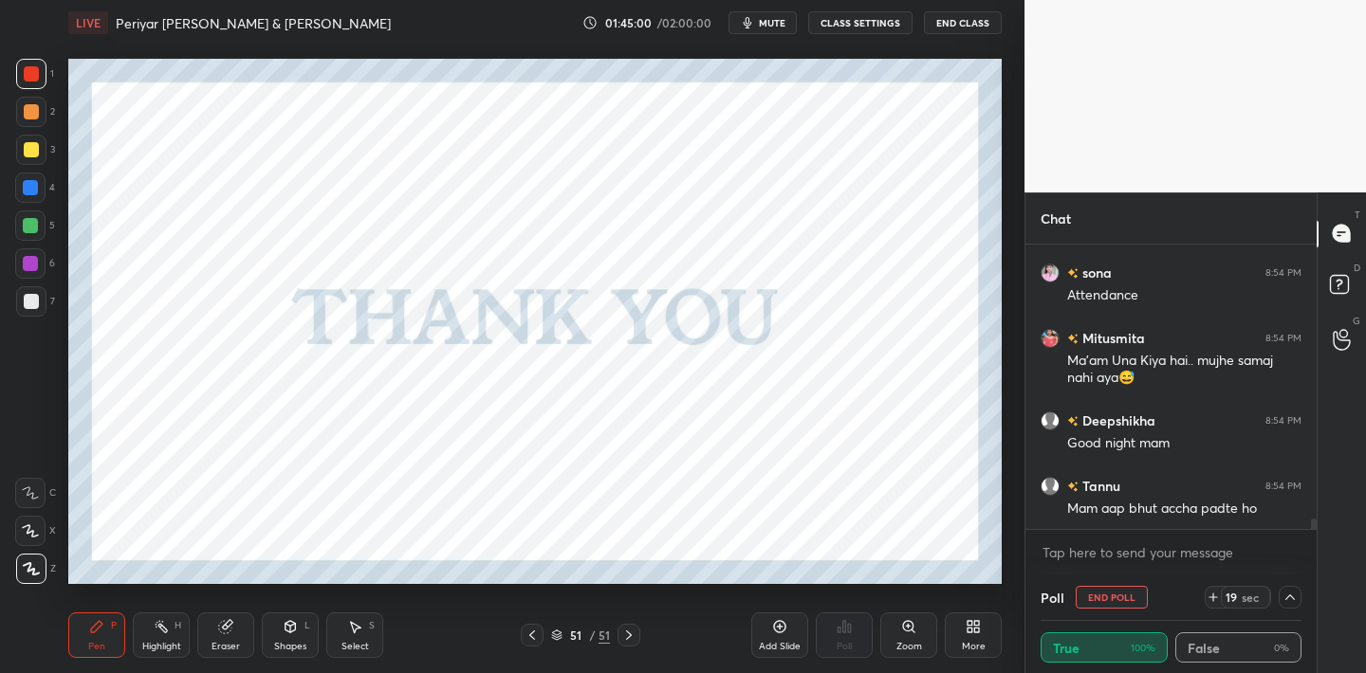
click at [1289, 597] on icon at bounding box center [1289, 598] width 9 height 6
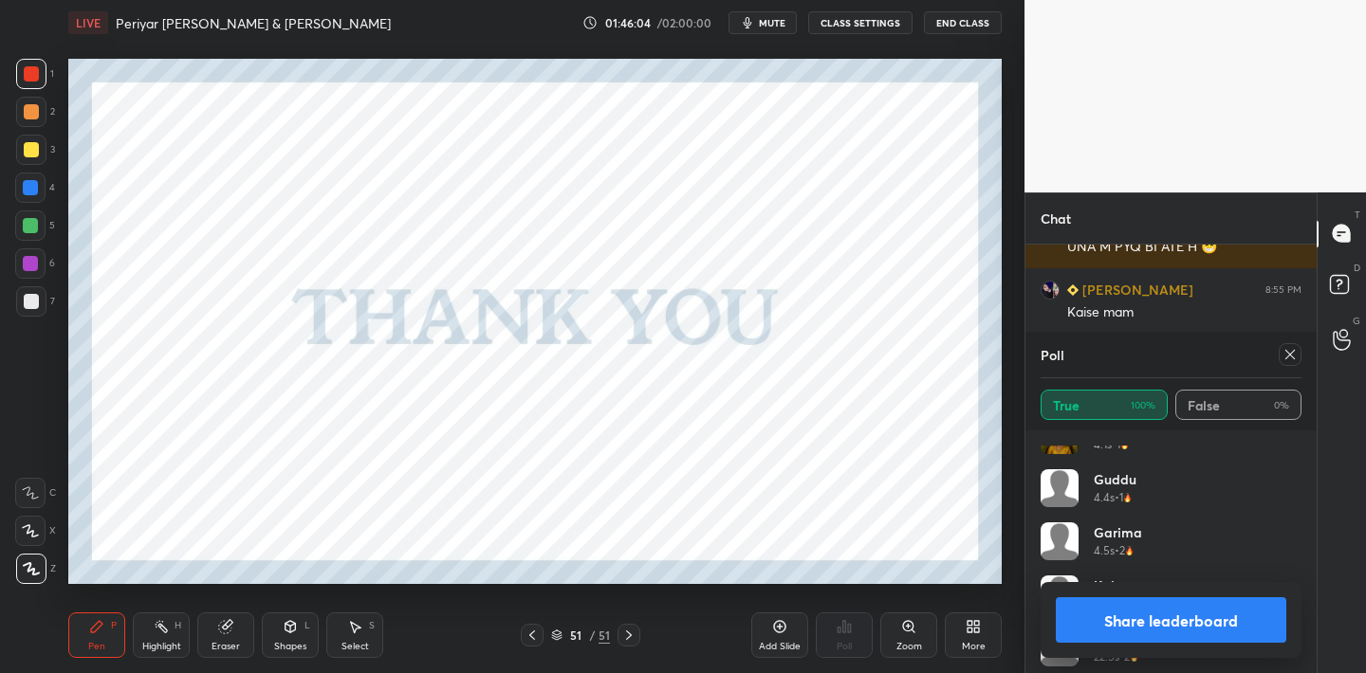
scroll to position [1525, 0]
click at [1289, 350] on icon at bounding box center [1289, 354] width 15 height 15
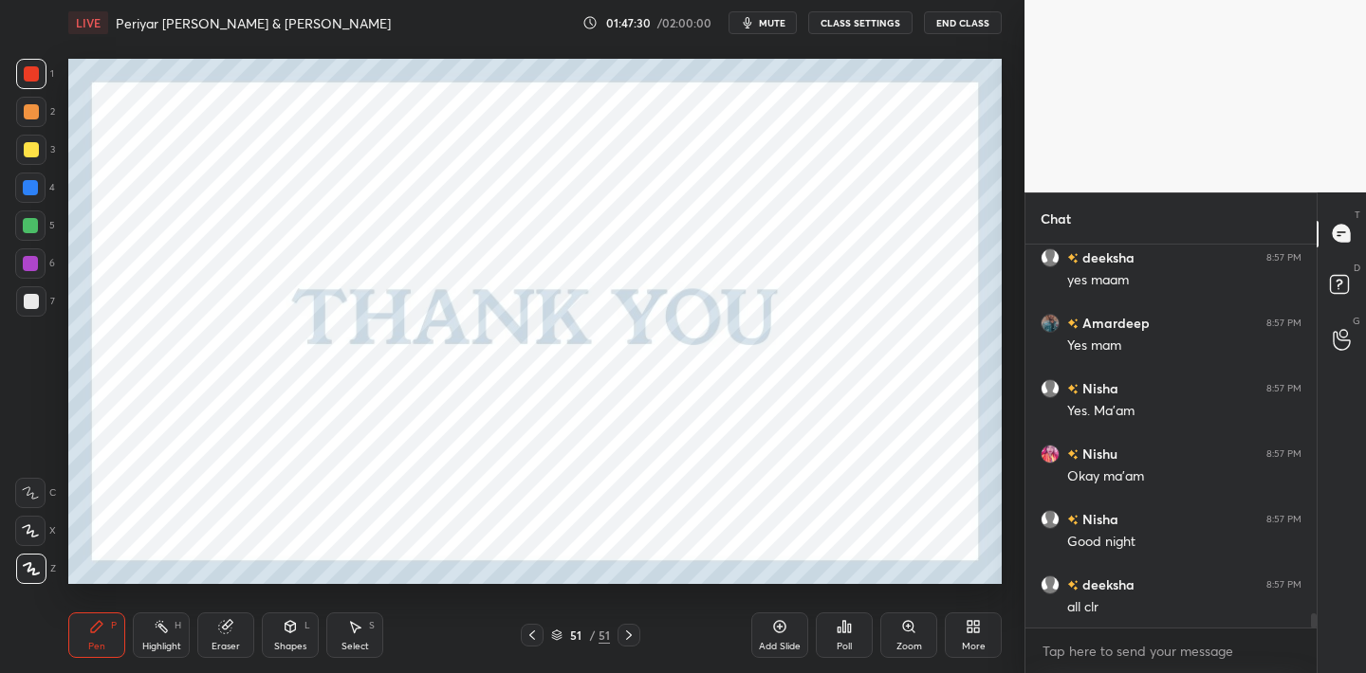
scroll to position [9973, 0]
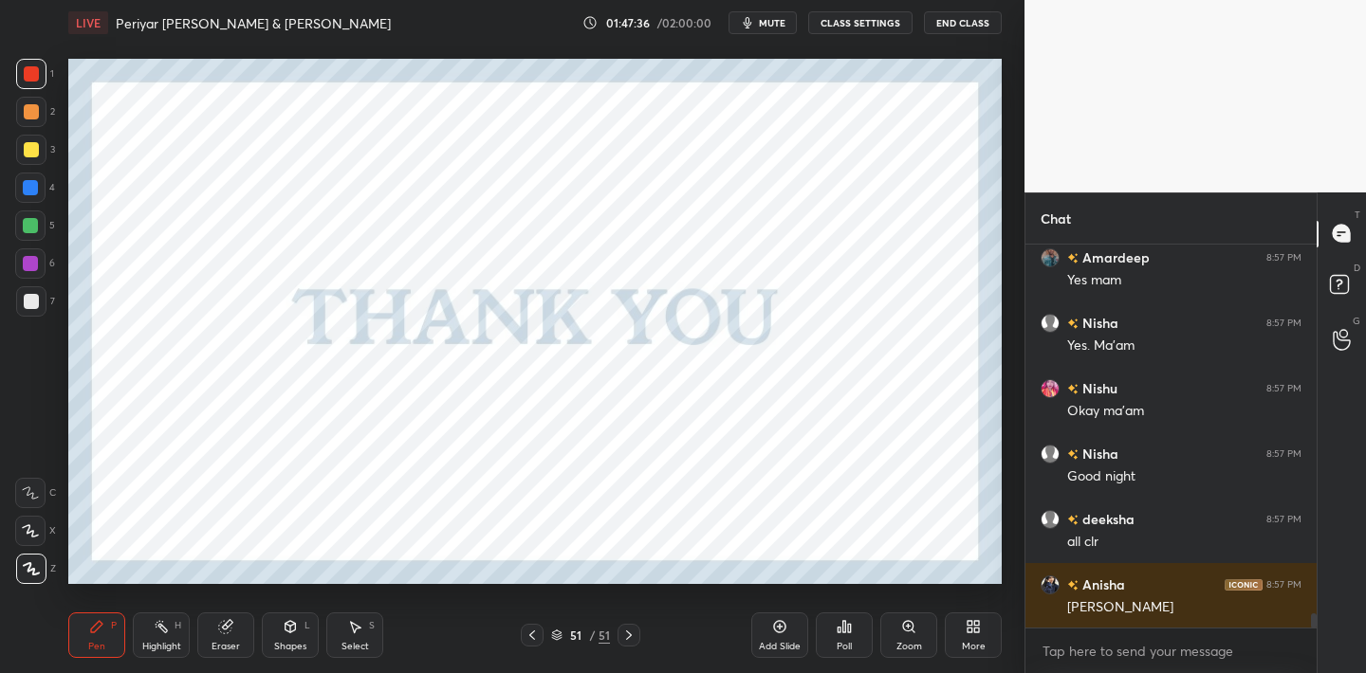
click at [970, 32] on button "End Class" at bounding box center [963, 22] width 78 height 23
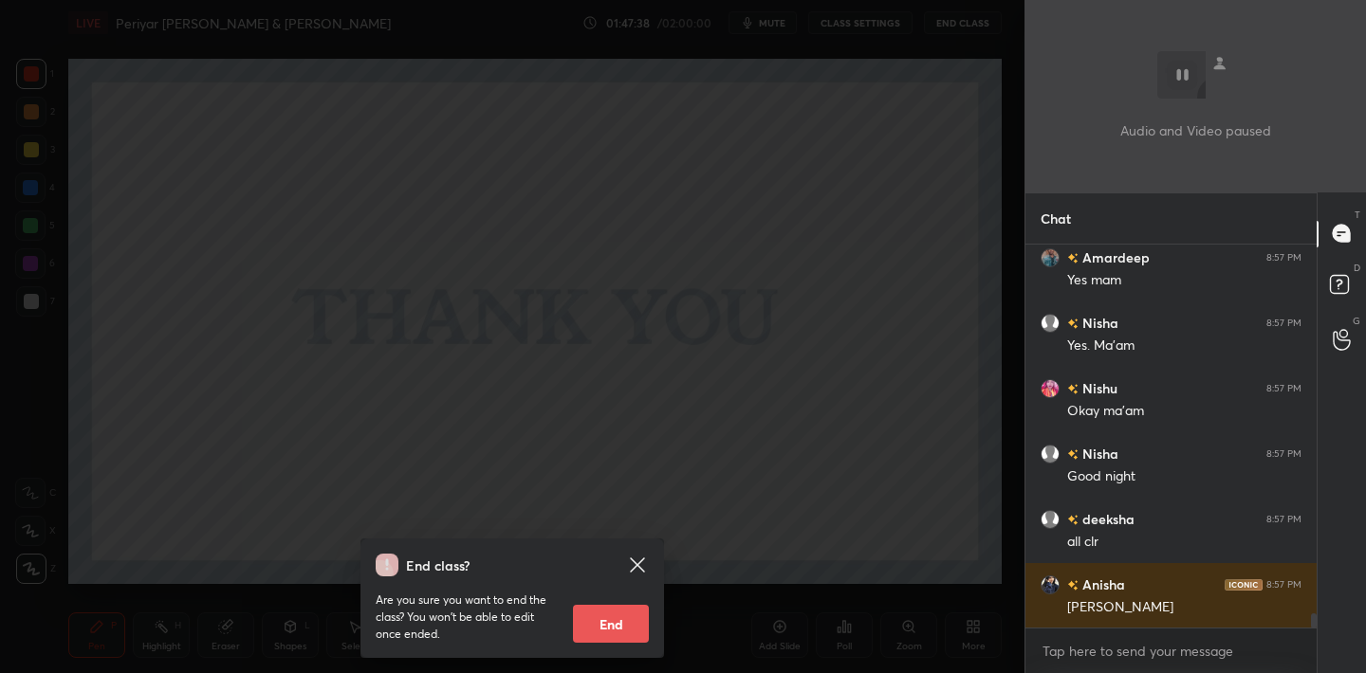
click at [615, 627] on button "End" at bounding box center [611, 624] width 76 height 38
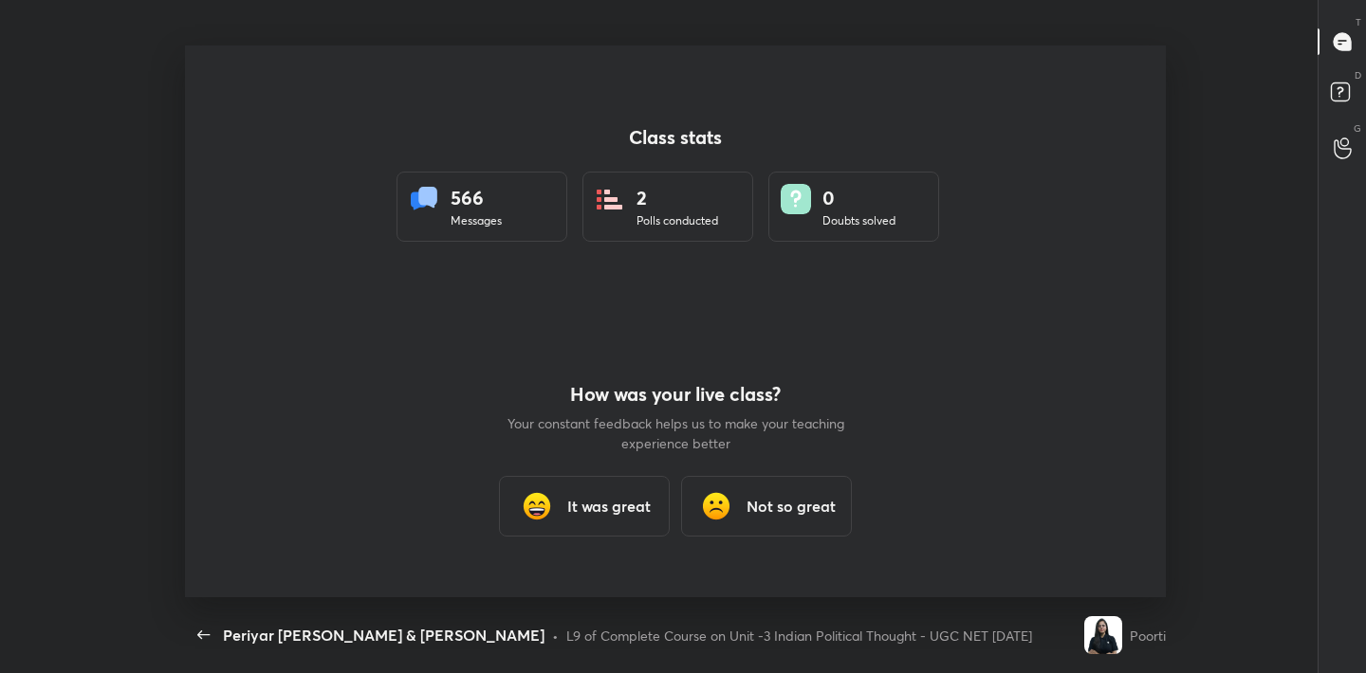
scroll to position [552, 1351]
type textarea "x"
